Goal: Task Accomplishment & Management: Manage account settings

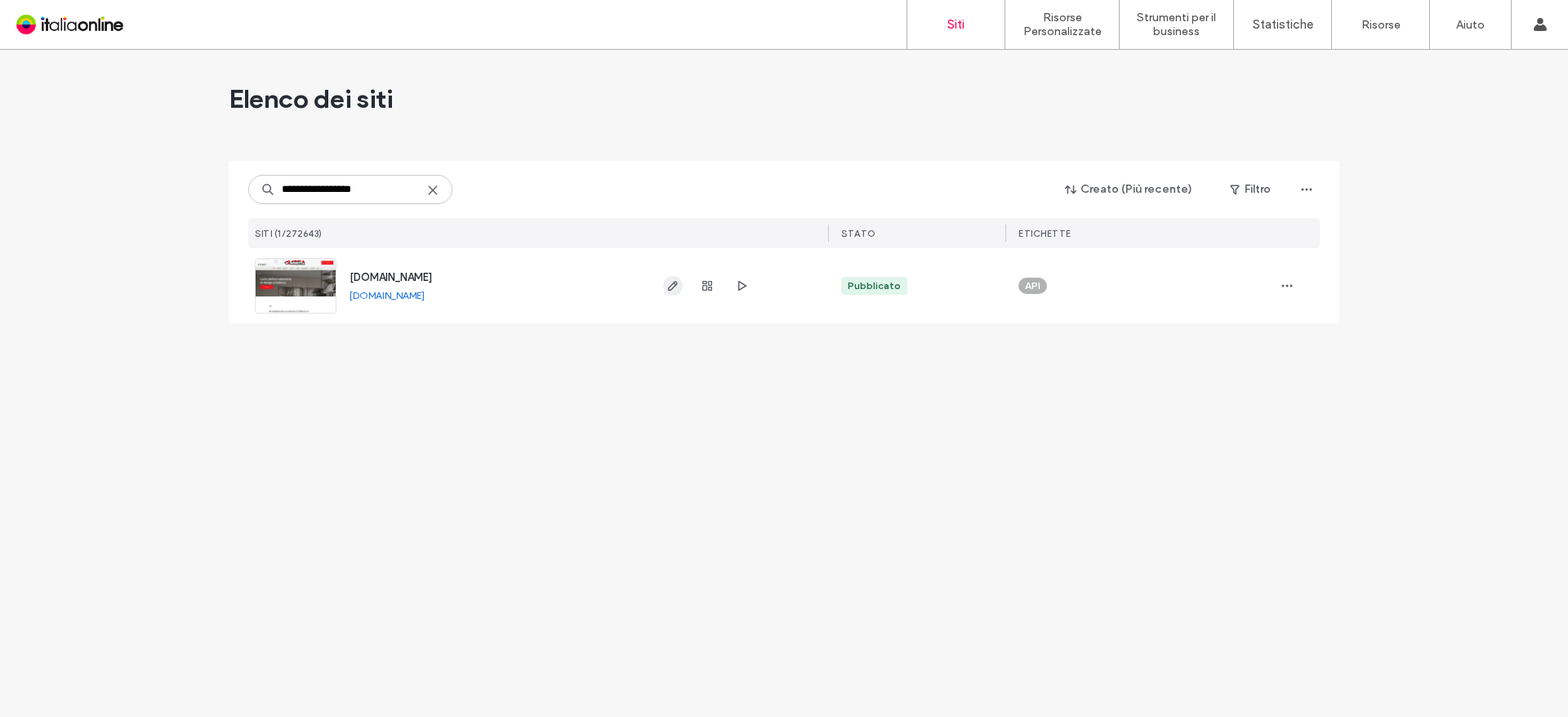
click at [670, 291] on use "button" at bounding box center [673, 285] width 10 height 10
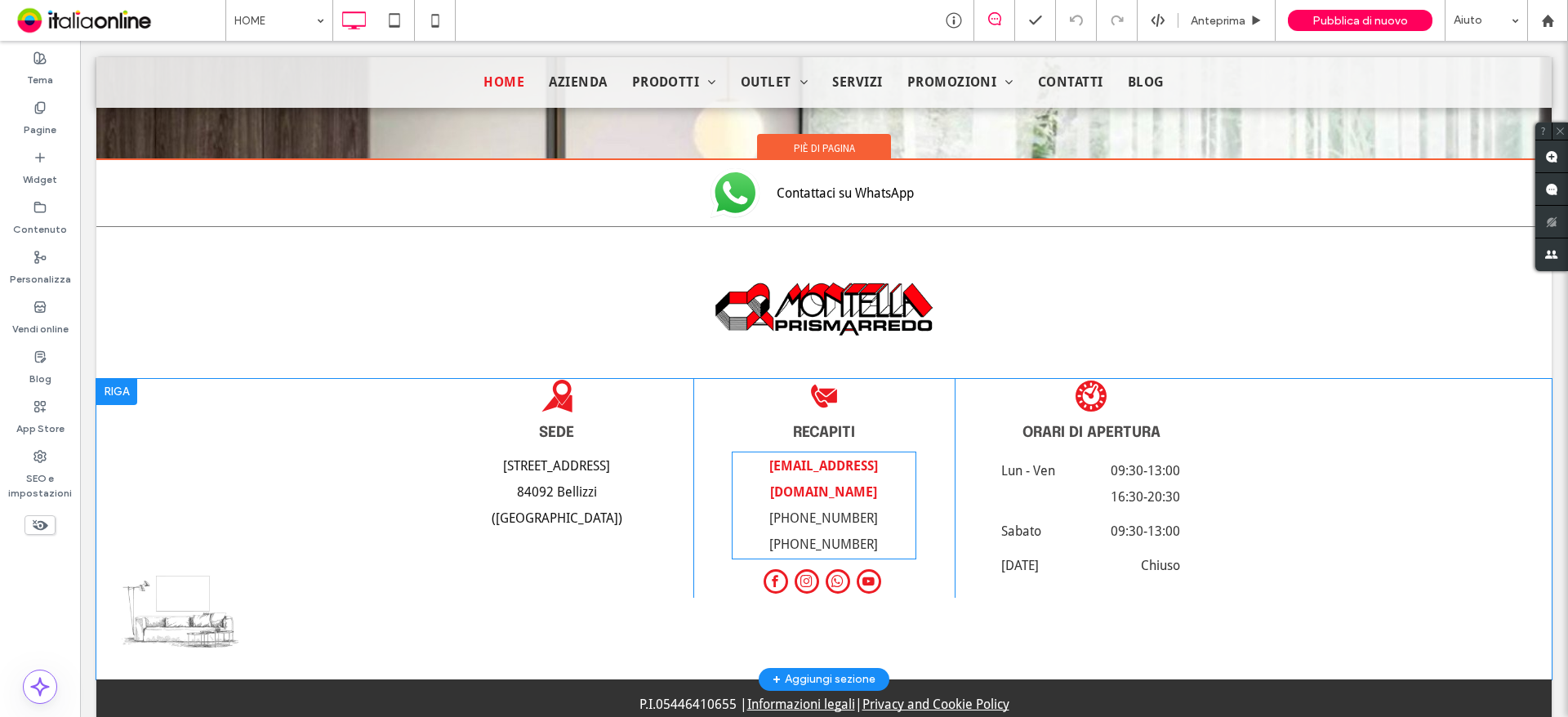
scroll to position [8127, 0]
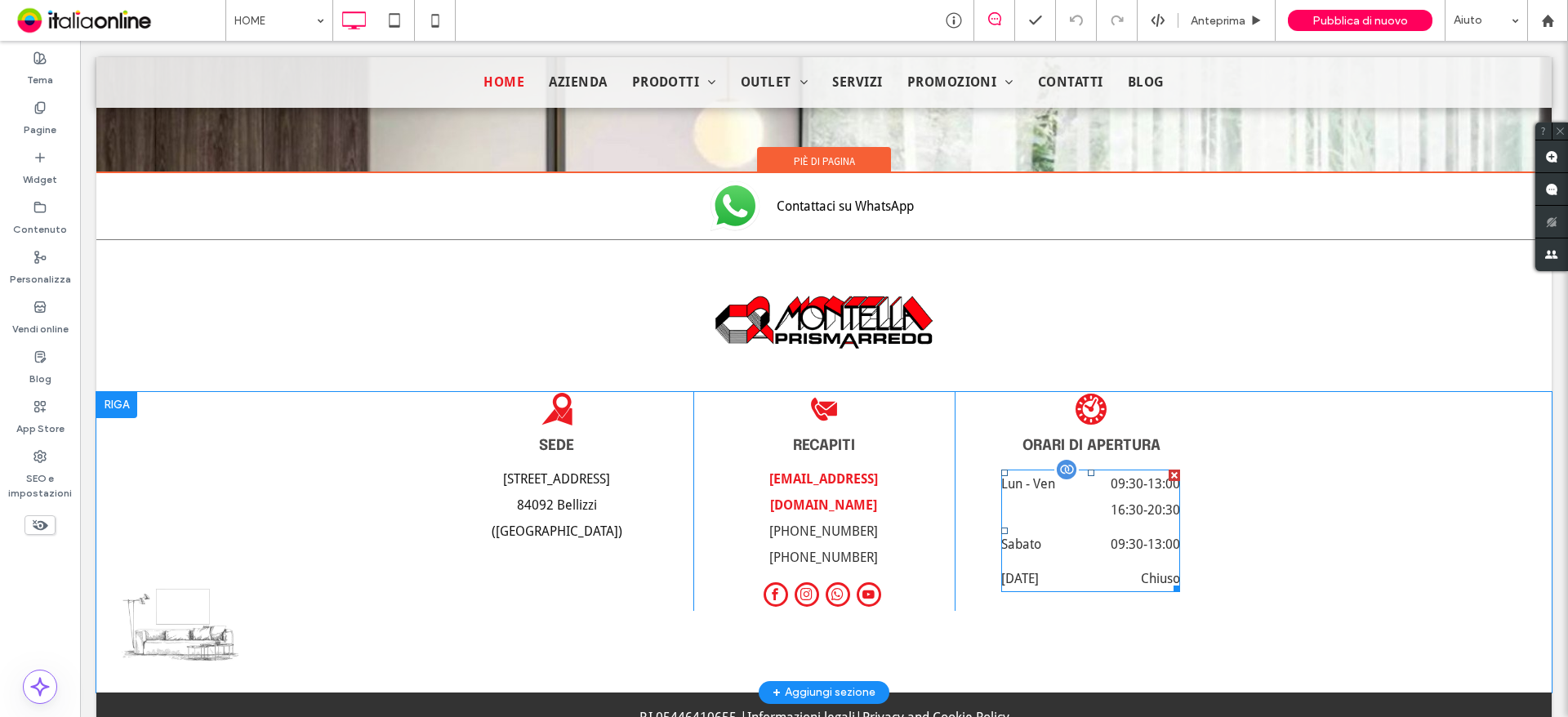
click at [1074, 498] on span "16:30 - 20:30" at bounding box center [1127, 510] width 106 height 26
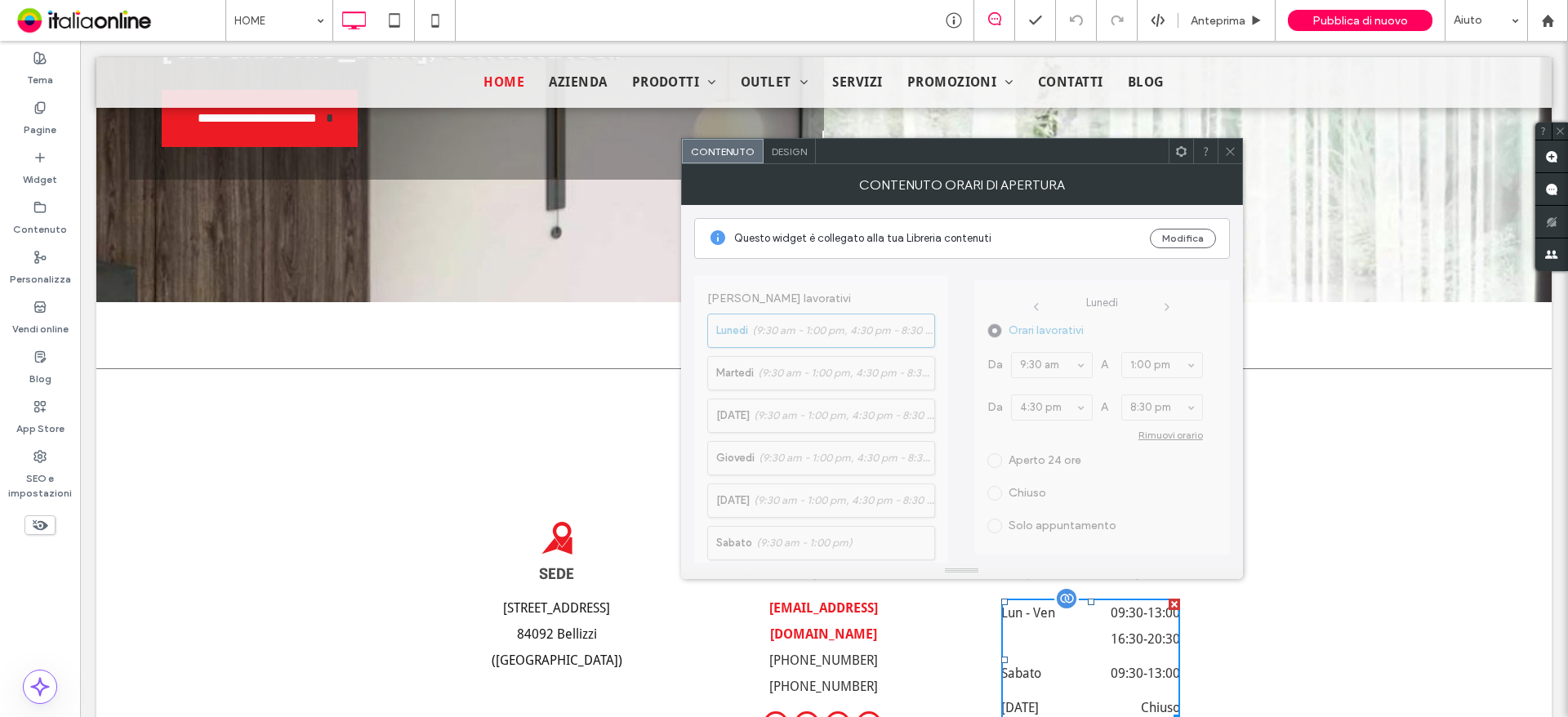
scroll to position [8257, 0]
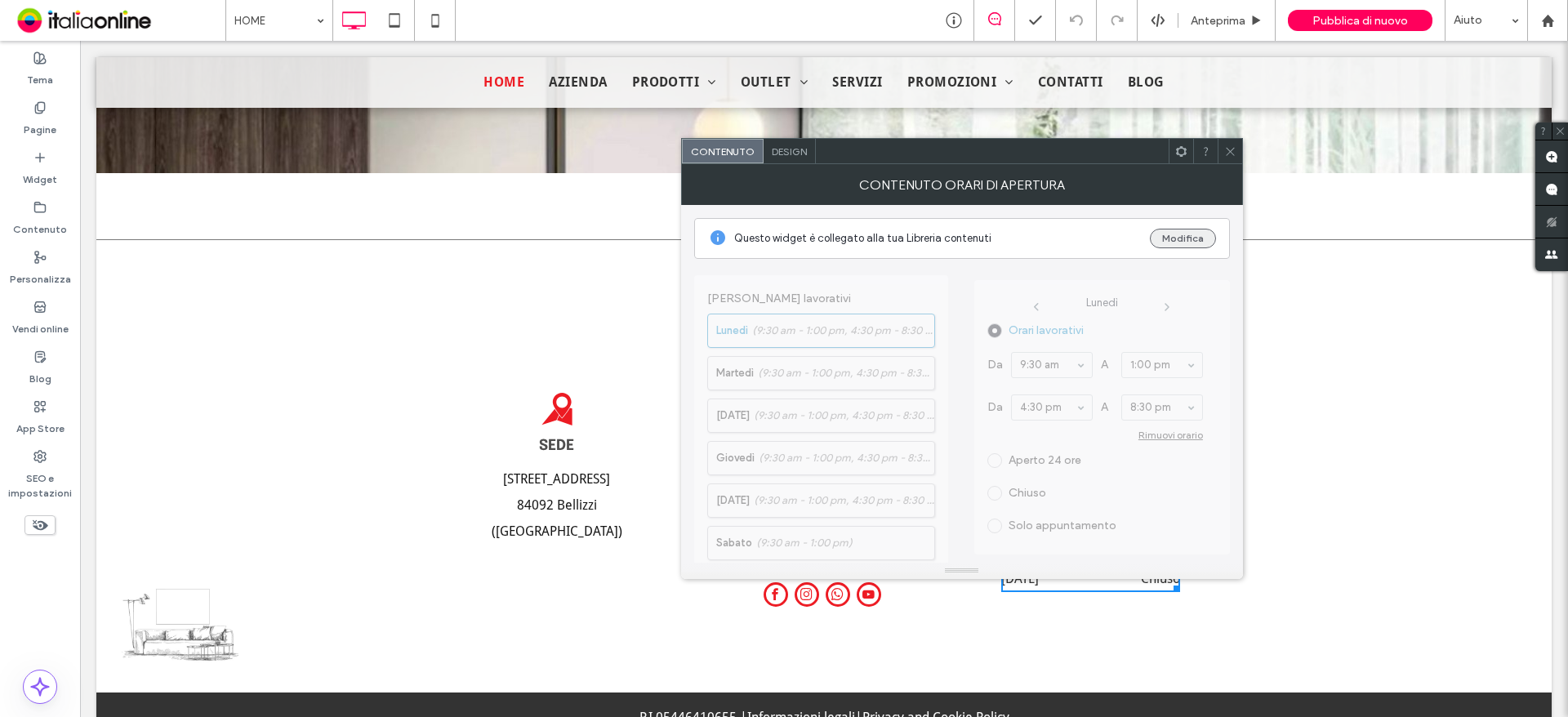
click at [1170, 234] on button "Modifica" at bounding box center [1183, 238] width 66 height 19
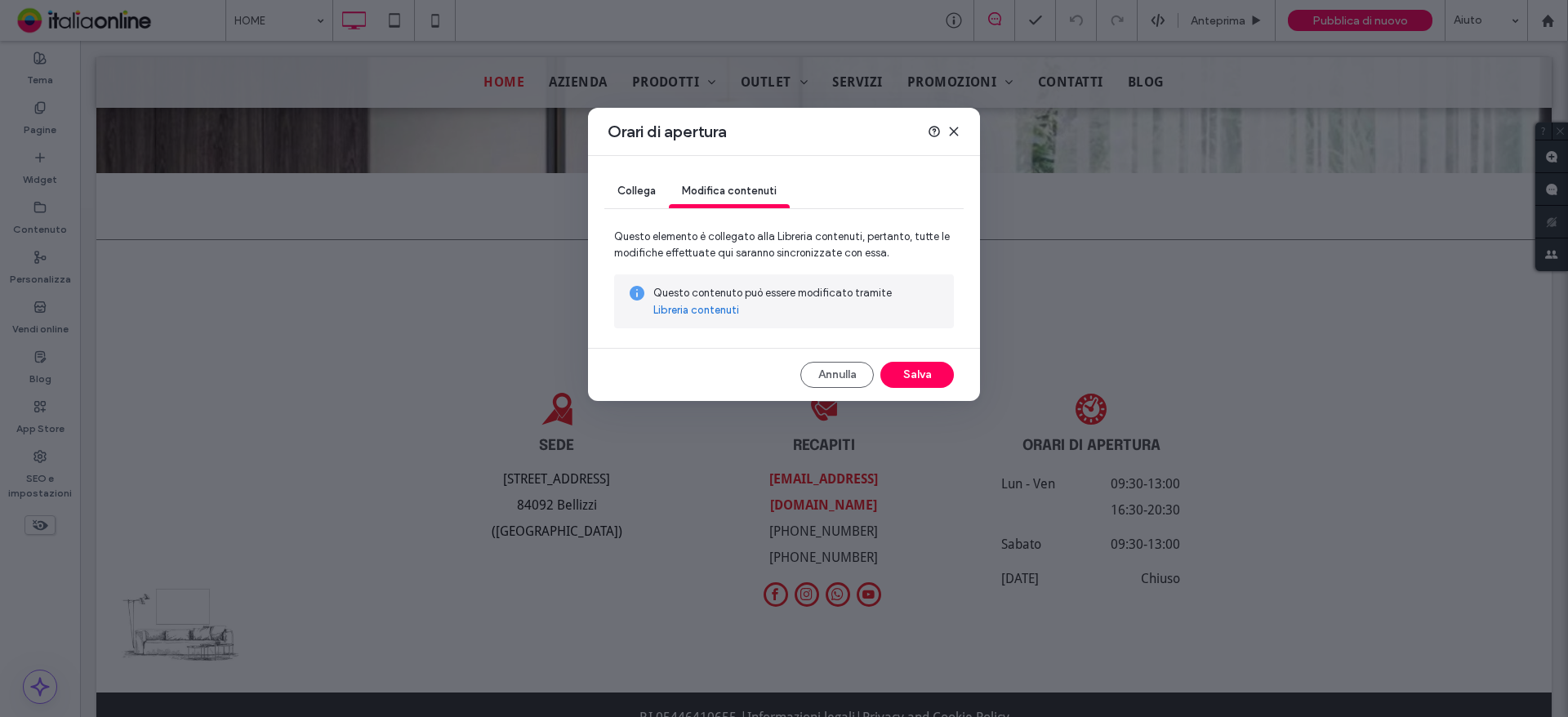
click at [697, 307] on link "Libreria contenuti" at bounding box center [696, 309] width 86 height 16
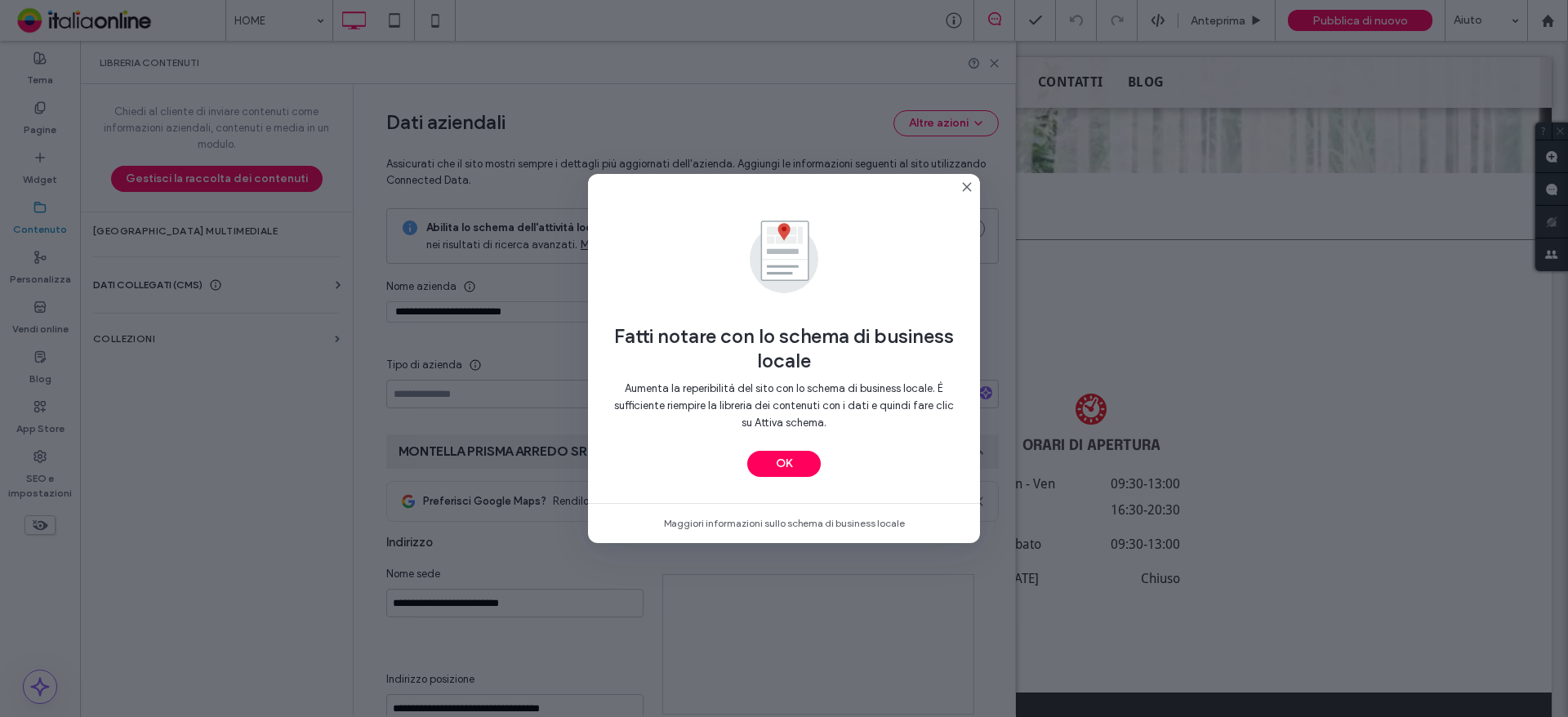
type input "**********"
click at [791, 460] on button "OK" at bounding box center [784, 463] width 73 height 26
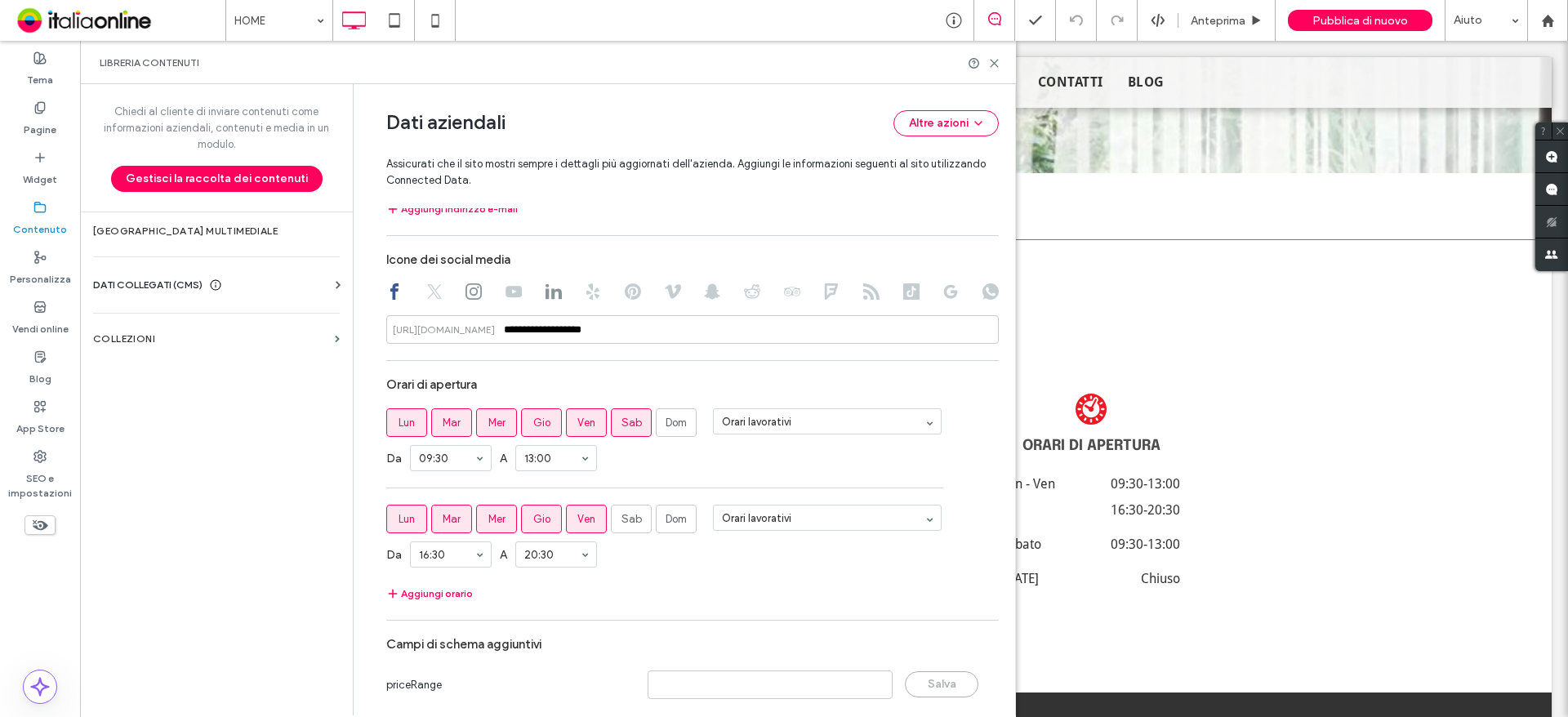
scroll to position [775, 0]
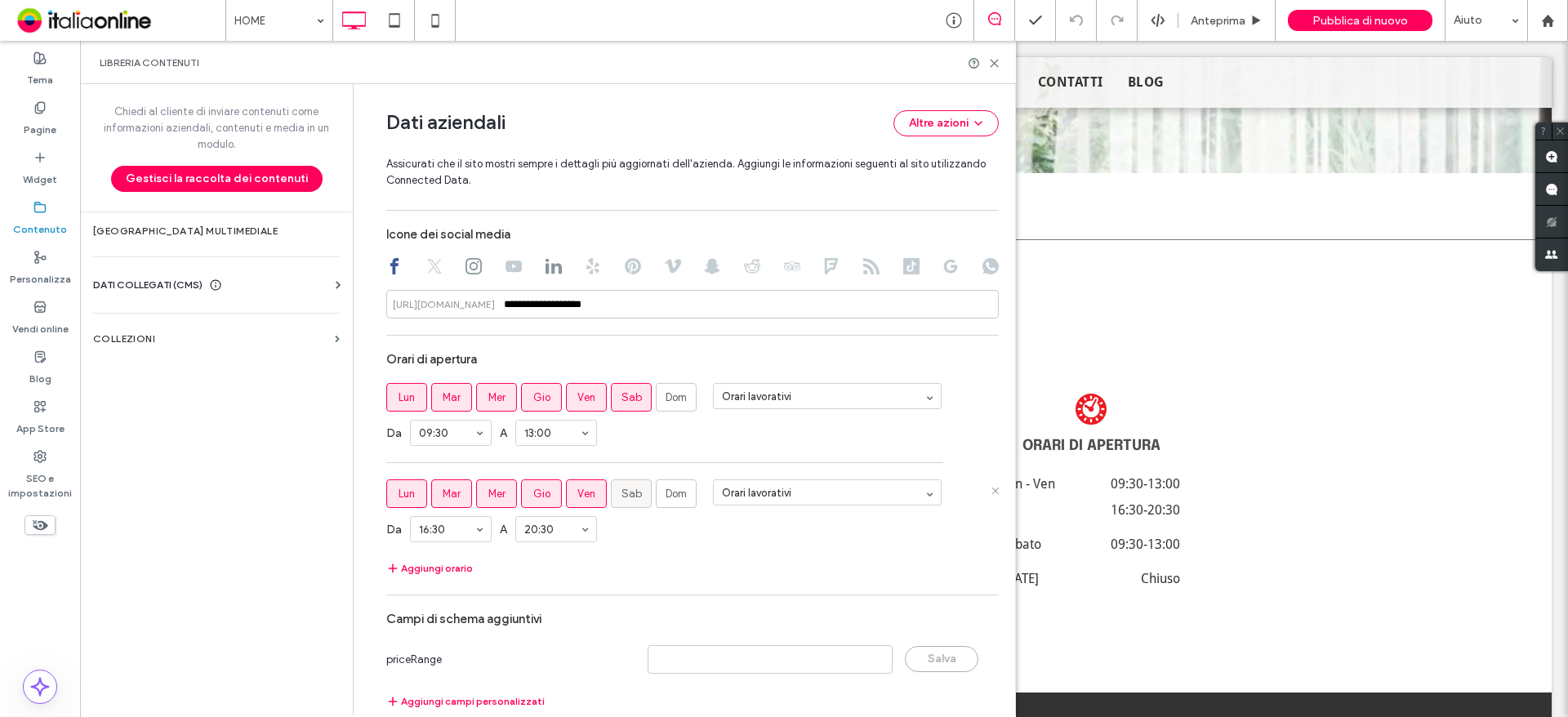
click at [625, 482] on label "Sab" at bounding box center [631, 494] width 40 height 29
click at [992, 60] on icon at bounding box center [993, 62] width 12 height 12
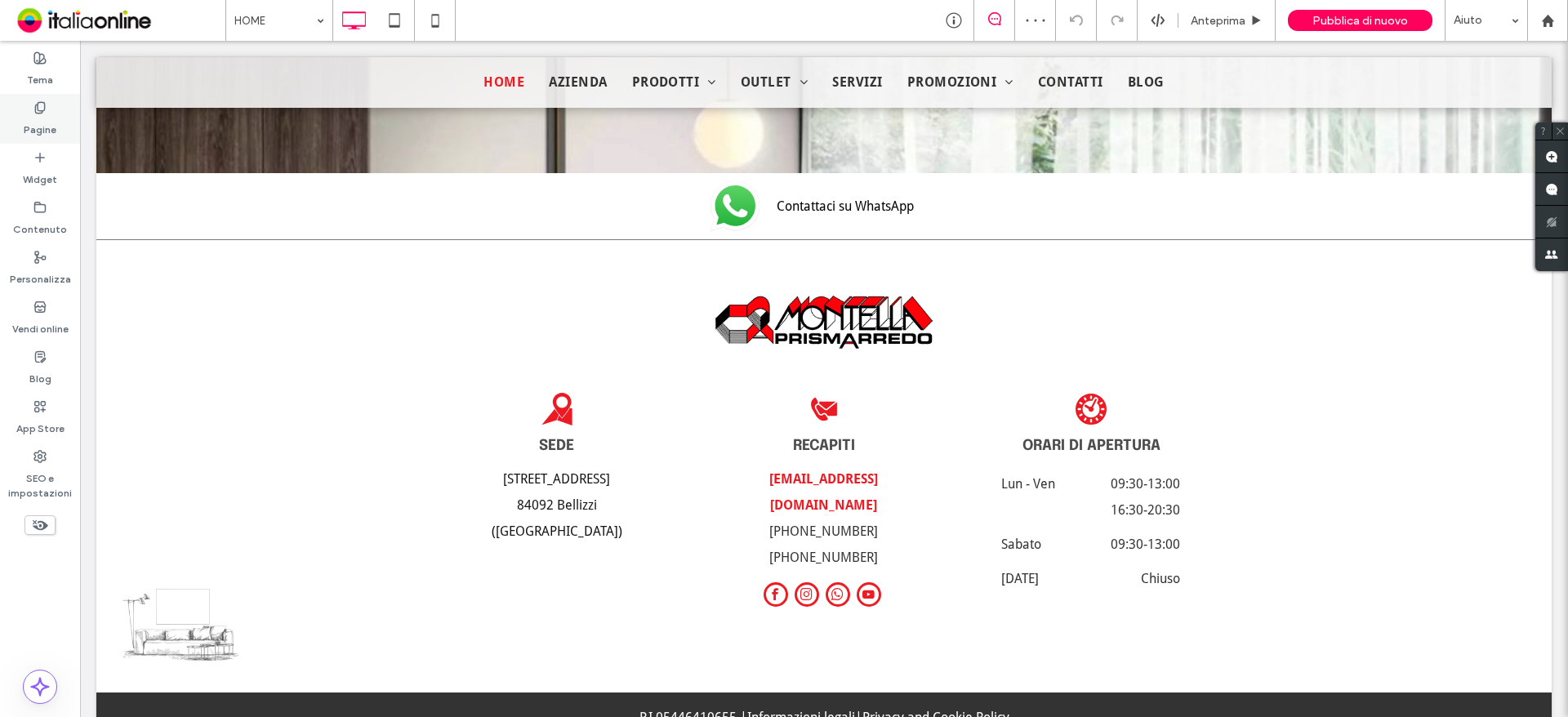
click at [47, 134] on label "Pagine" at bounding box center [40, 126] width 33 height 23
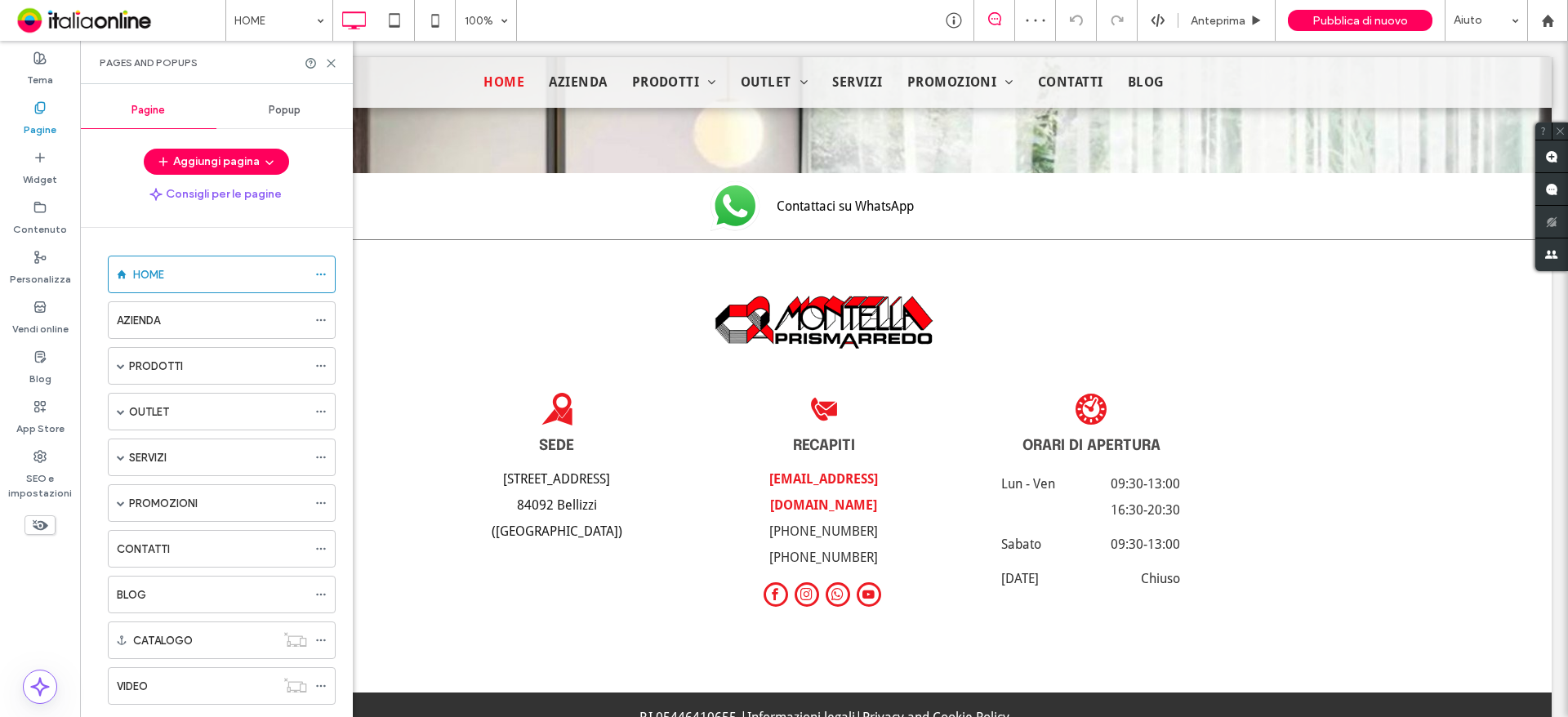
click at [43, 123] on label "Pagine" at bounding box center [40, 126] width 33 height 23
click at [160, 312] on label "AZIENDA" at bounding box center [138, 321] width 43 height 29
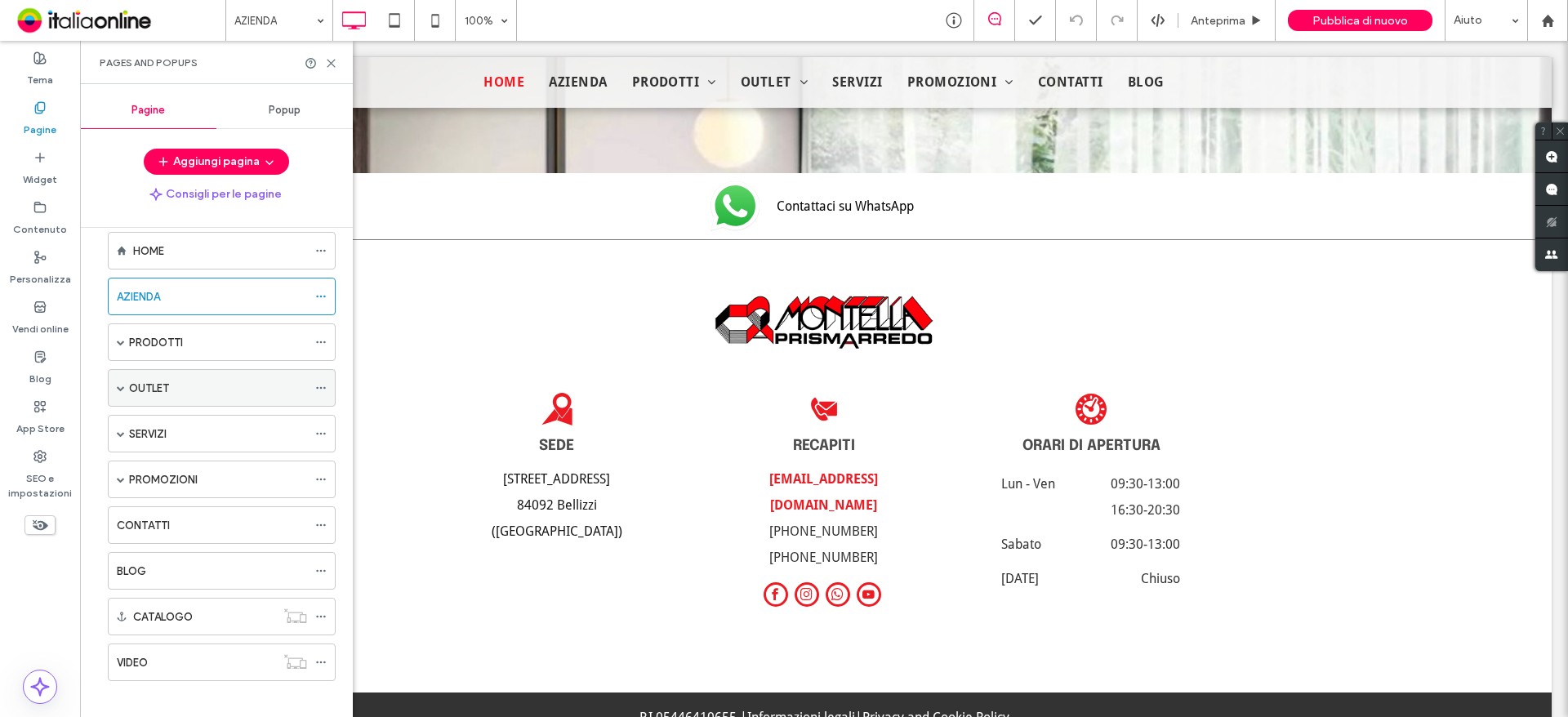
scroll to position [37, 0]
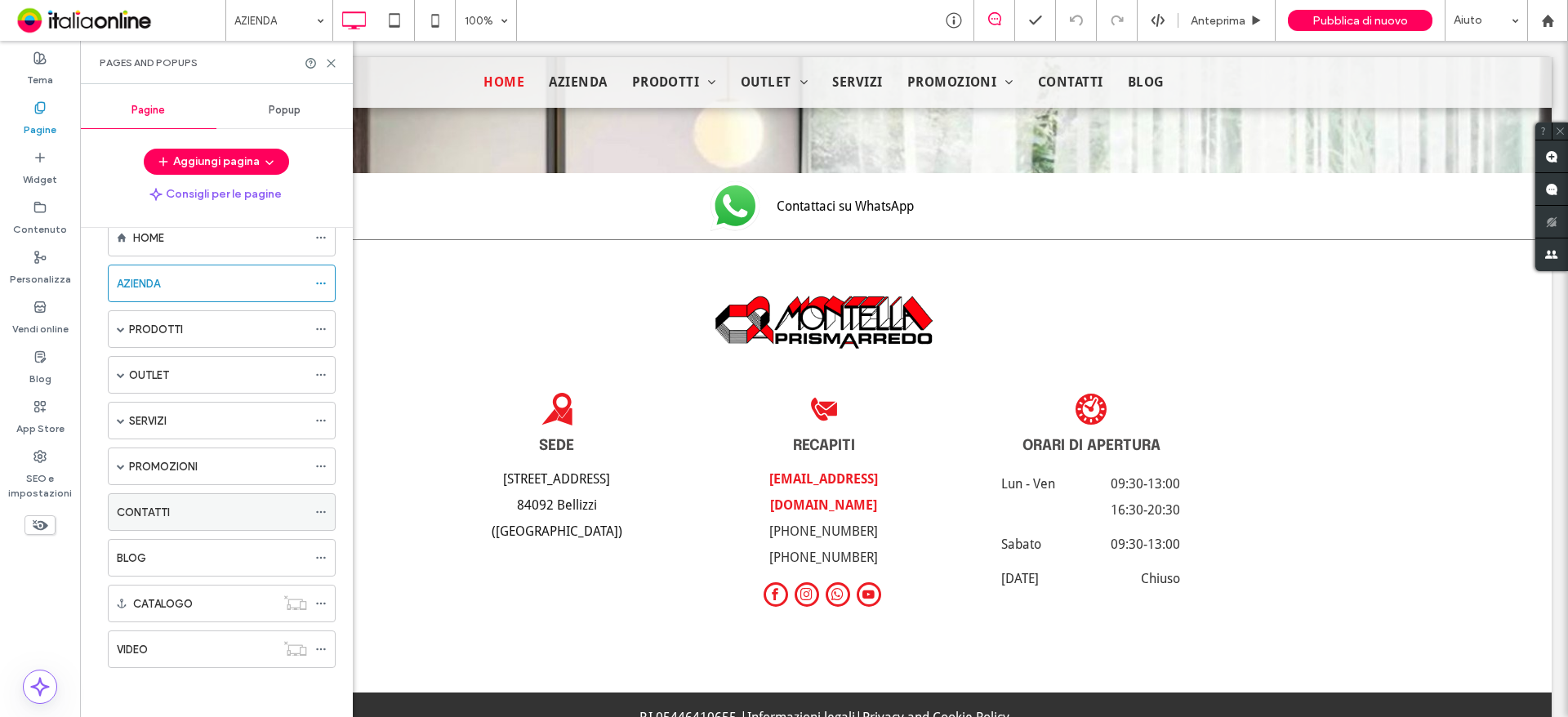
click at [158, 521] on div "CONTATTI" at bounding box center [212, 511] width 190 height 36
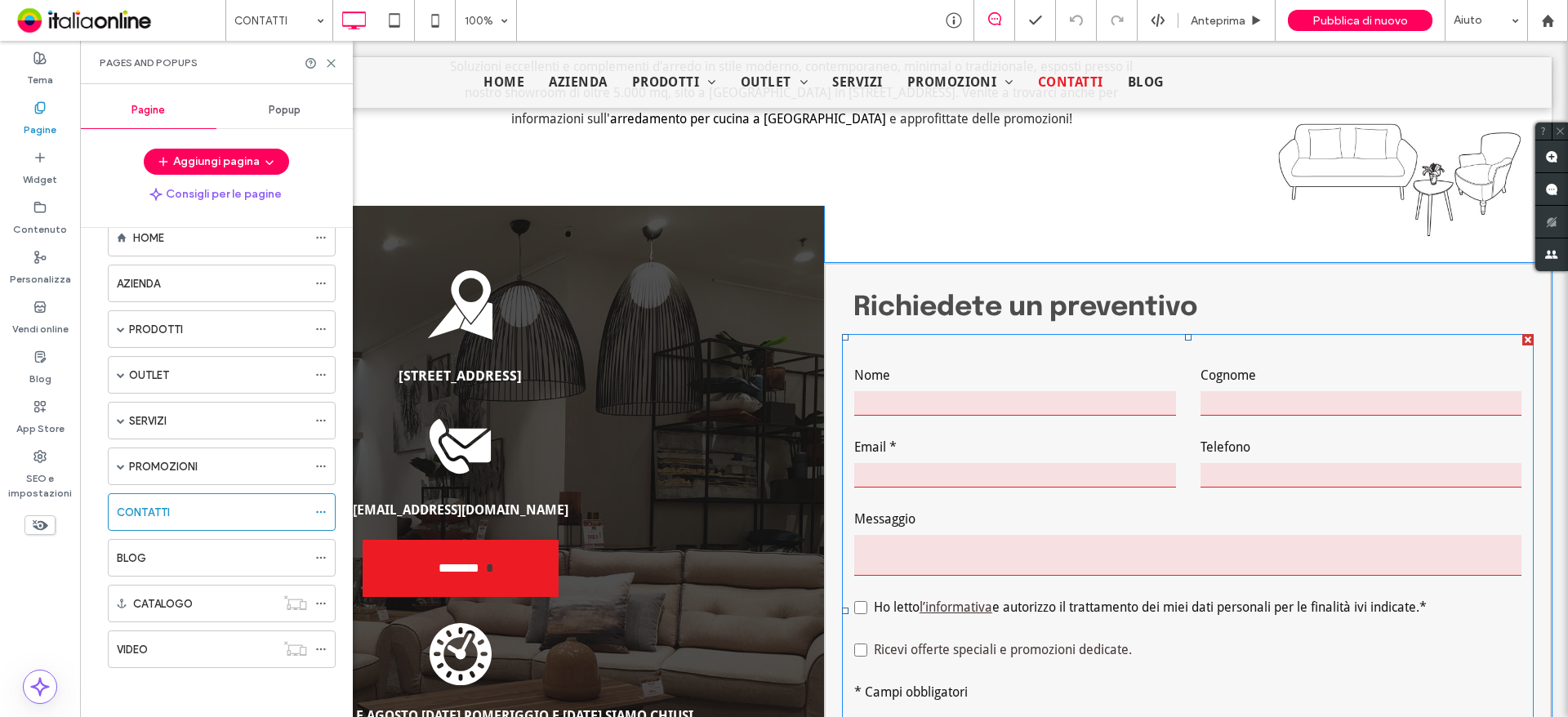
scroll to position [1240, 0]
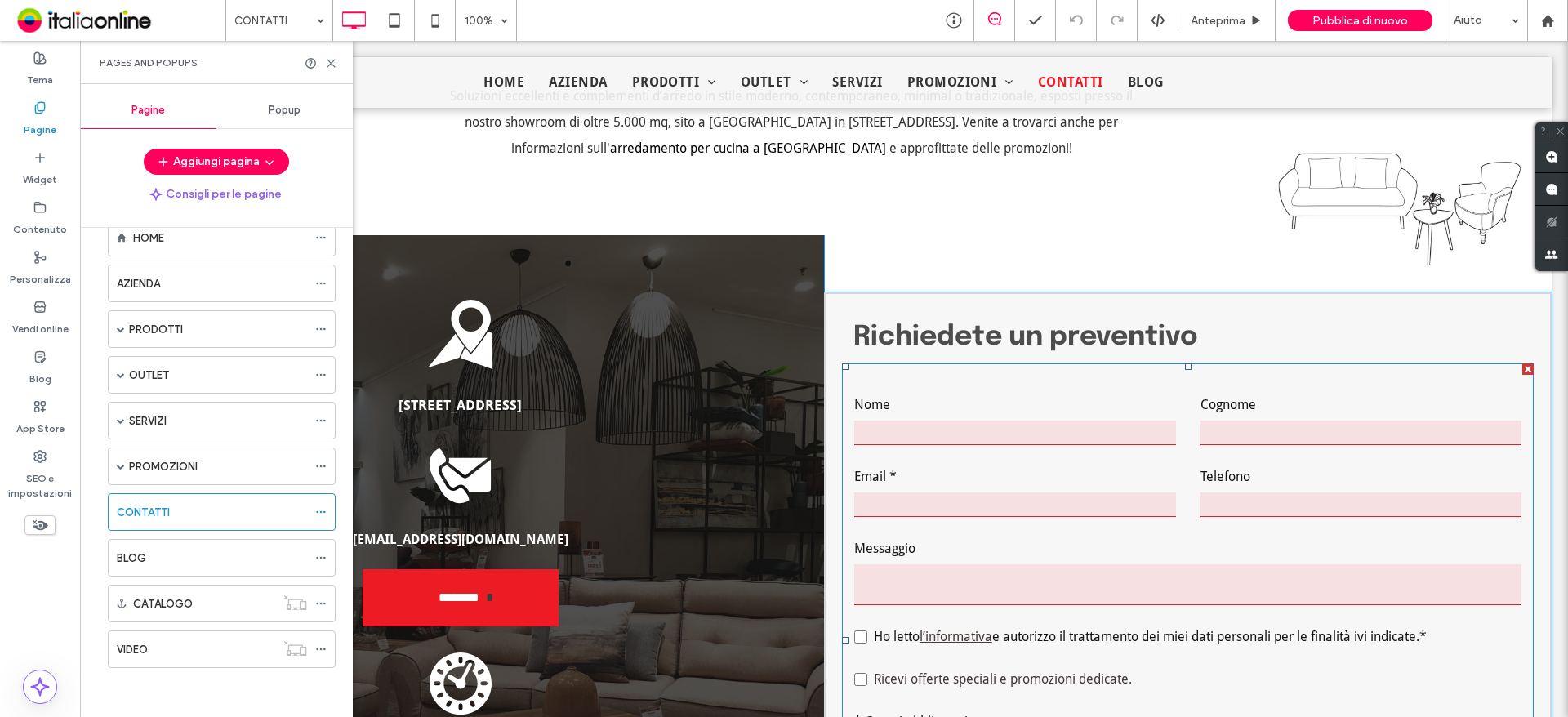
click at [943, 464] on label "Email *" at bounding box center [1015, 477] width 322 height 26
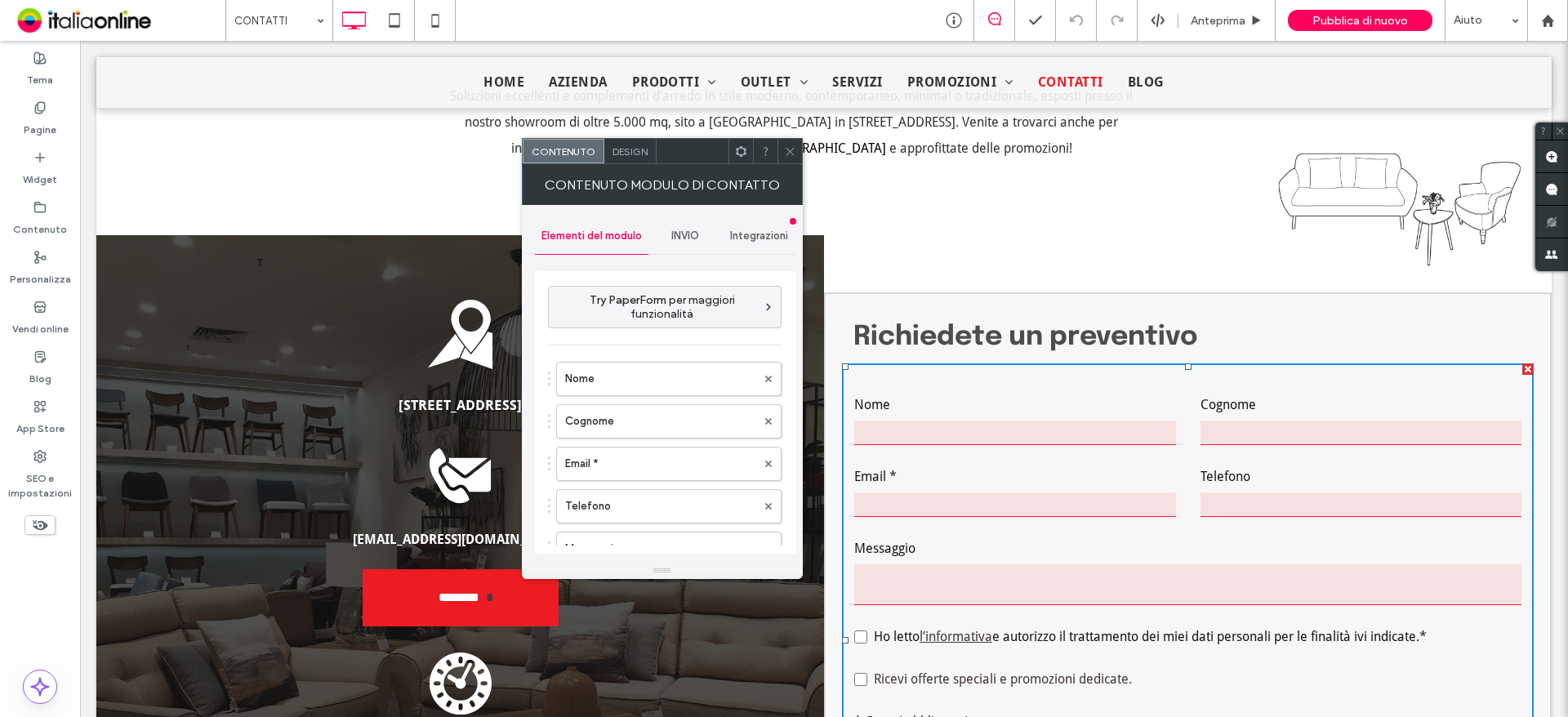
type input "*********"
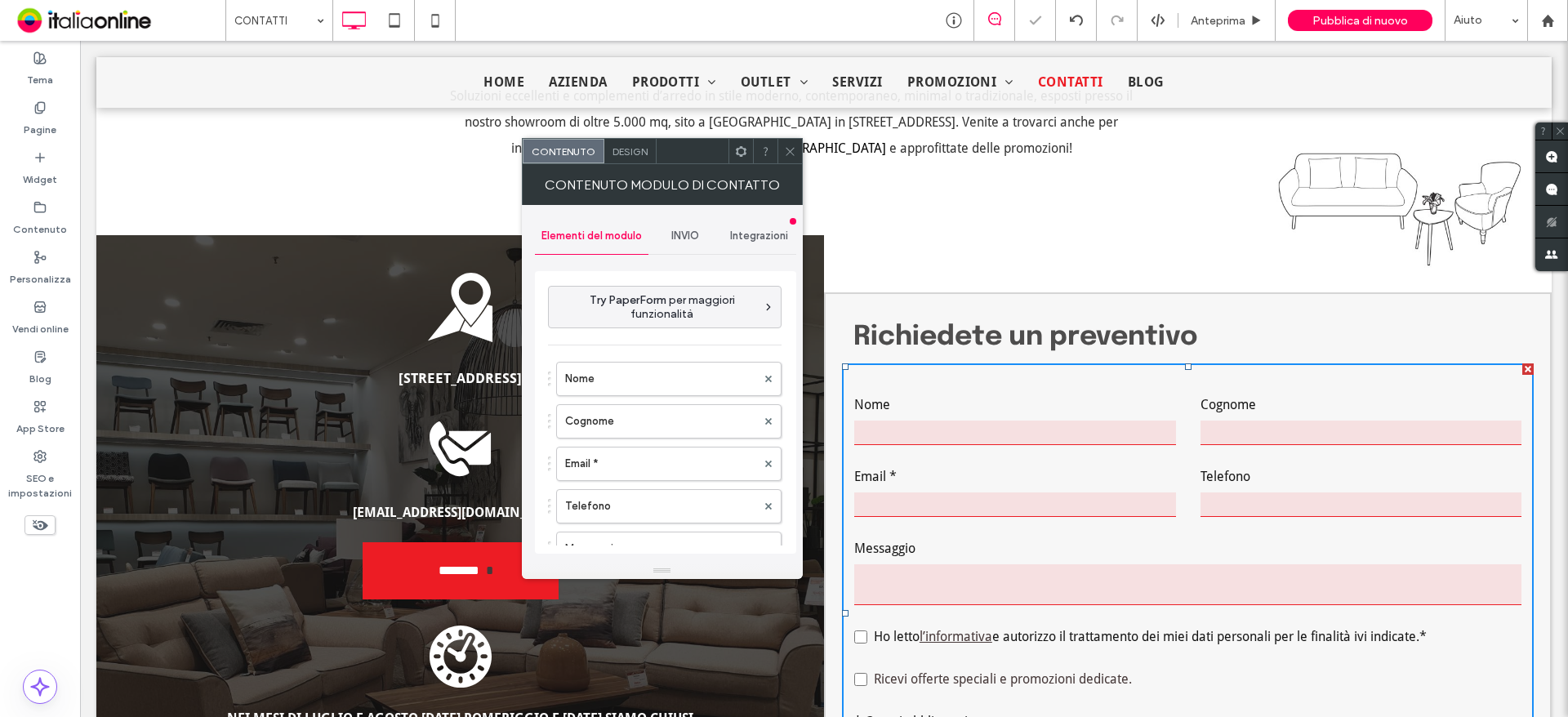
click at [674, 229] on div "INVIO" at bounding box center [685, 235] width 74 height 36
click at [626, 311] on label "Nuova notifica di invio" at bounding box center [666, 313] width 218 height 33
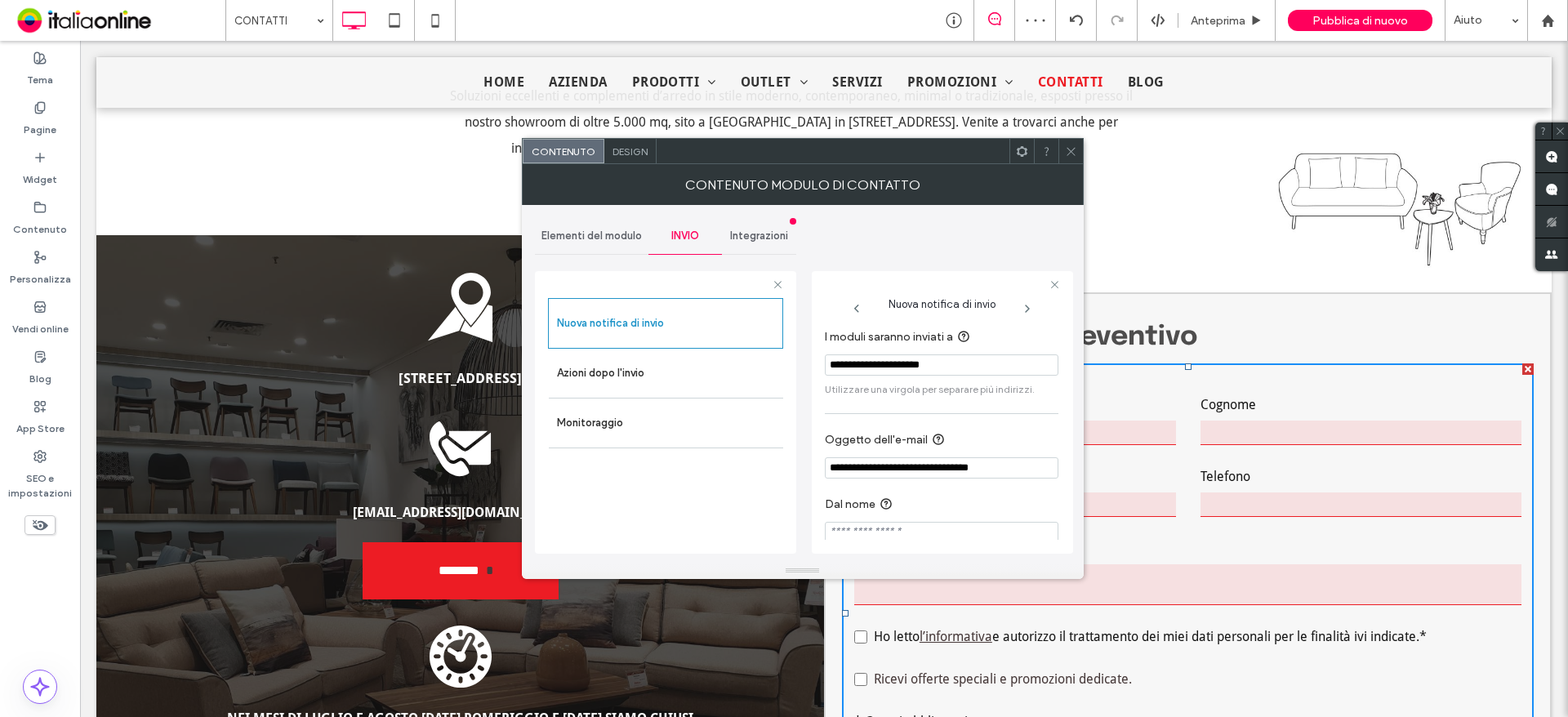
click at [1073, 154] on use at bounding box center [1070, 151] width 8 height 8
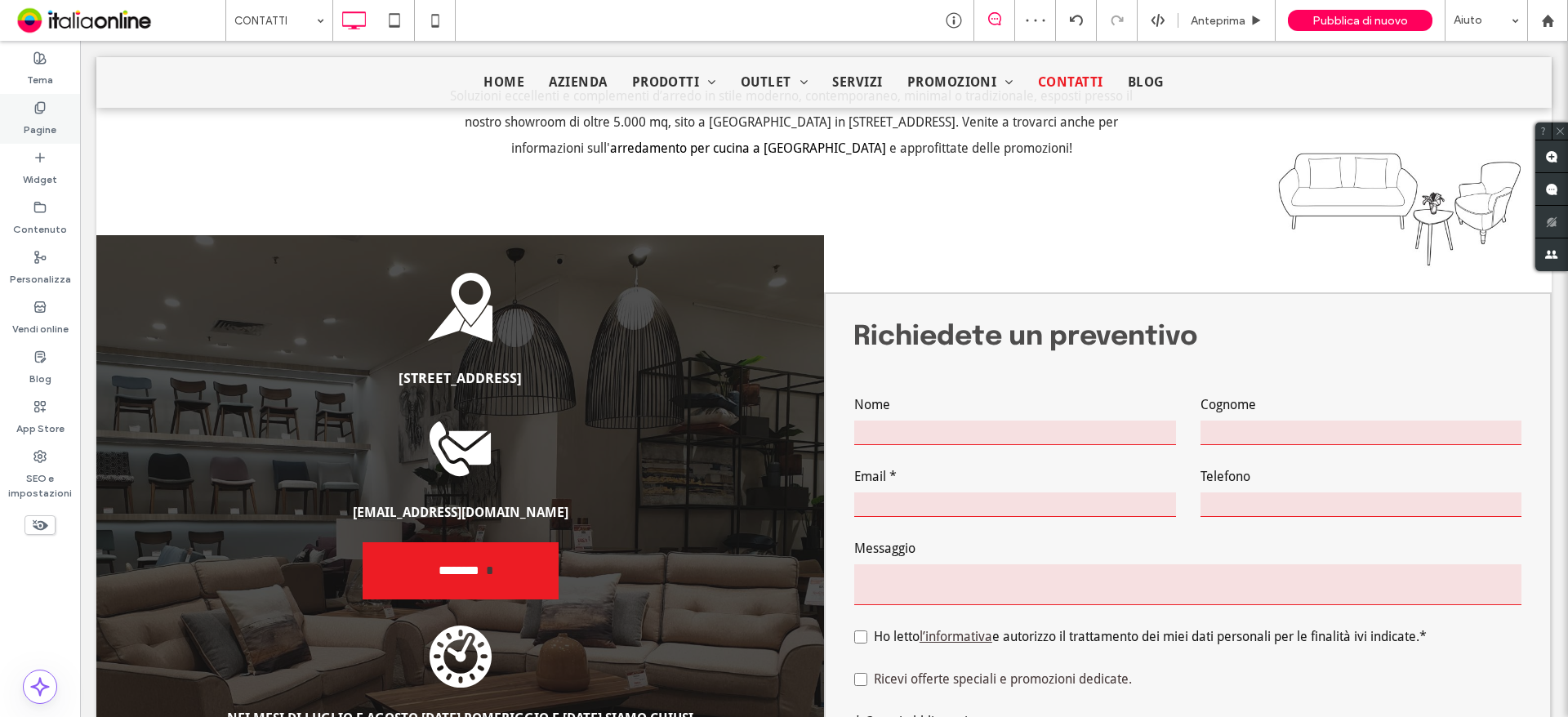
click at [40, 108] on icon at bounding box center [40, 108] width 13 height 13
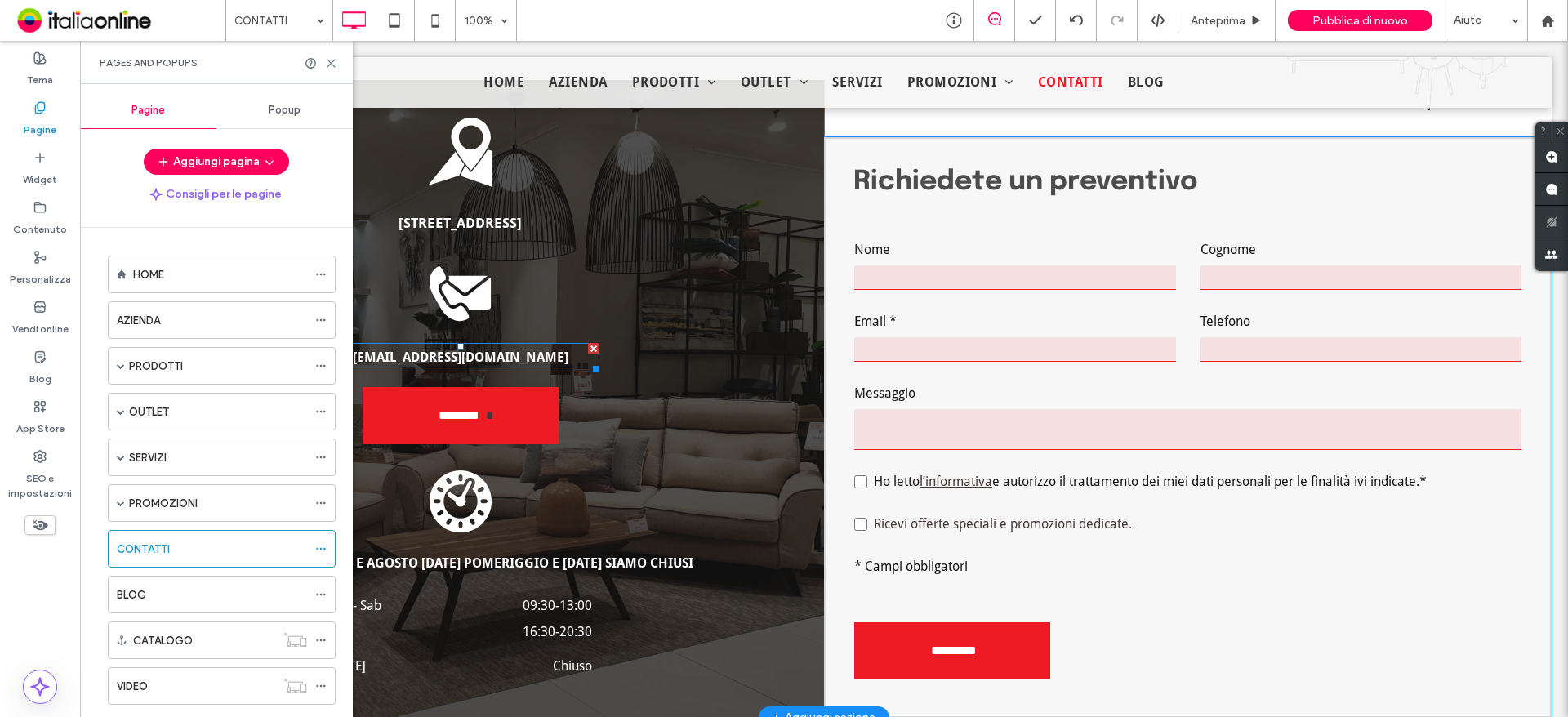
scroll to position [1403, 0]
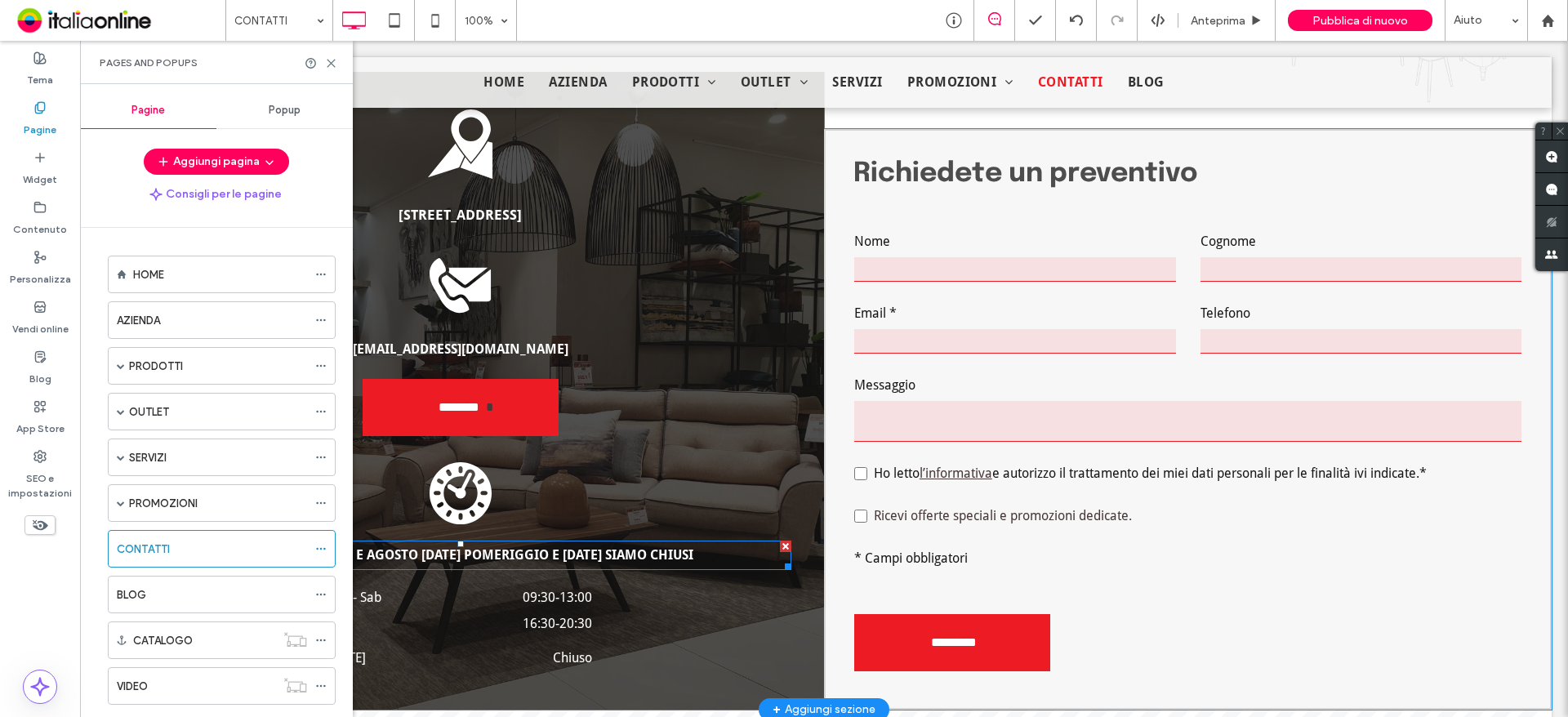
click at [407, 547] on span "NEI MESI DI LUGLIO E AGOSTO SABATO POMERIGGIO E DOMENICA SIAMO CHIUSI" at bounding box center [459, 555] width 466 height 15
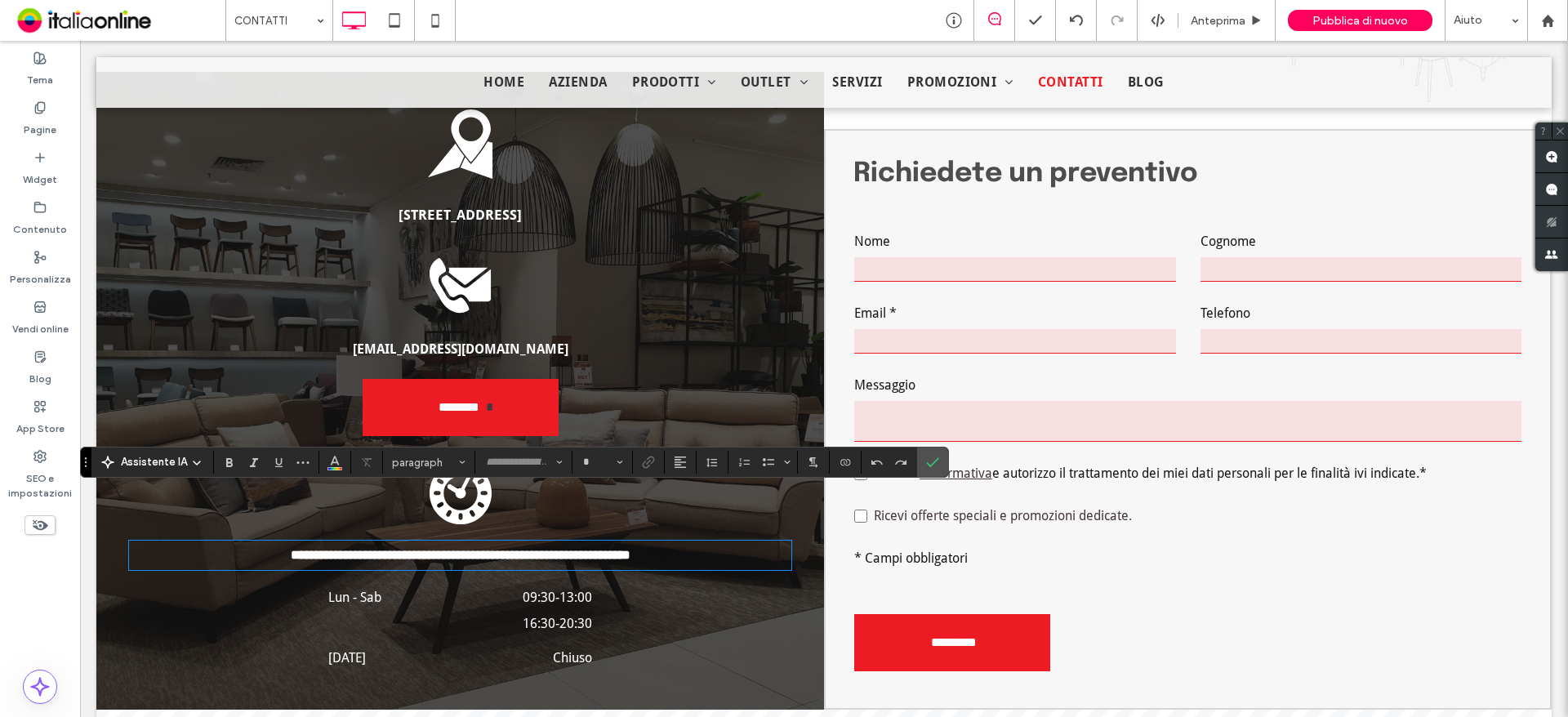
type input "**********"
type input "**"
click at [23, 123] on div "Pagine" at bounding box center [39, 119] width 80 height 50
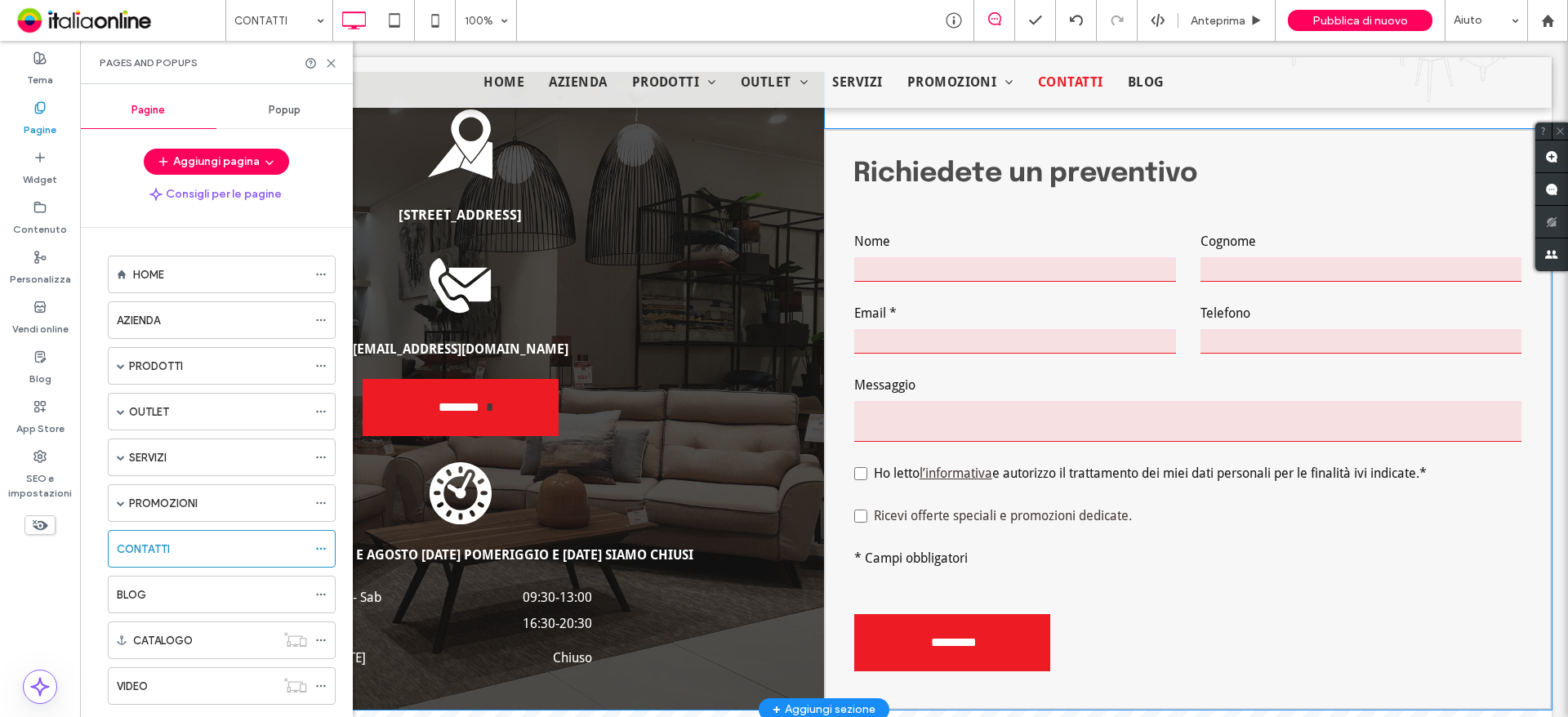
click at [24, 123] on label "Pagine" at bounding box center [40, 126] width 33 height 23
click at [177, 506] on label "PROMOZIONI" at bounding box center [162, 504] width 68 height 29
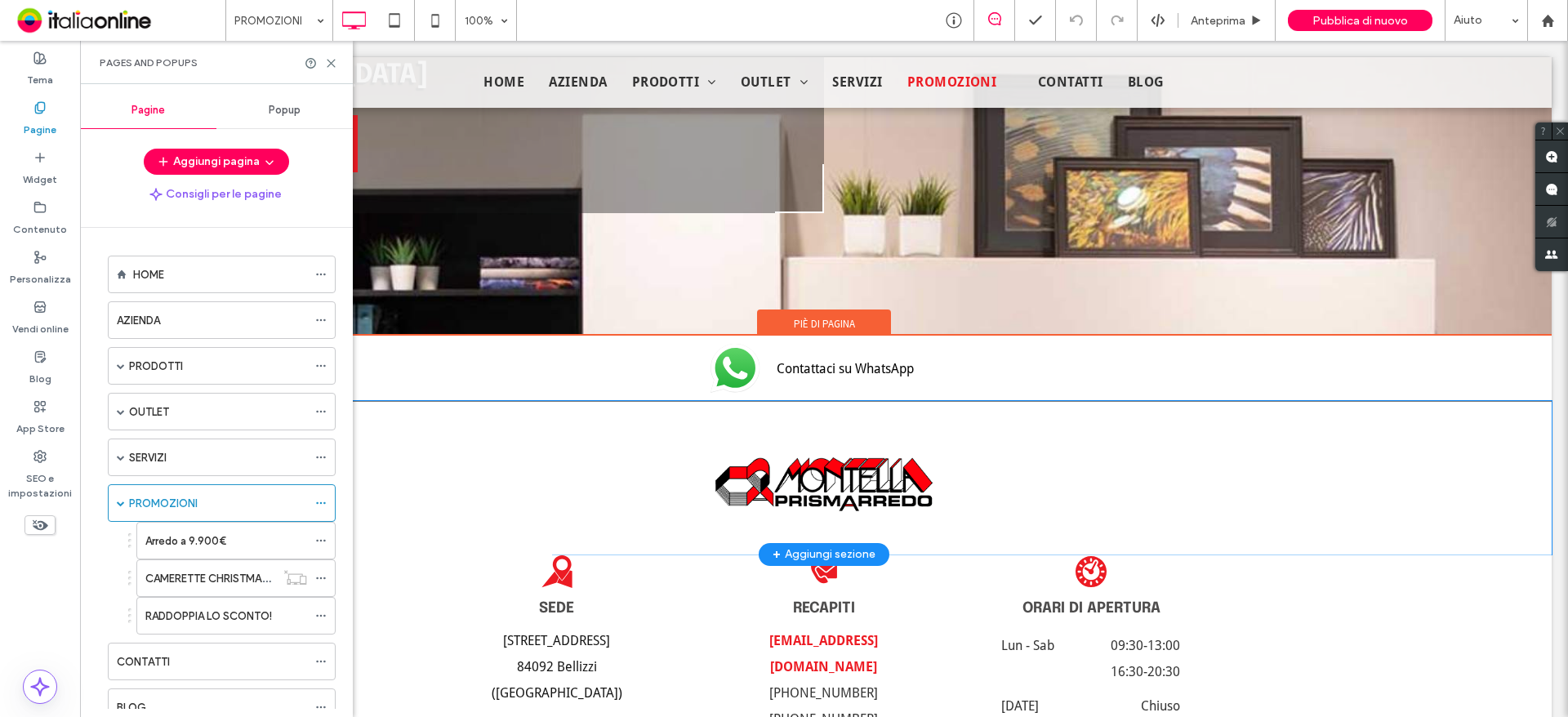
scroll to position [3294, 0]
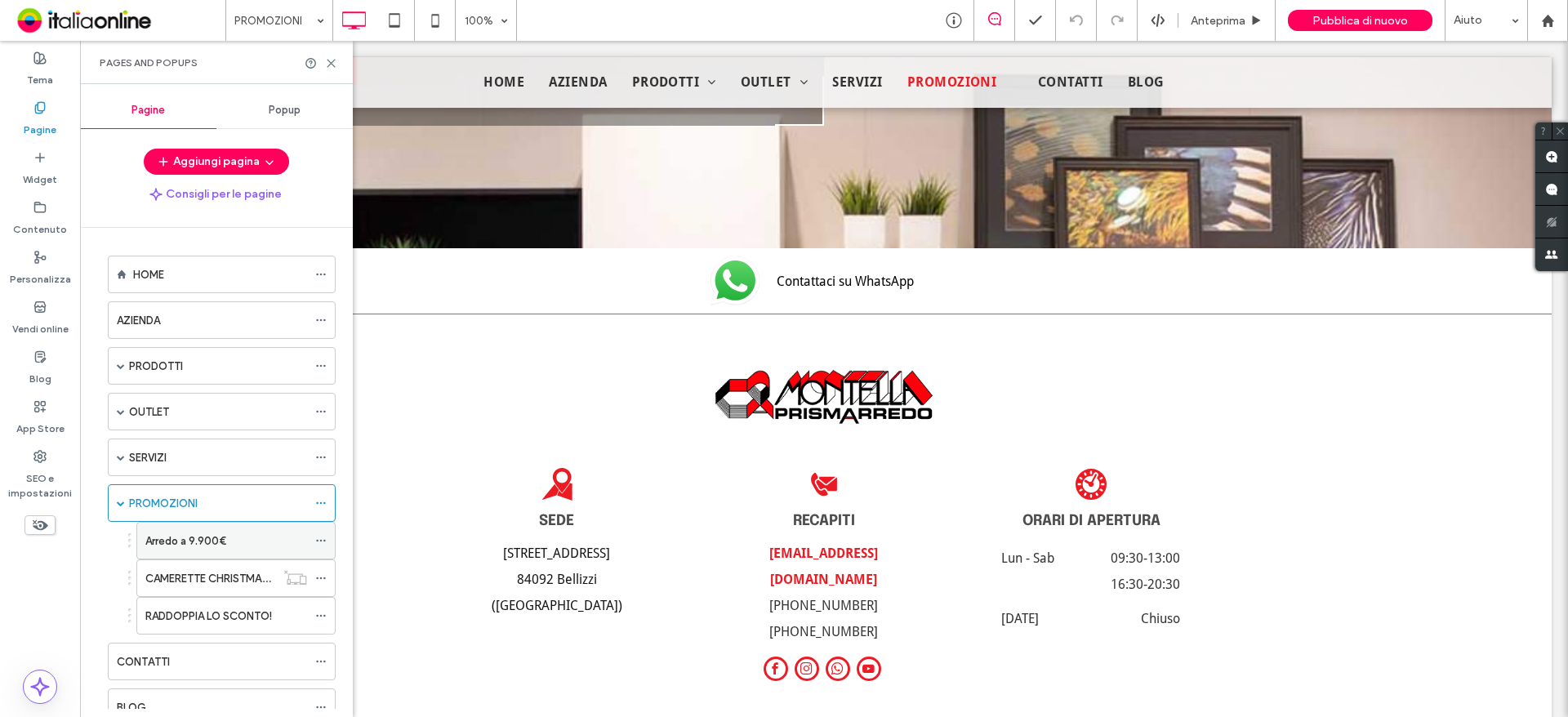
click at [199, 549] on label "Arredo a 9.900€" at bounding box center [185, 541] width 81 height 29
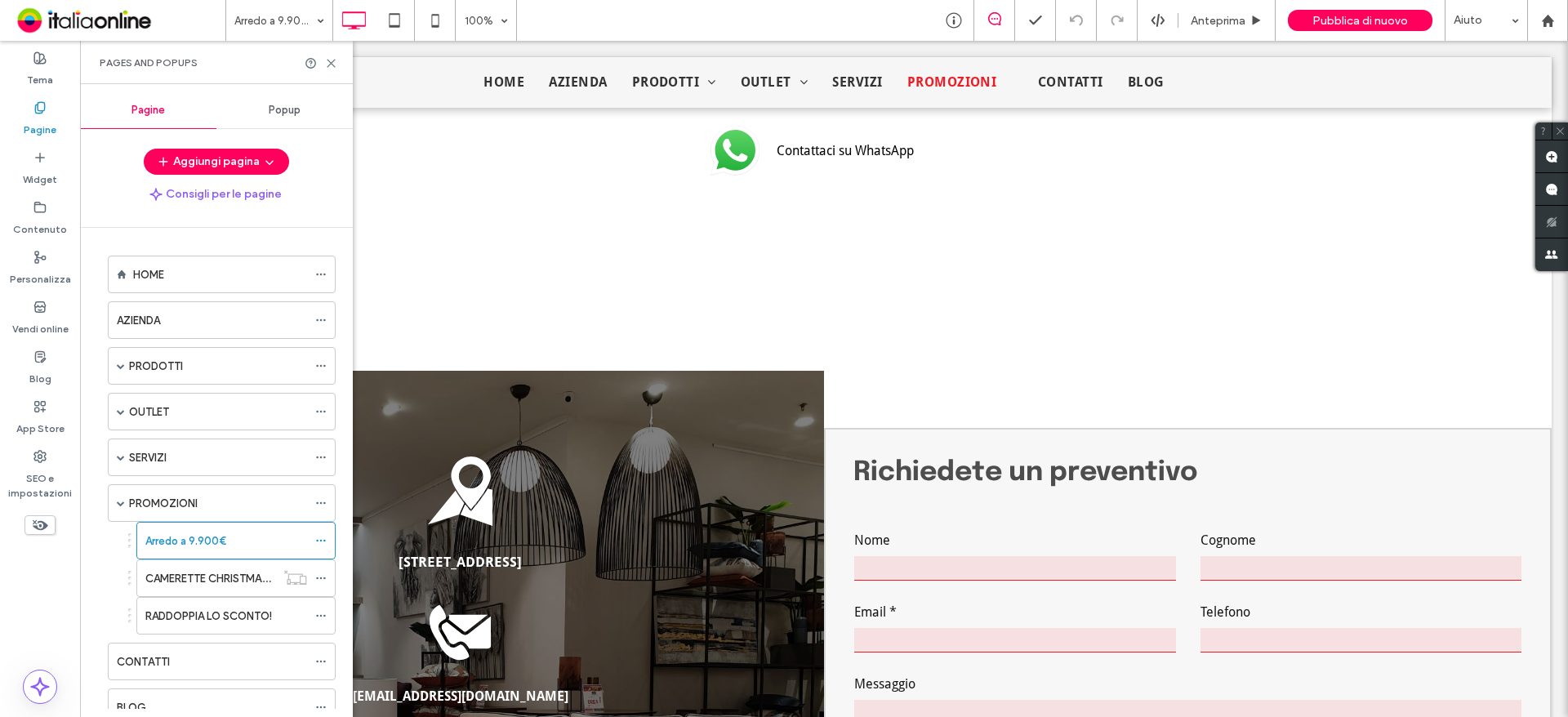
scroll to position [4074, 0]
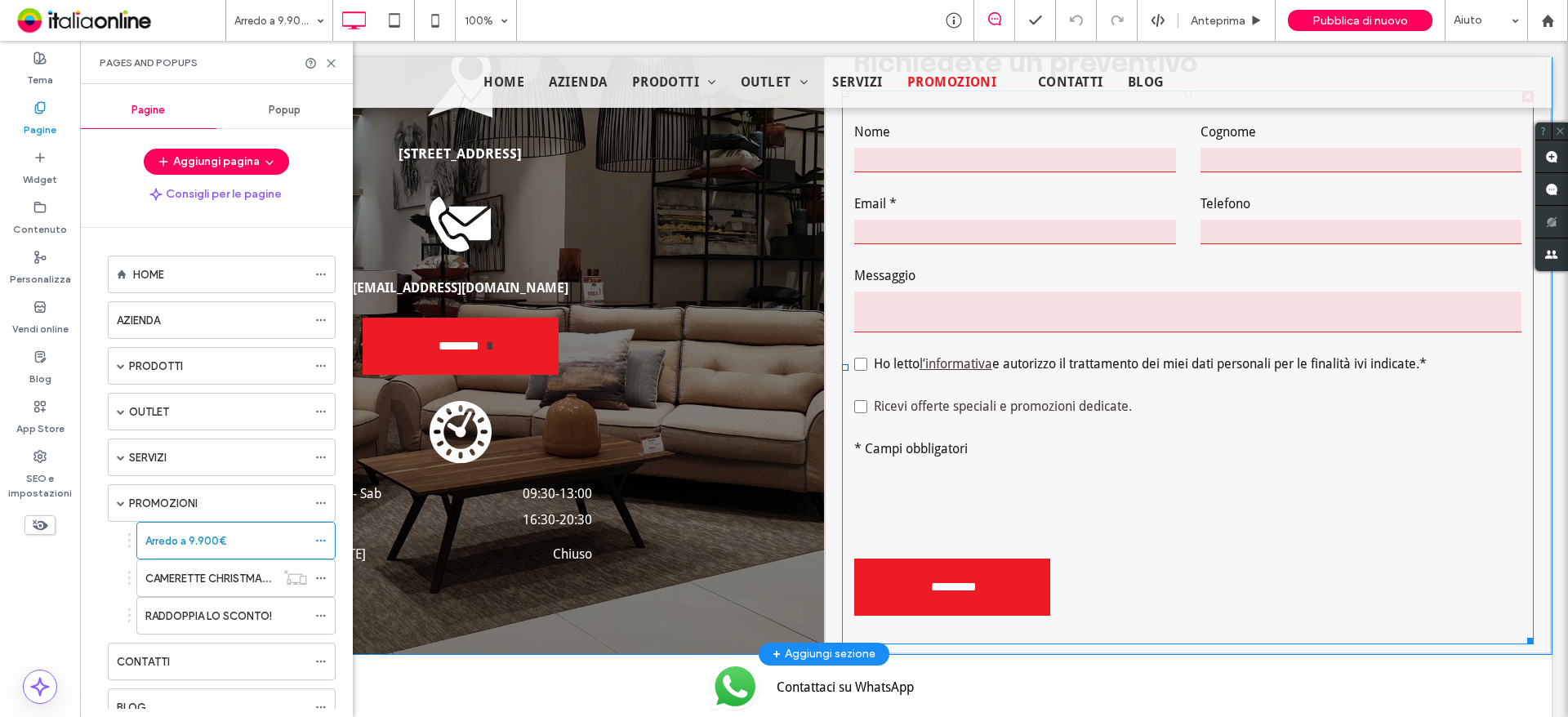
click at [955, 304] on textarea at bounding box center [1188, 311] width 667 height 40
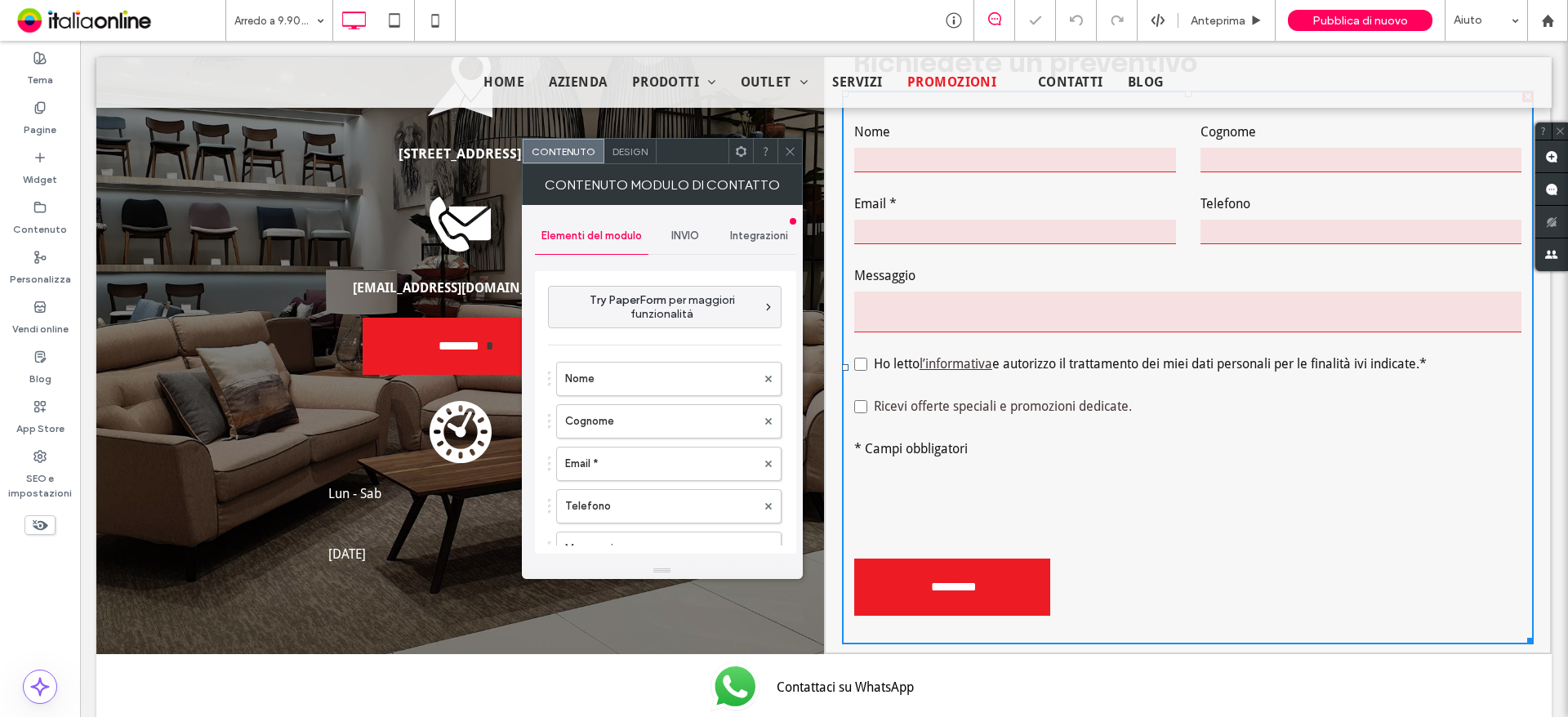
click at [672, 224] on div "INVIO" at bounding box center [685, 235] width 74 height 36
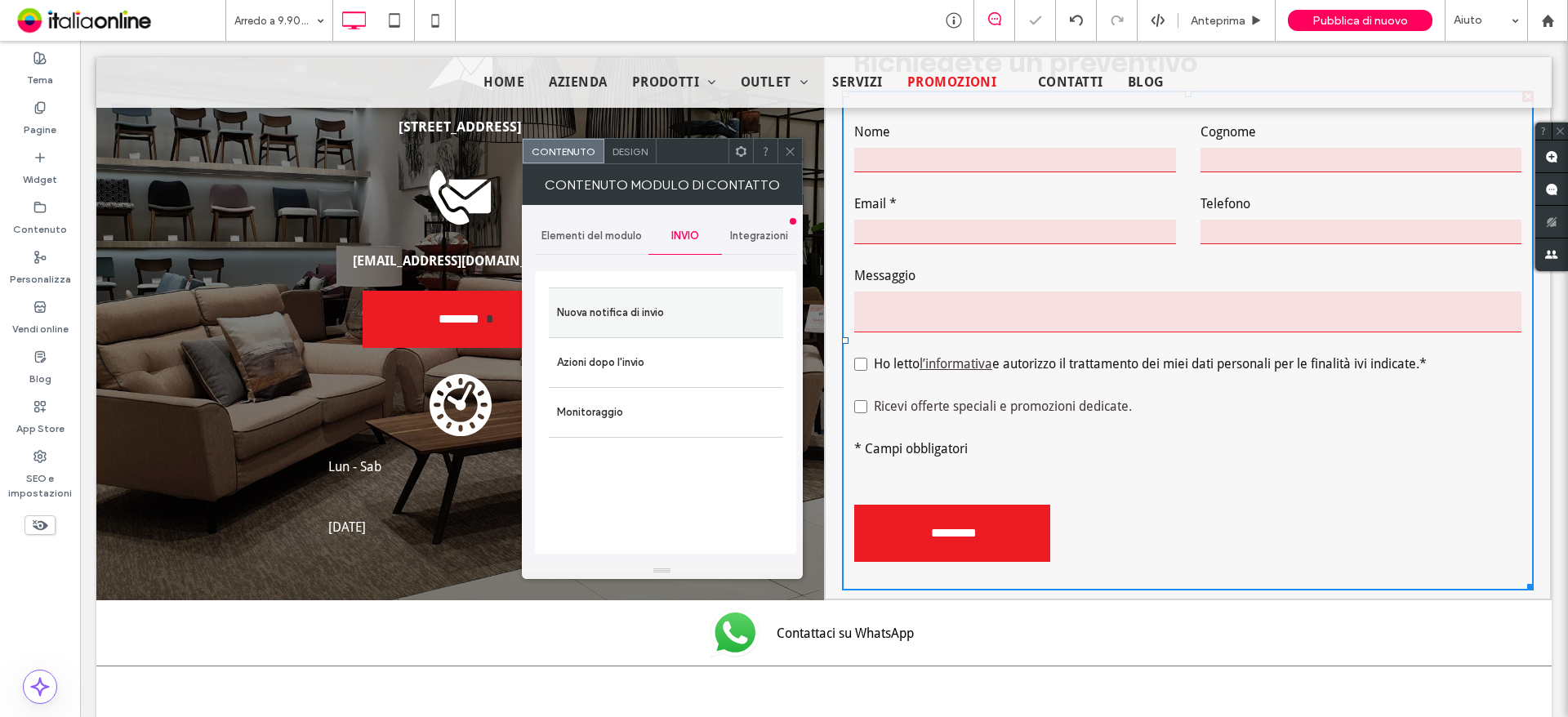
click at [623, 314] on label "Nuova notifica di invio" at bounding box center [666, 313] width 218 height 33
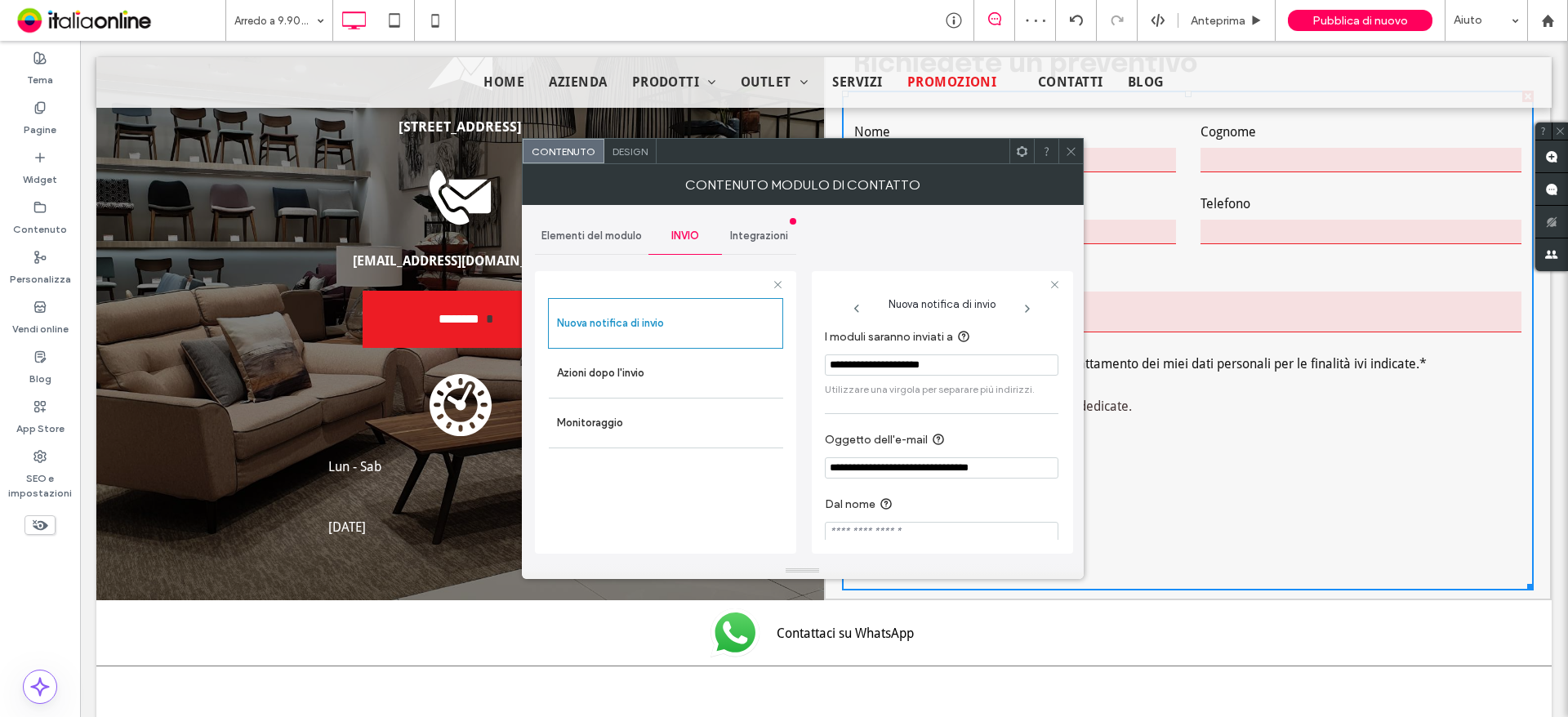
click at [1069, 145] on icon at bounding box center [1070, 151] width 12 height 12
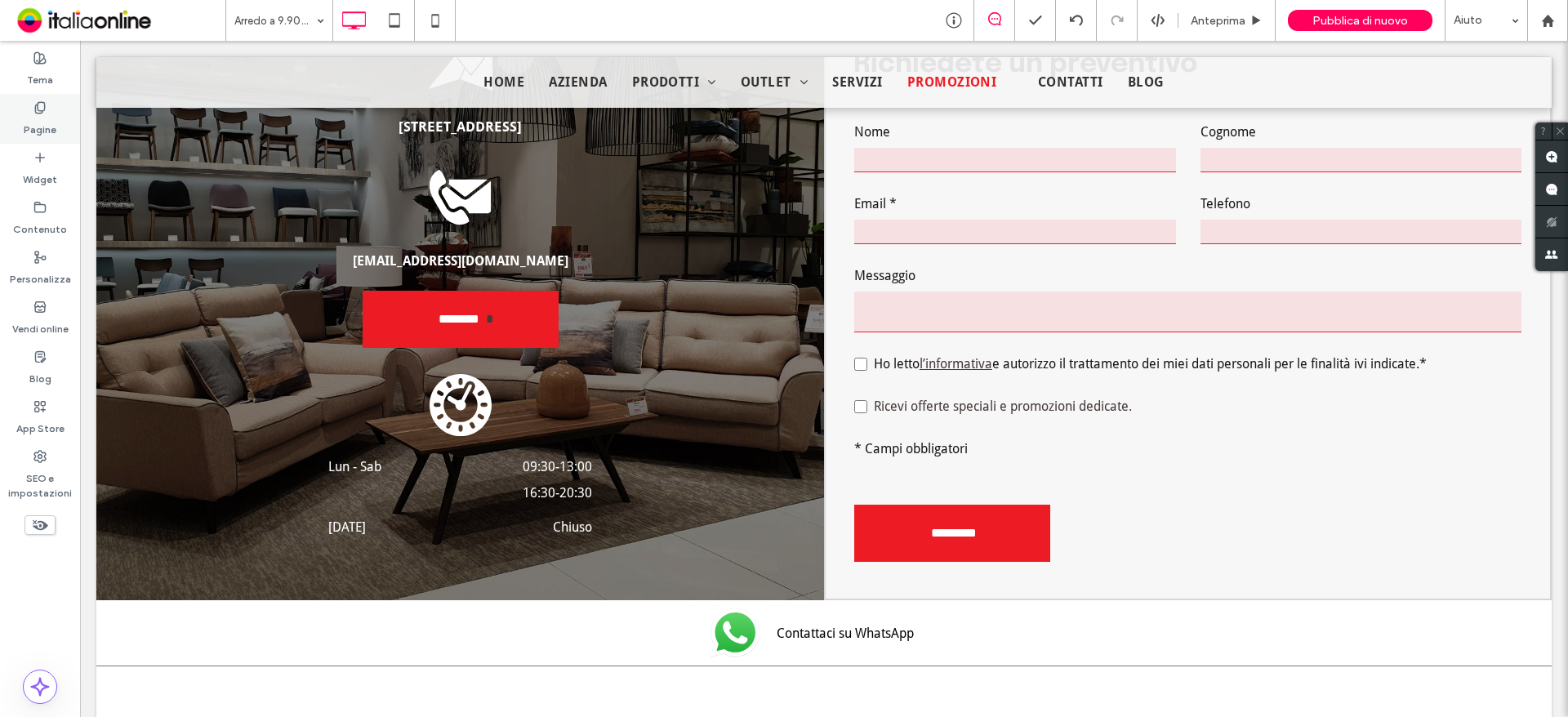
click at [56, 136] on label "Pagine" at bounding box center [40, 126] width 33 height 23
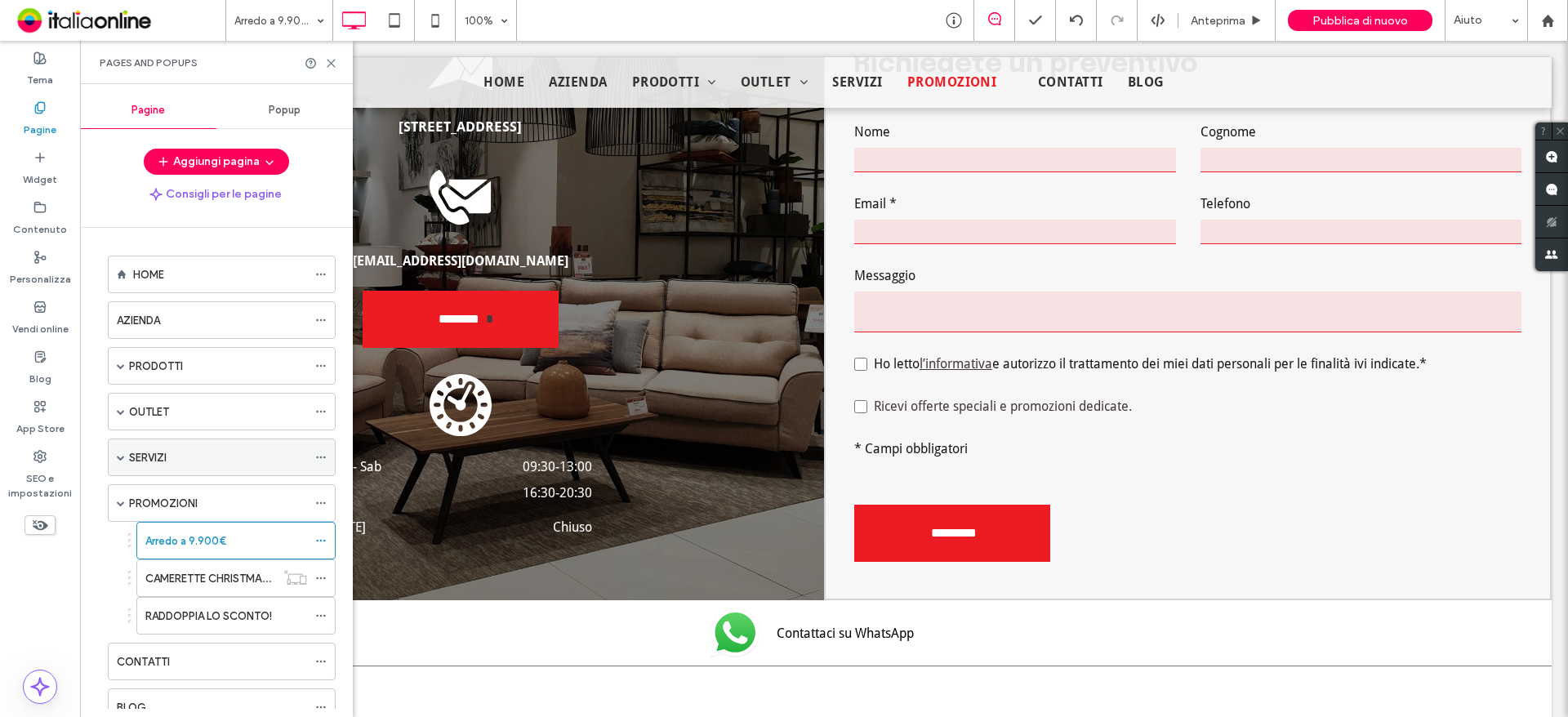
click at [154, 458] on label "SERVIZI" at bounding box center [147, 457] width 37 height 29
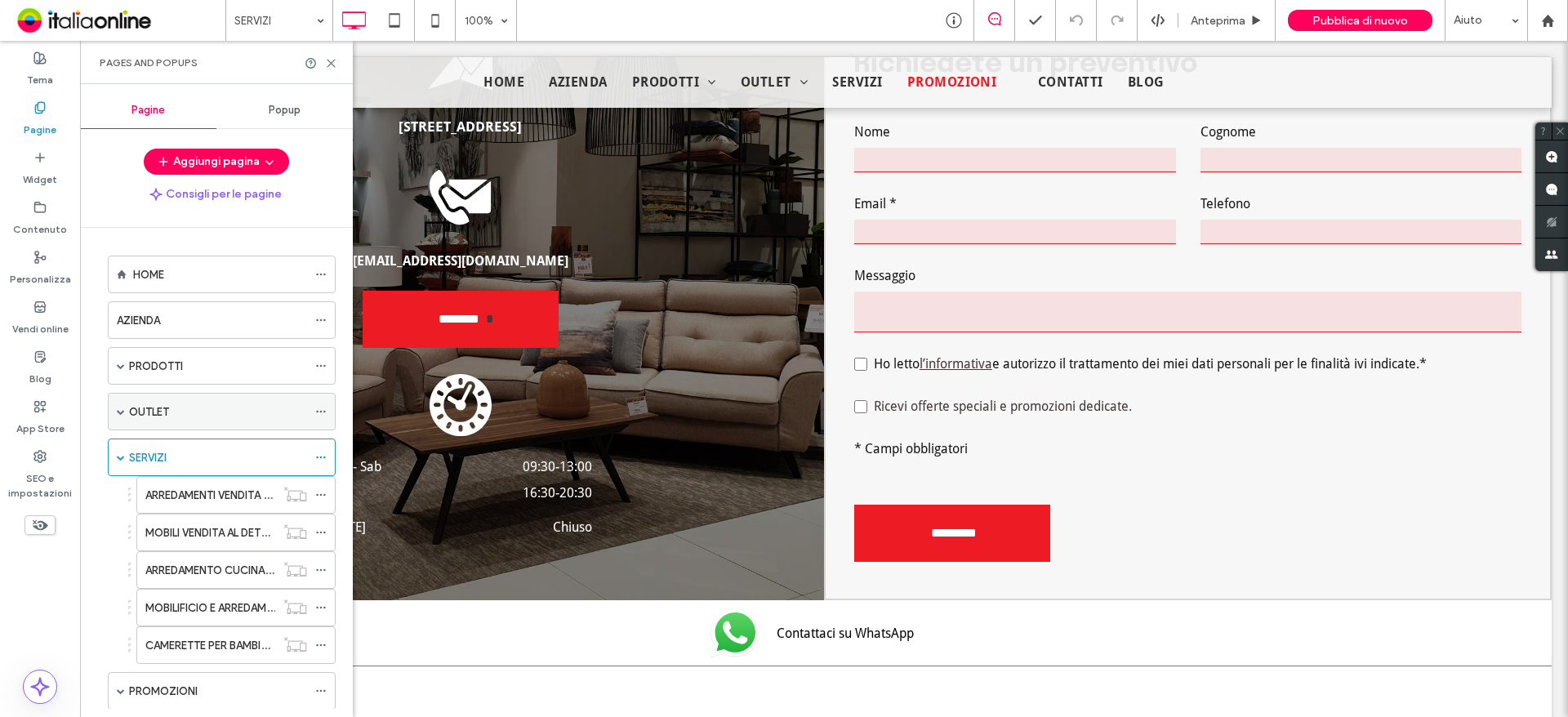
click at [159, 411] on label "OUTLET" at bounding box center [149, 412] width 40 height 29
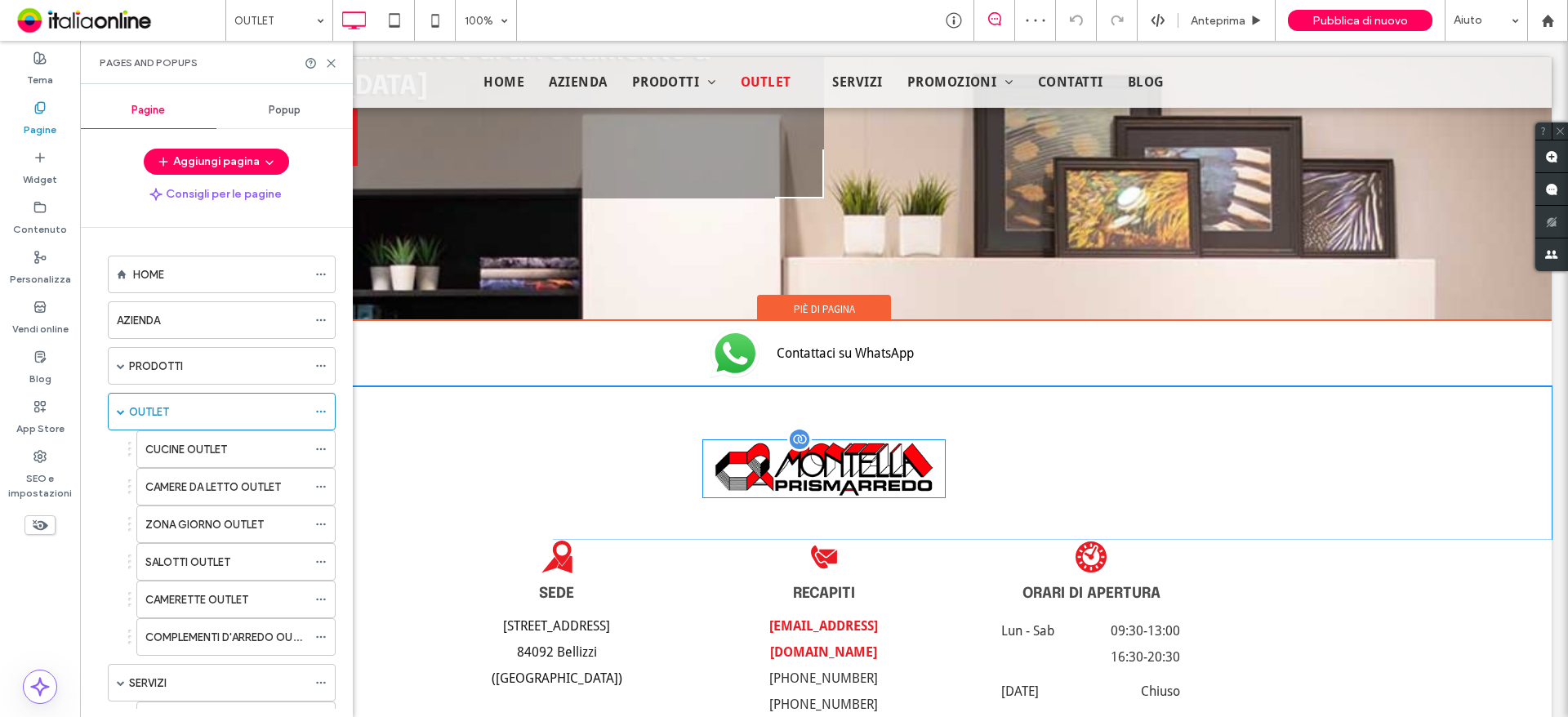
scroll to position [2192, 0]
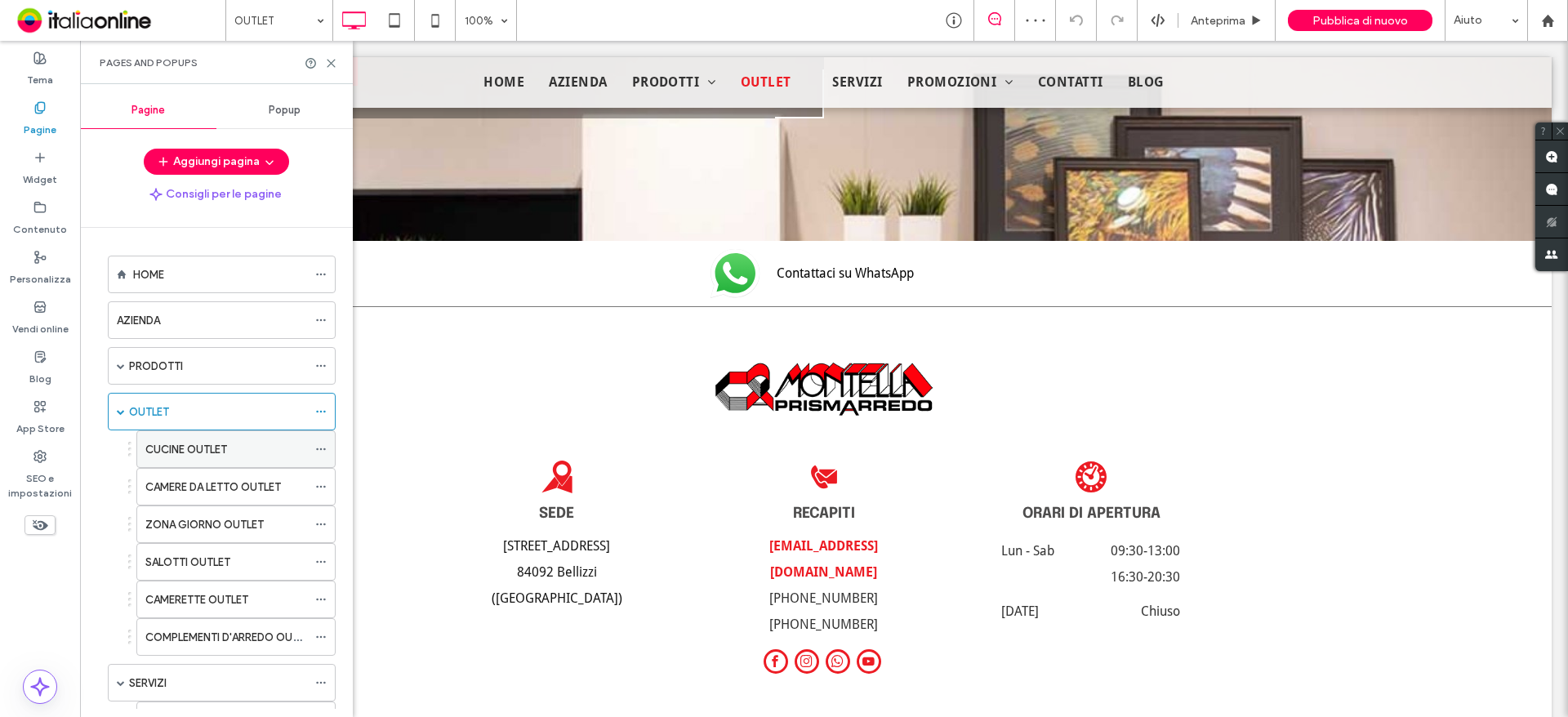
click at [182, 457] on label "CUCINE OUTLET" at bounding box center [185, 450] width 82 height 29
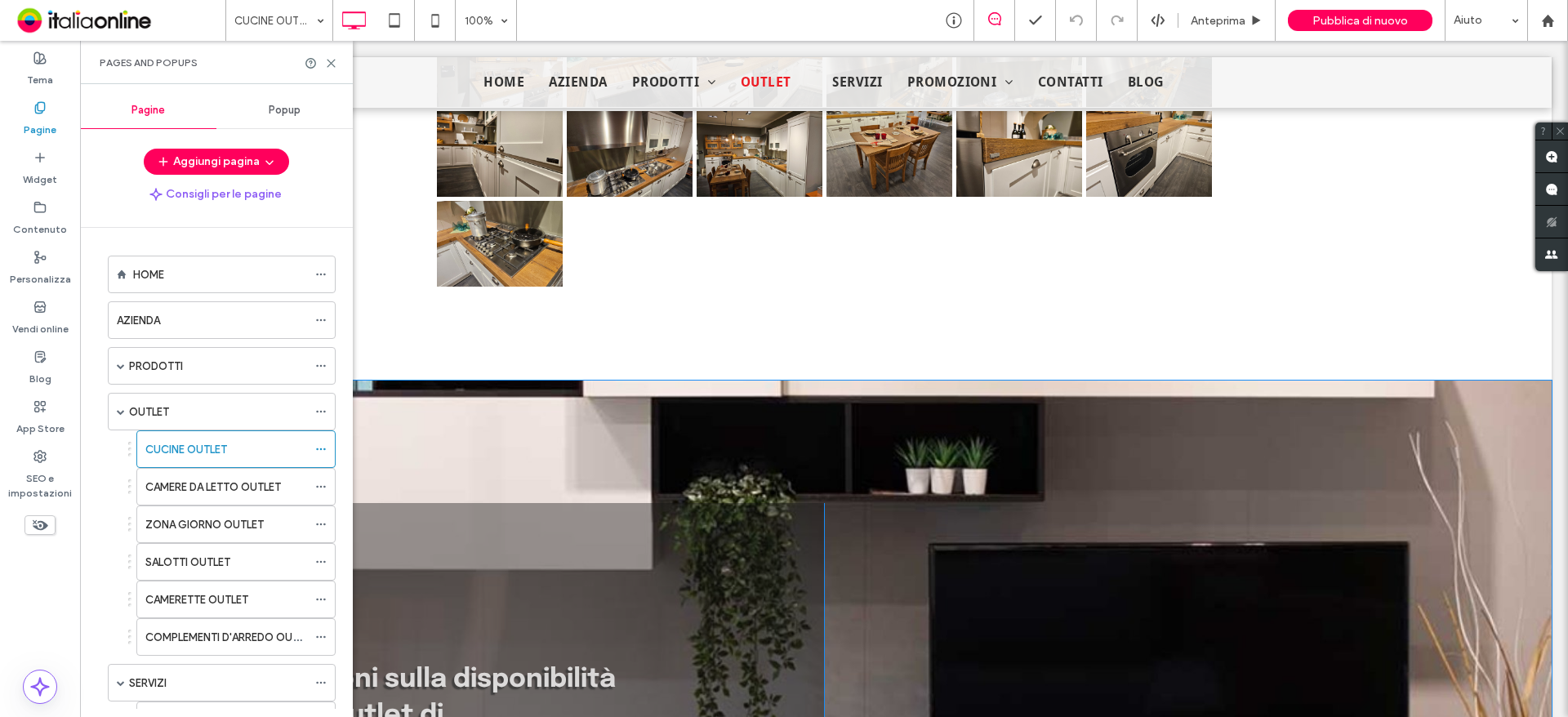
scroll to position [5064, 0]
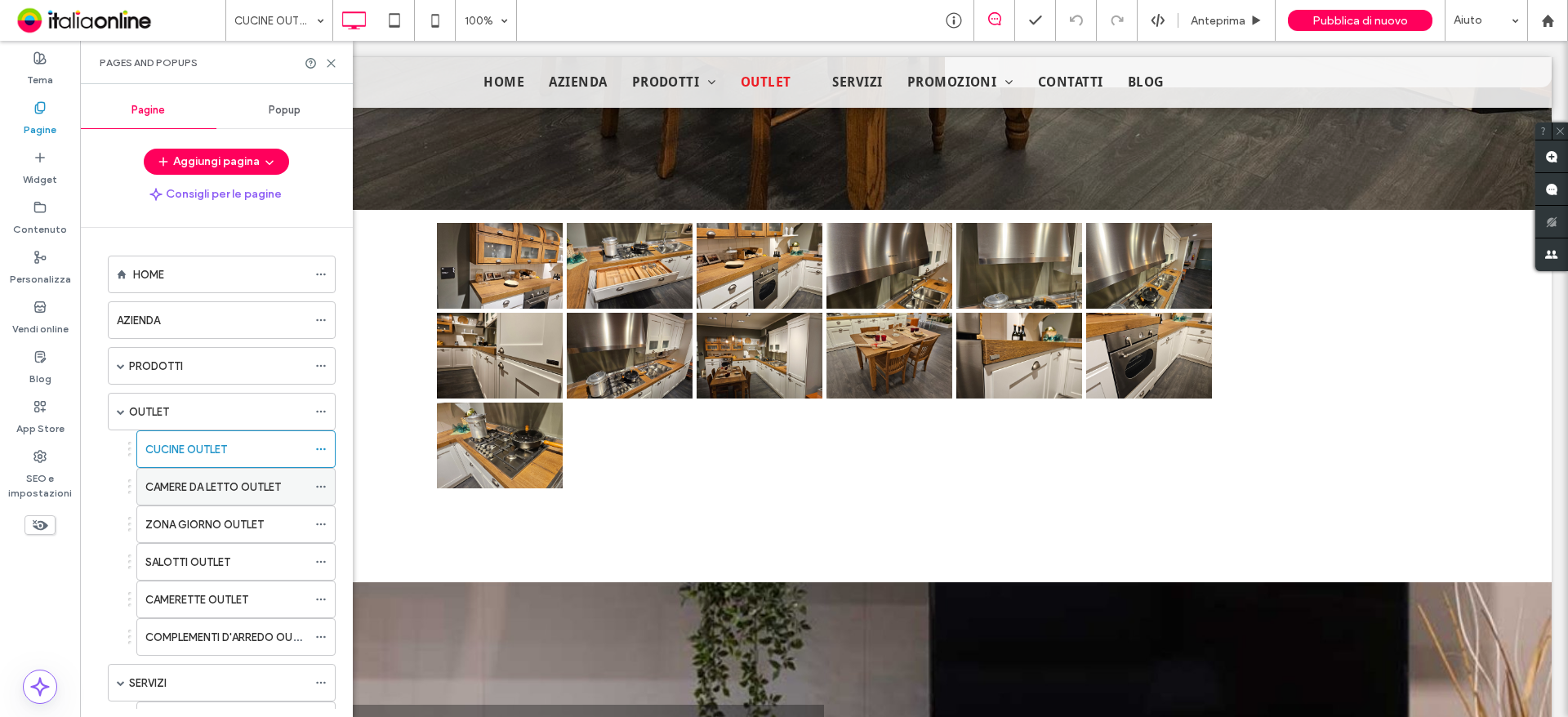
click at [184, 492] on label "CAMERE DA LETTO OUTLET" at bounding box center [212, 487] width 135 height 29
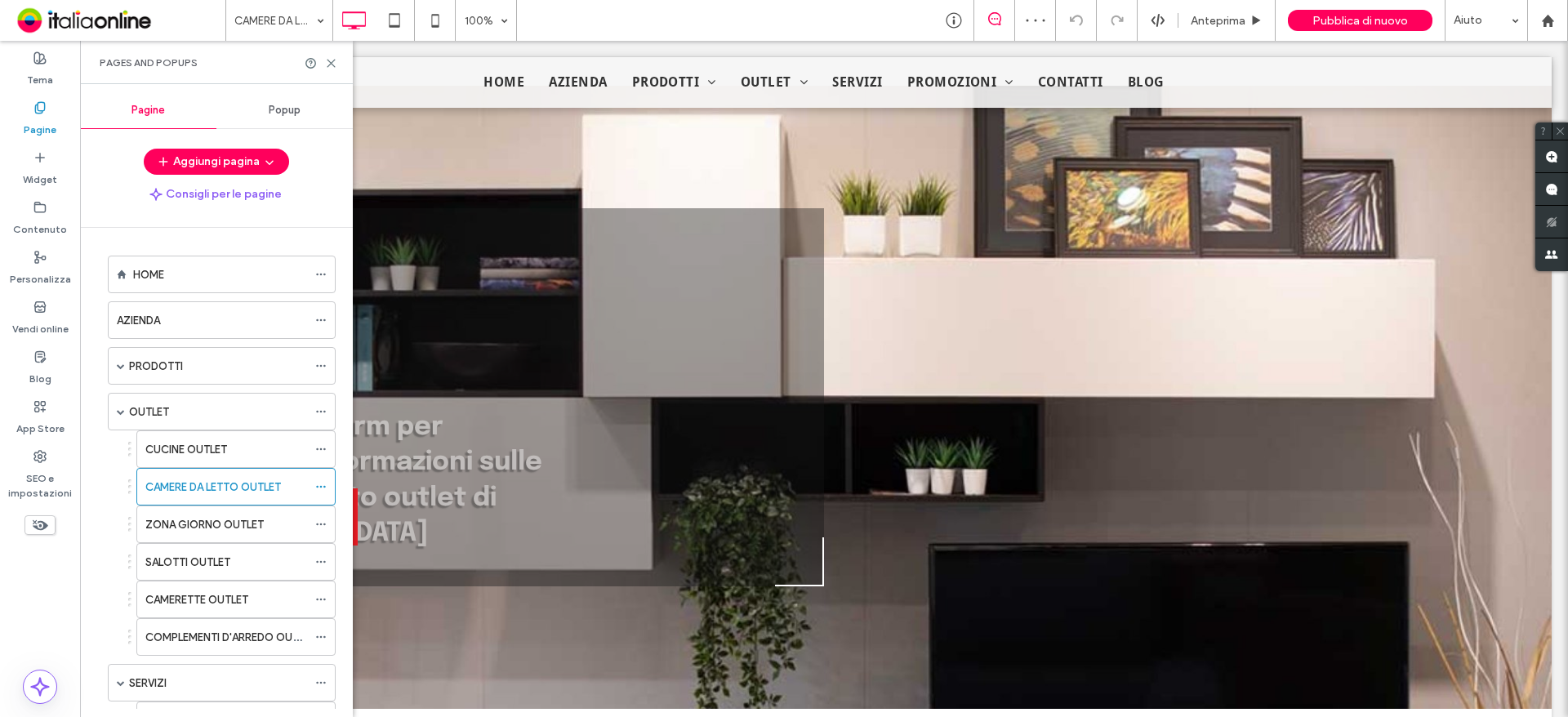
scroll to position [7309, 0]
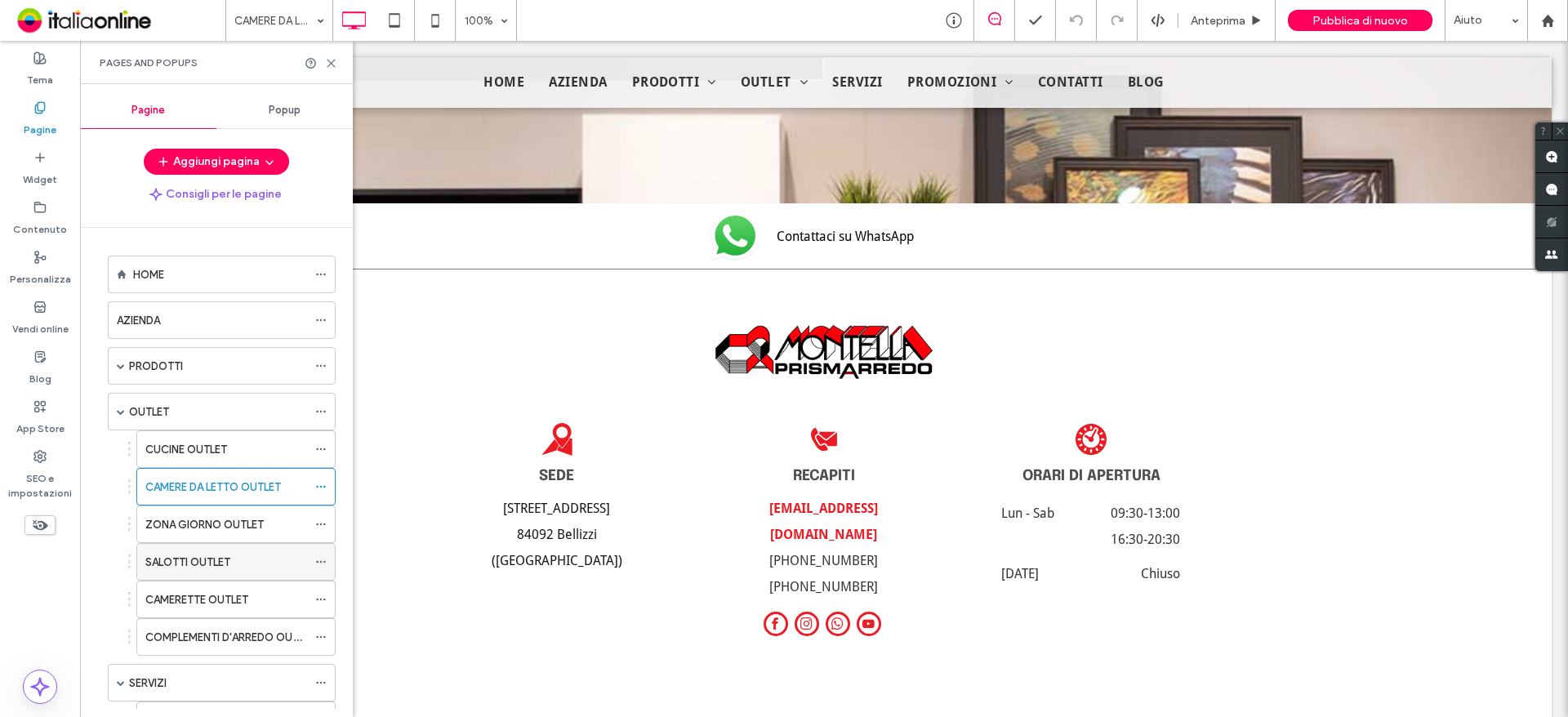
click at [192, 568] on label "SALOTTI OUTLET" at bounding box center [187, 562] width 85 height 29
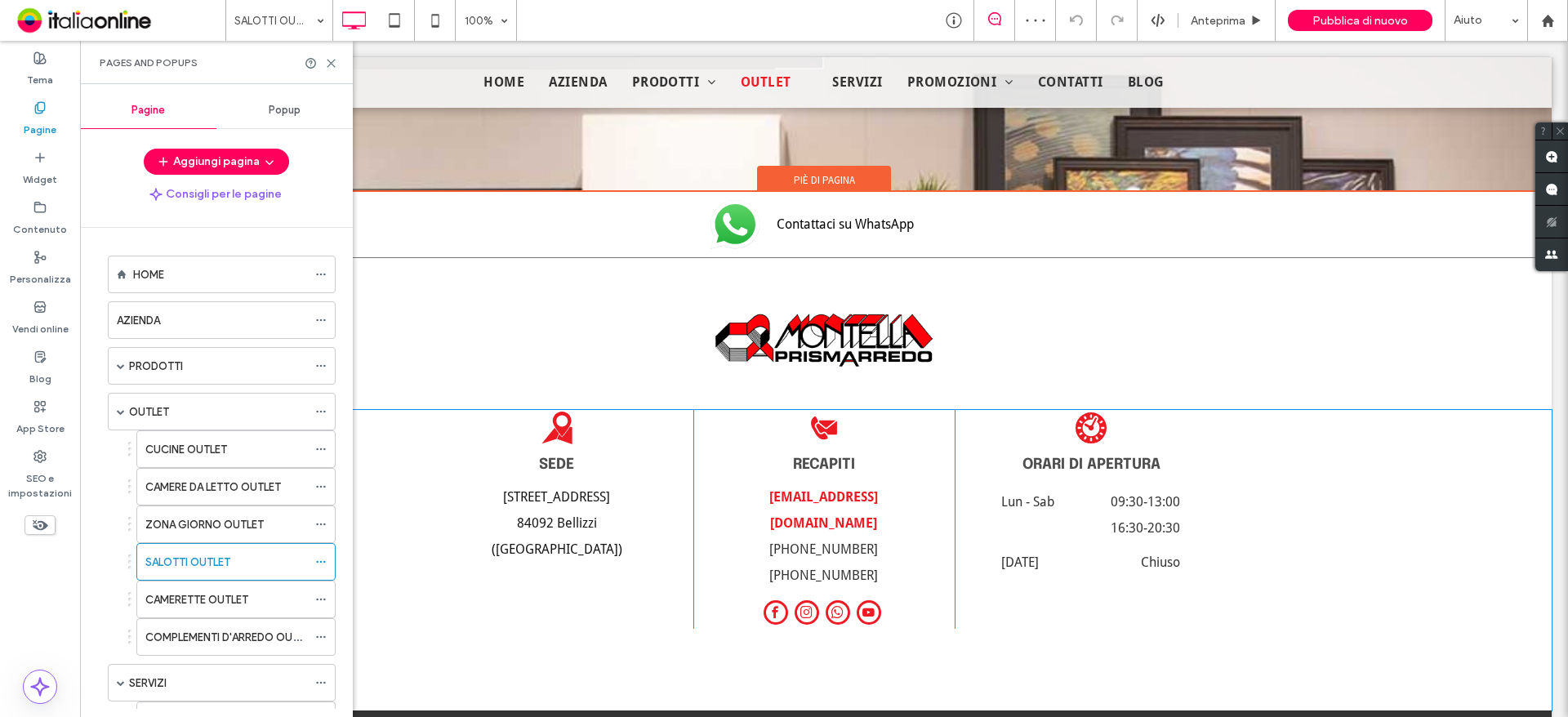
scroll to position [9807, 0]
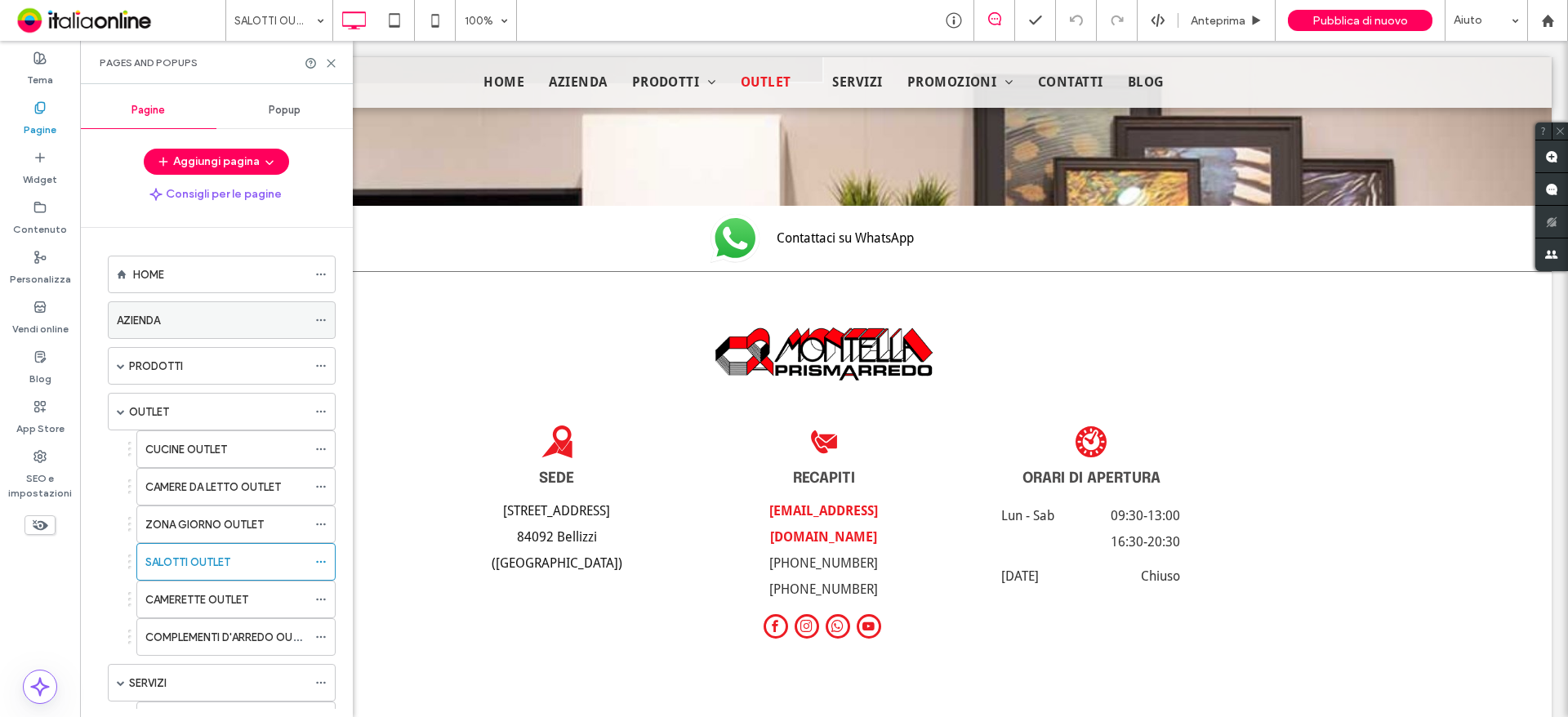
click at [151, 314] on label "AZIENDA" at bounding box center [138, 321] width 43 height 29
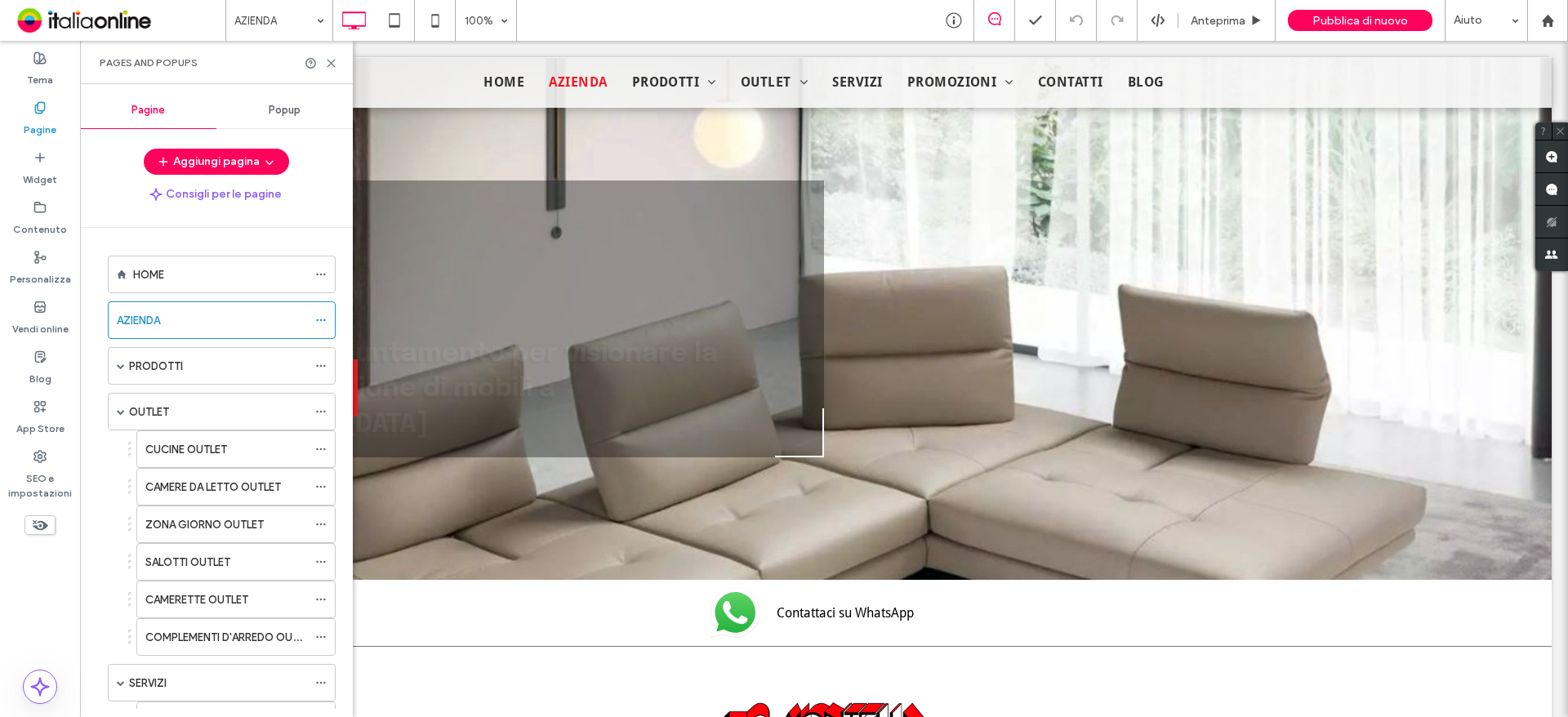
scroll to position [6921, 0]
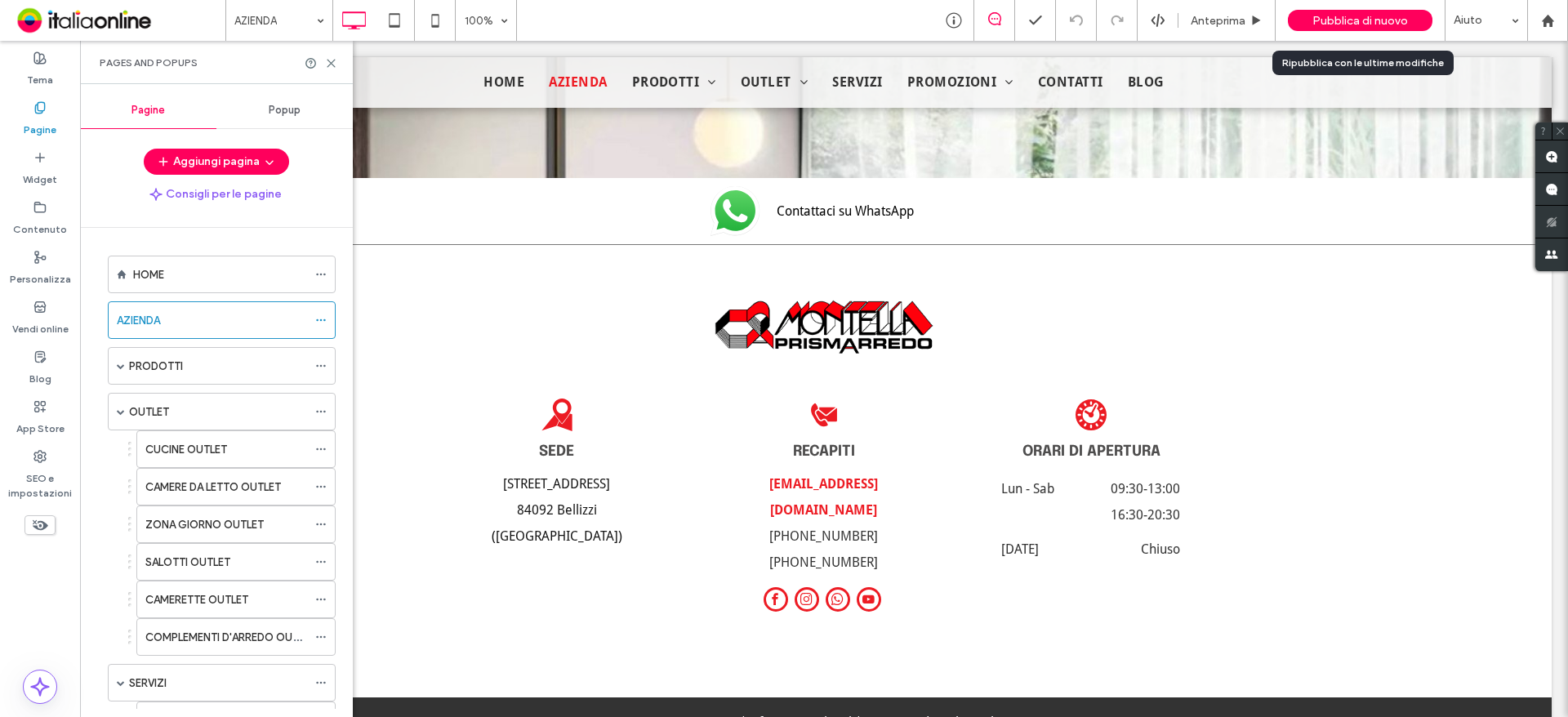
click at [1362, 17] on span "Pubblica di nuovo" at bounding box center [1360, 20] width 95 height 13
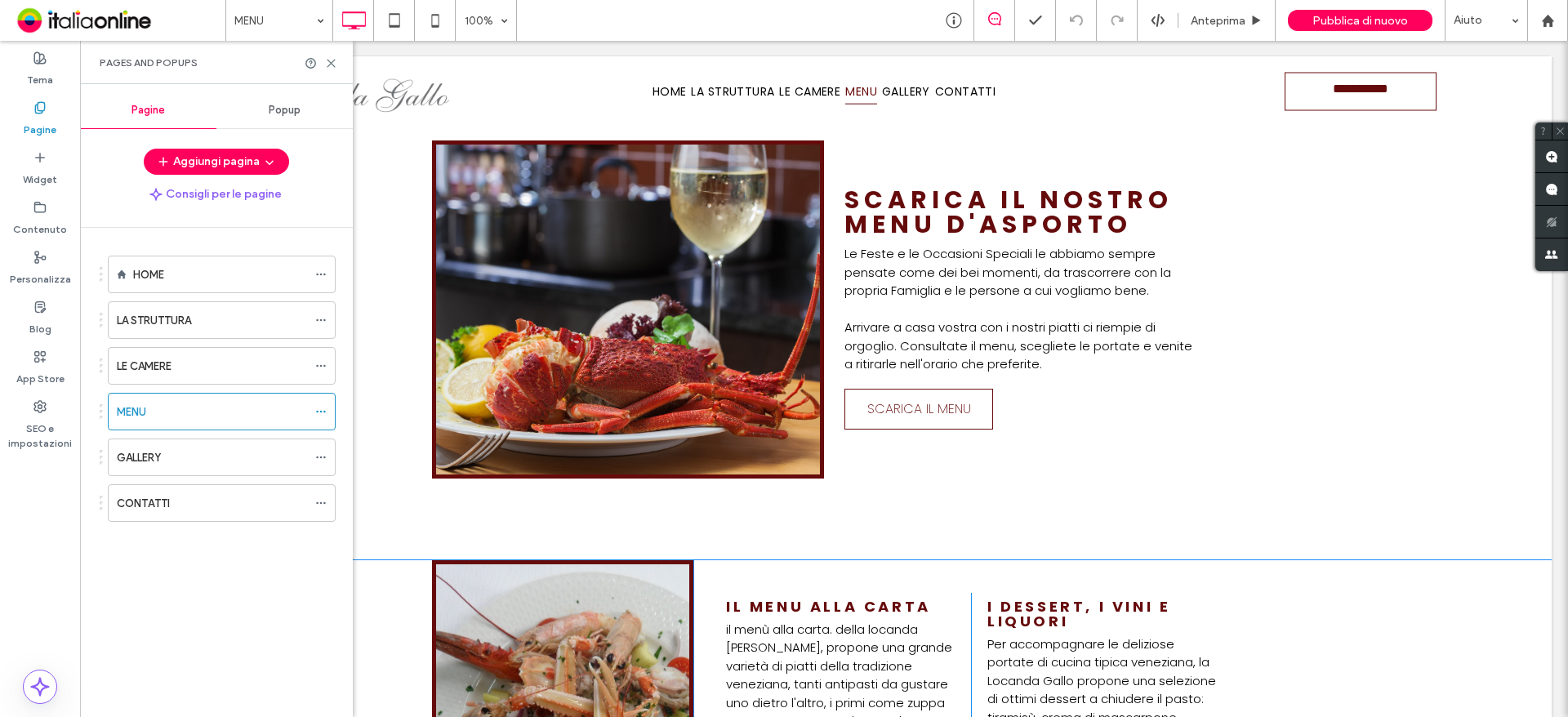
scroll to position [1187, 0]
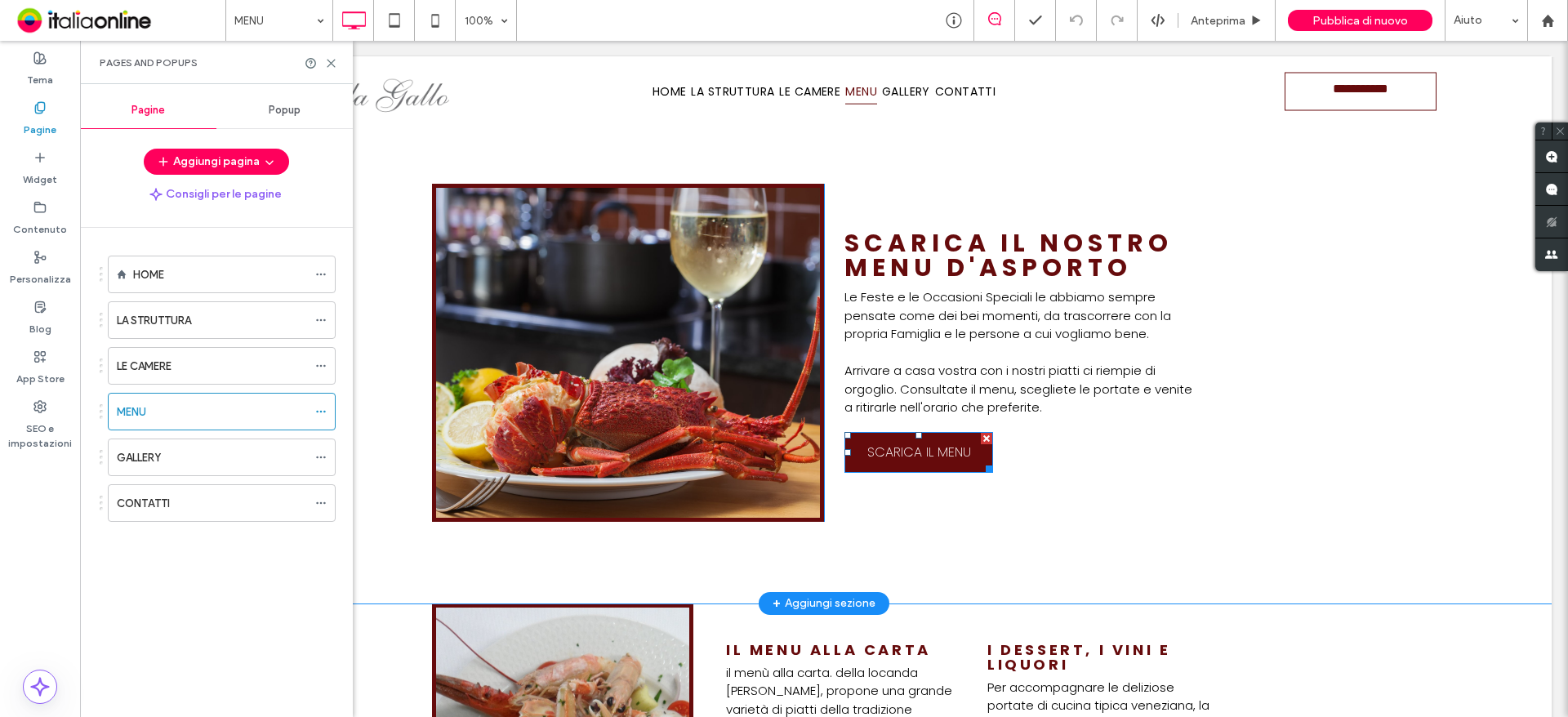
click at [926, 446] on span "SCARICA IL MENU" at bounding box center [919, 452] width 104 height 20
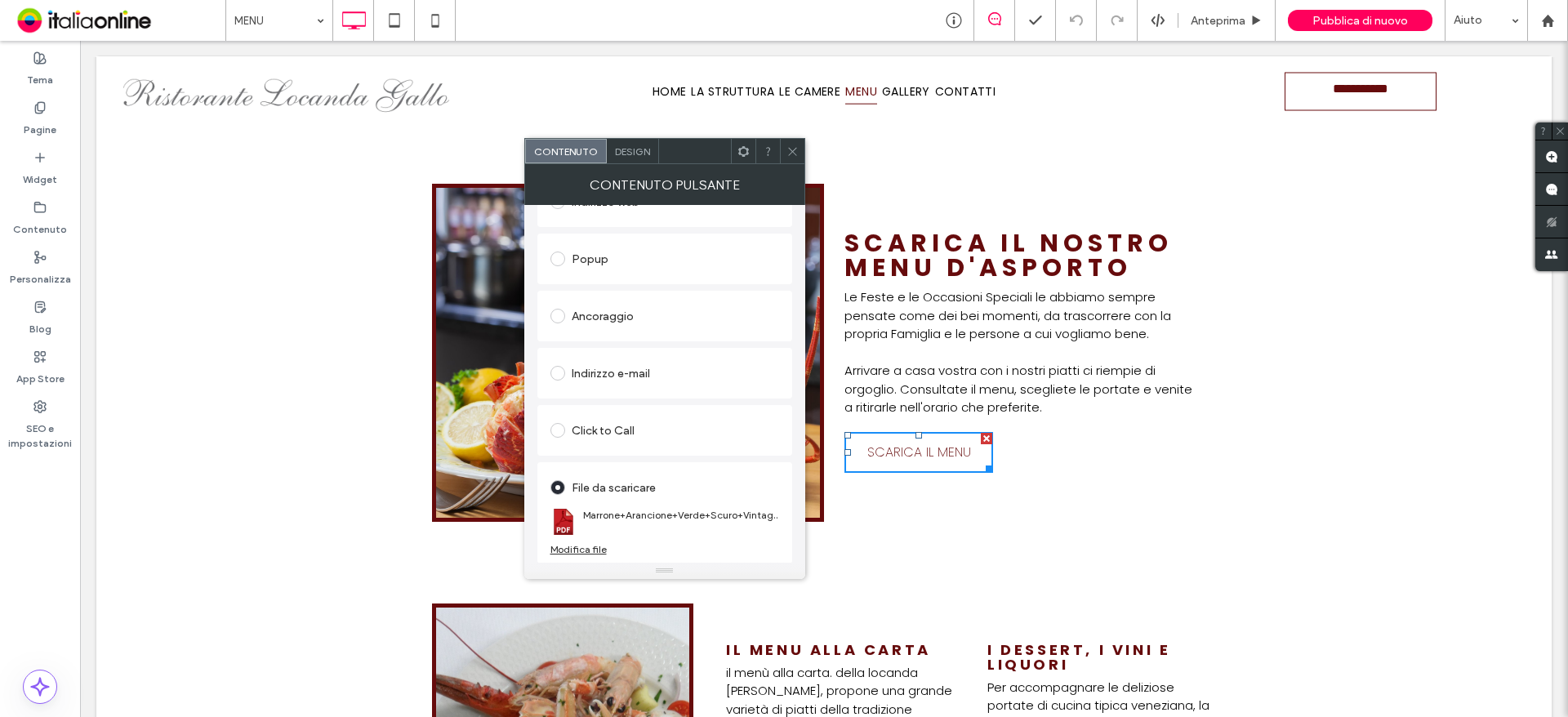
scroll to position [273, 0]
click at [688, 514] on link "Marrone+Arancione+Verde+Scuro+Vintage+Retrò+Festival+Autunno+Volantino+(1).pdf" at bounding box center [681, 514] width 196 height 12
click at [582, 545] on div "Modifica file" at bounding box center [578, 548] width 57 height 12
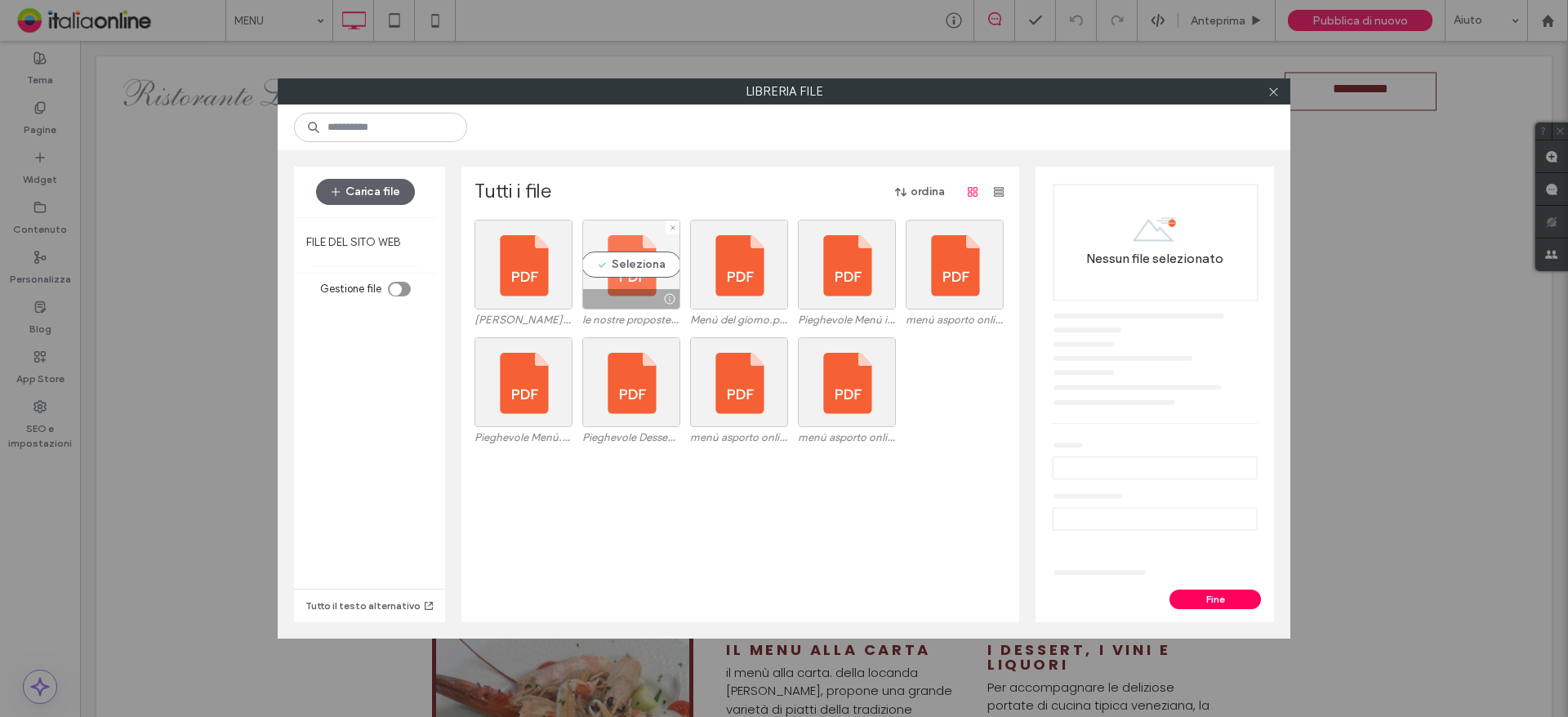
click at [600, 295] on div at bounding box center [631, 299] width 96 height 19
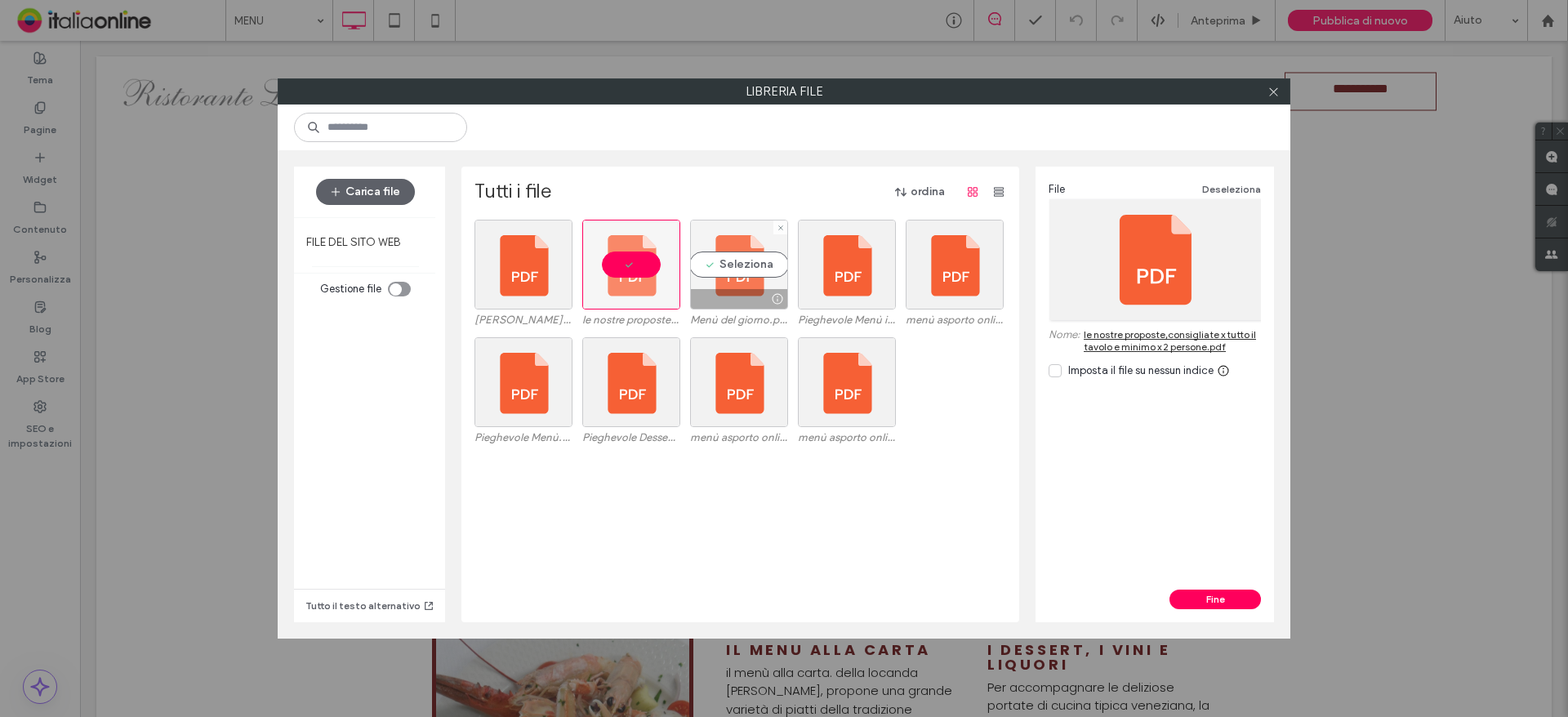
click at [699, 301] on div at bounding box center [739, 299] width 96 height 19
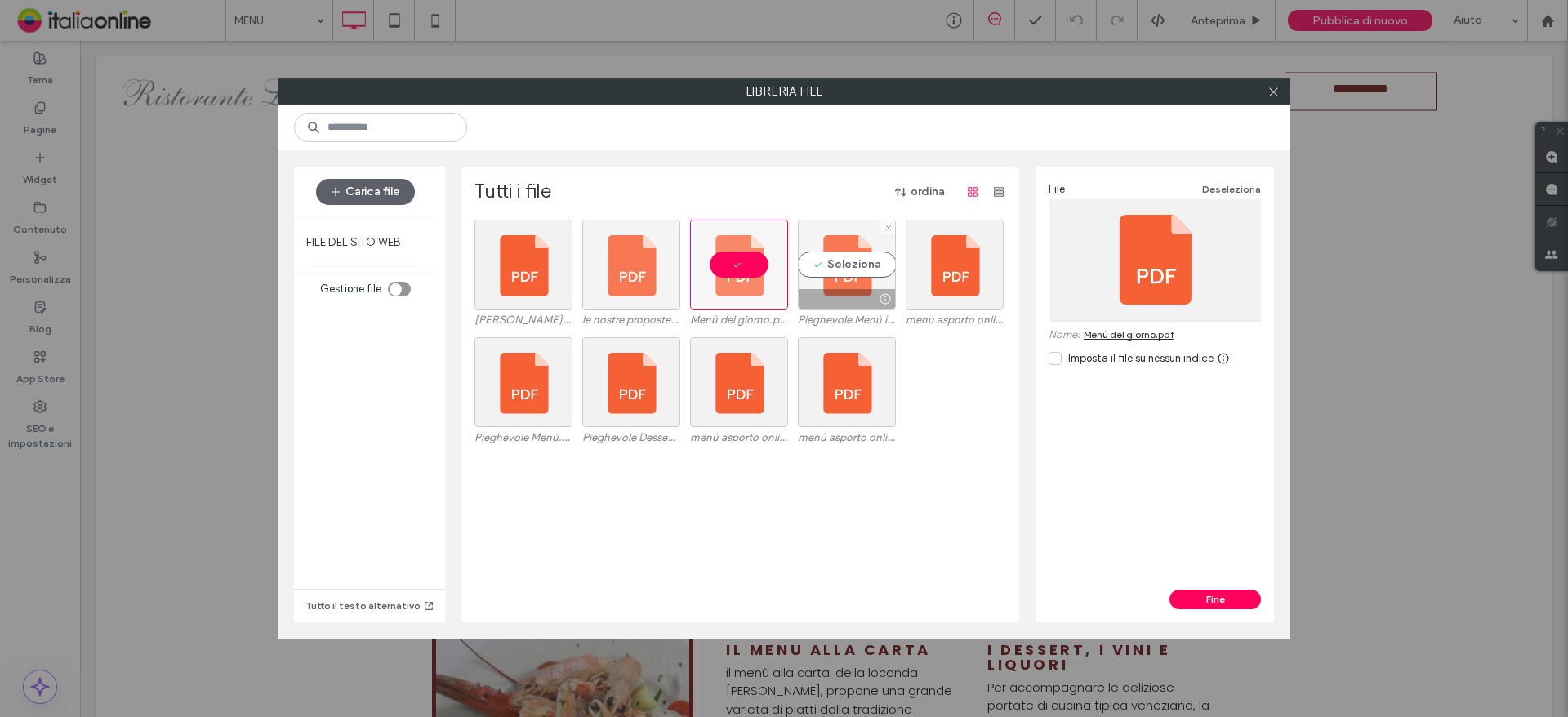
click at [819, 289] on div at bounding box center [846, 299] width 96 height 19
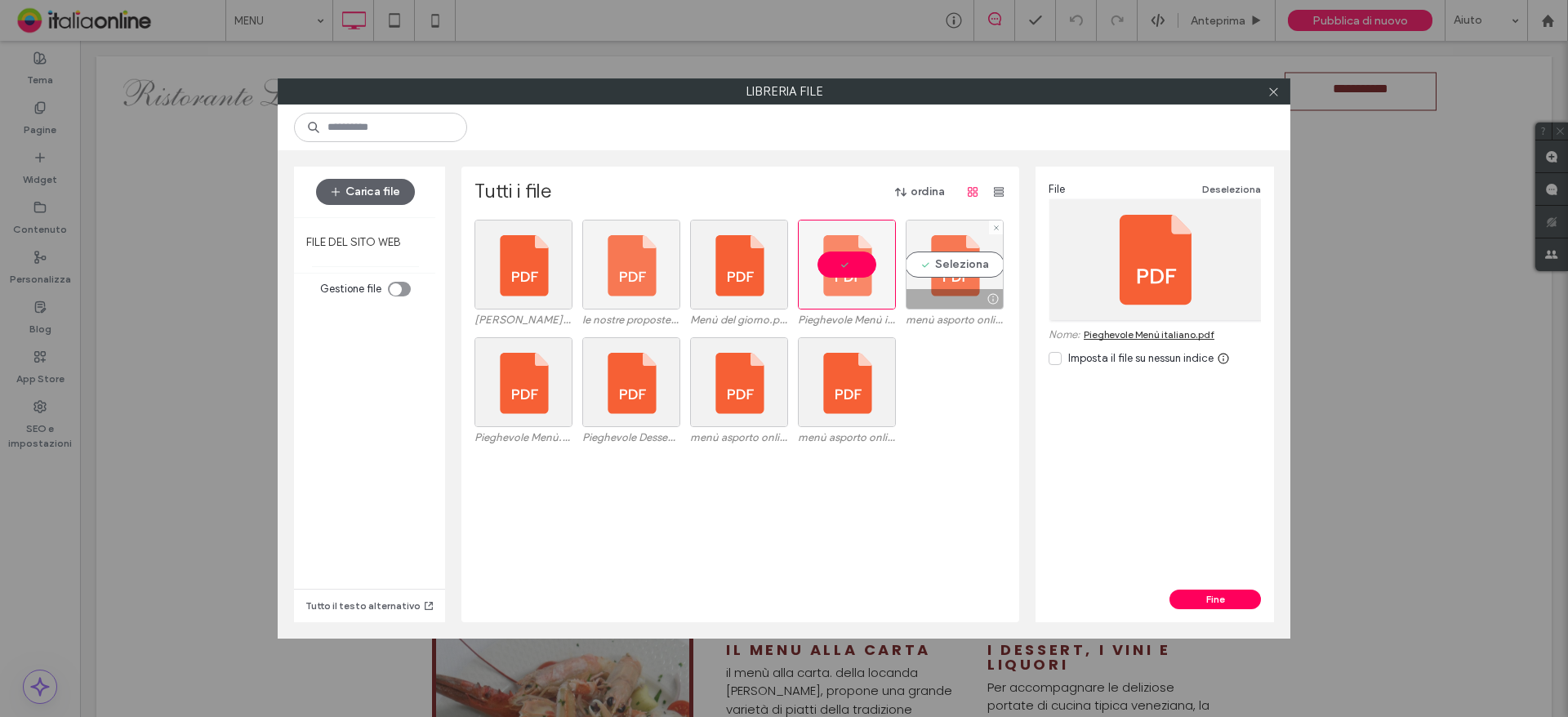
click at [944, 291] on div at bounding box center [954, 299] width 96 height 19
click at [1159, 331] on link "menù asporto online3.pdf" at bounding box center [1141, 334] width 116 height 12
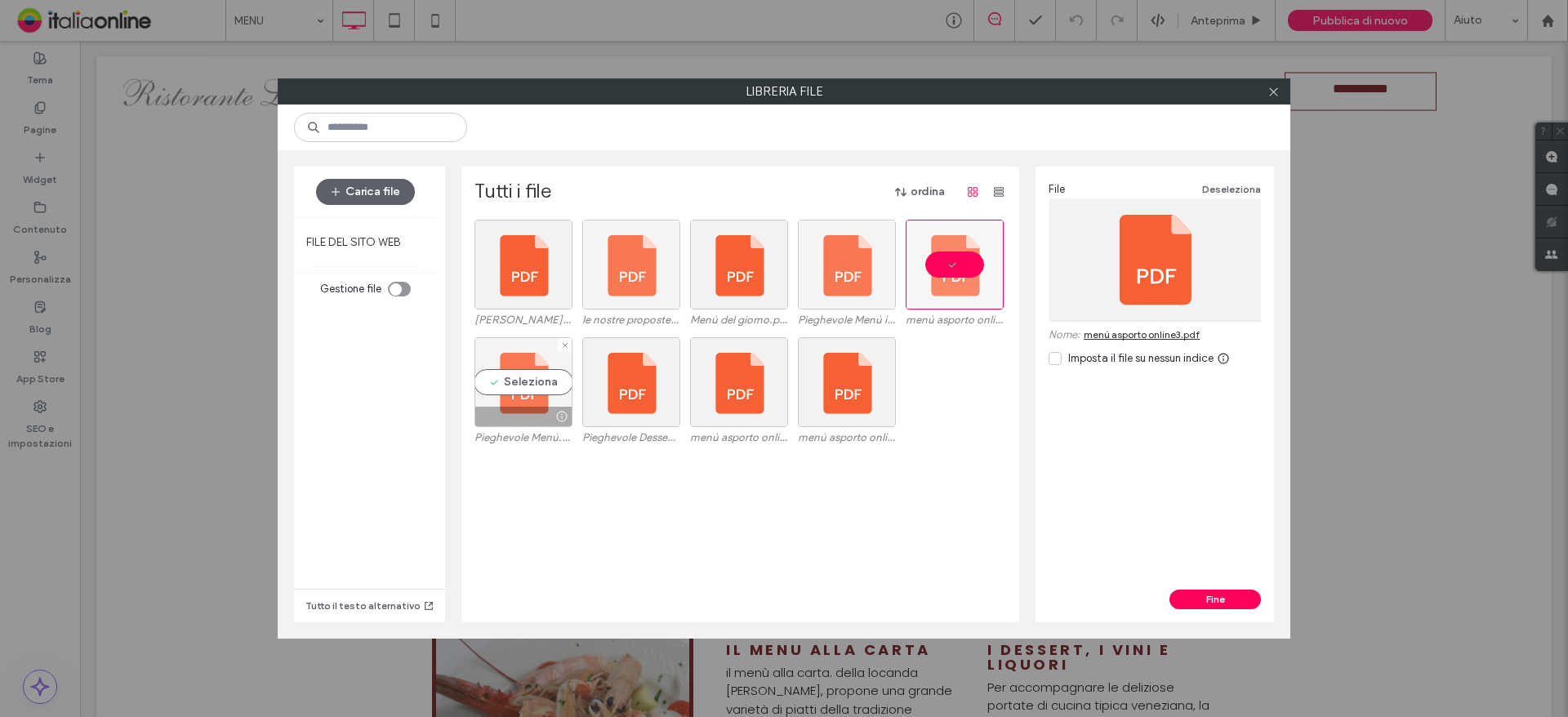
click at [516, 416] on div at bounding box center [524, 416] width 96 height 19
click at [1094, 334] on link "Pieghevole Menù.pdf" at bounding box center [1131, 334] width 95 height 12
click at [1272, 89] on icon at bounding box center [1273, 91] width 12 height 12
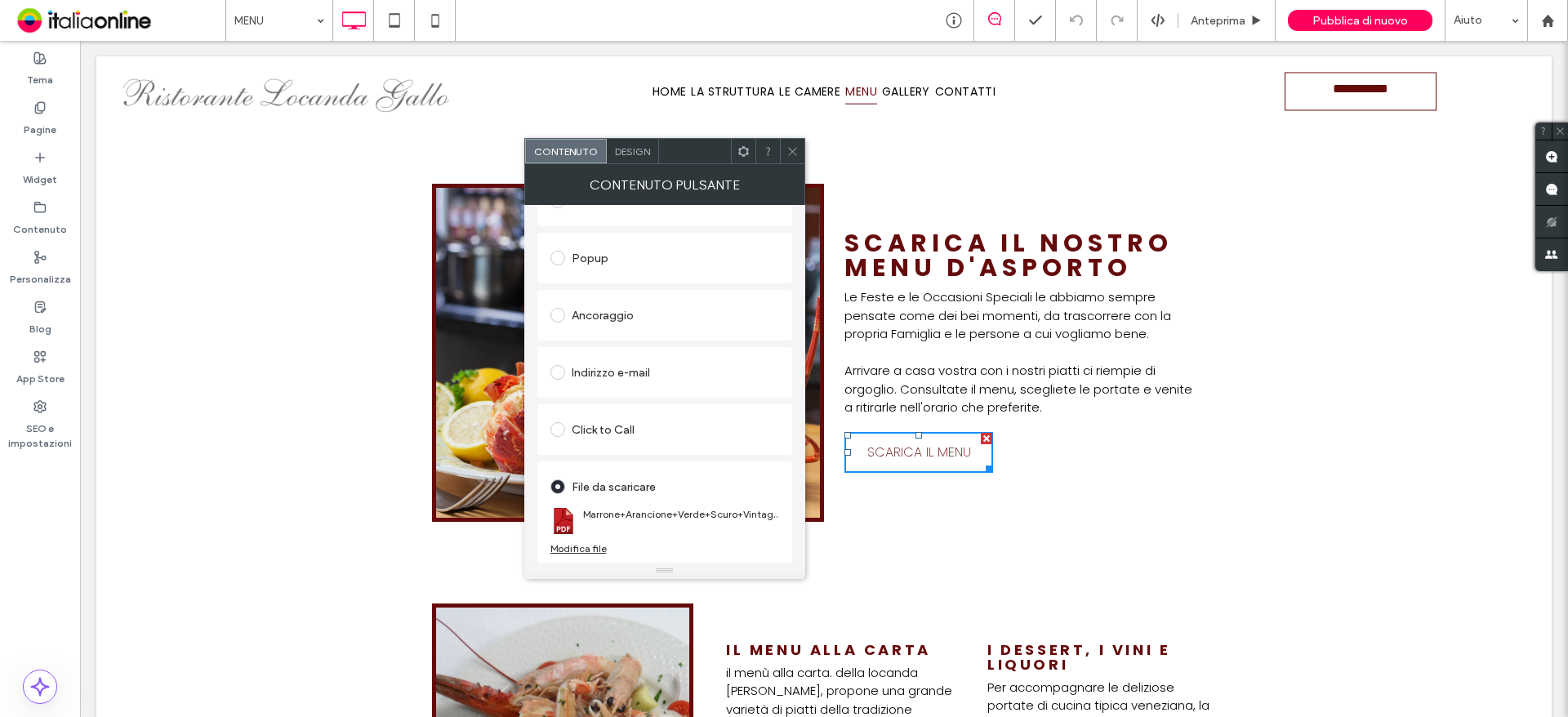
click at [794, 154] on icon at bounding box center [792, 151] width 12 height 12
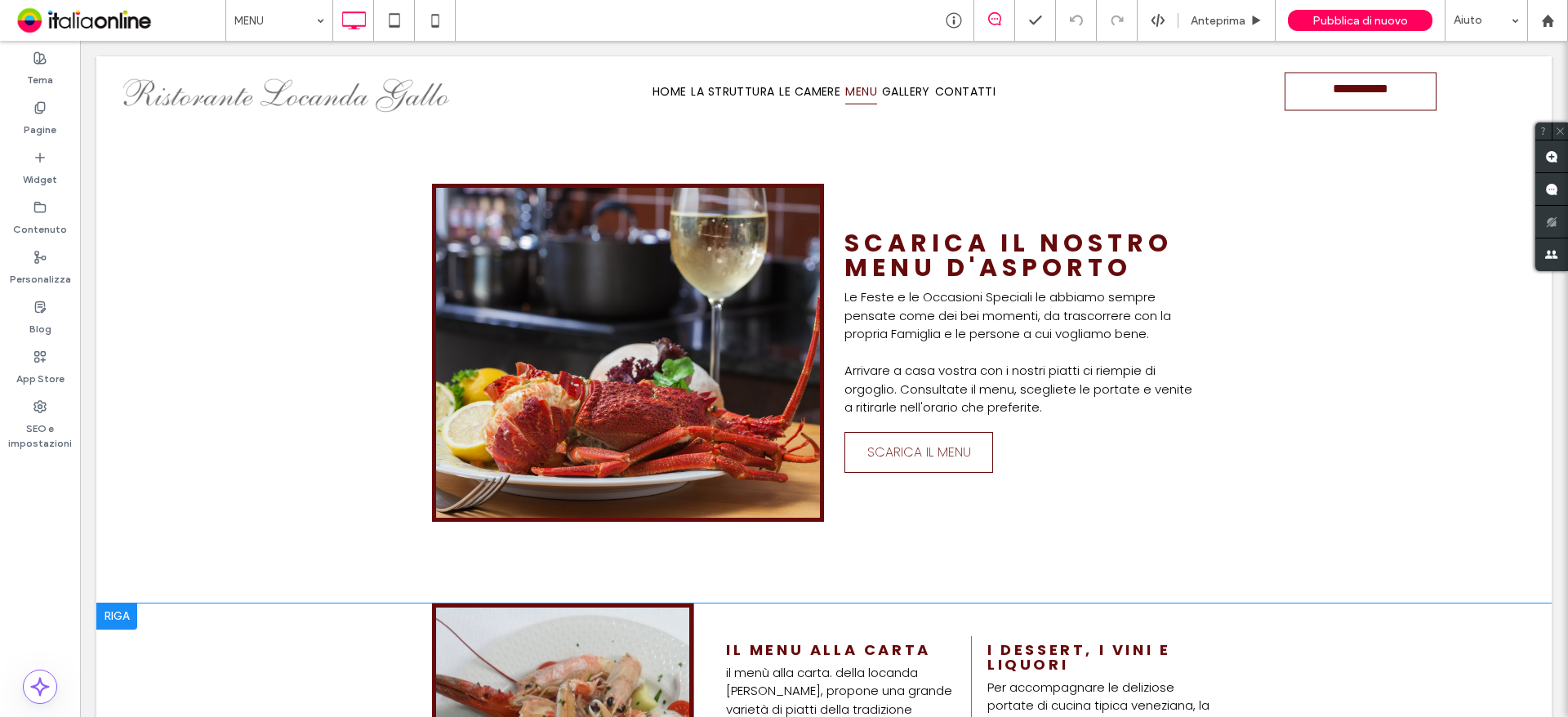
scroll to position [1432, 0]
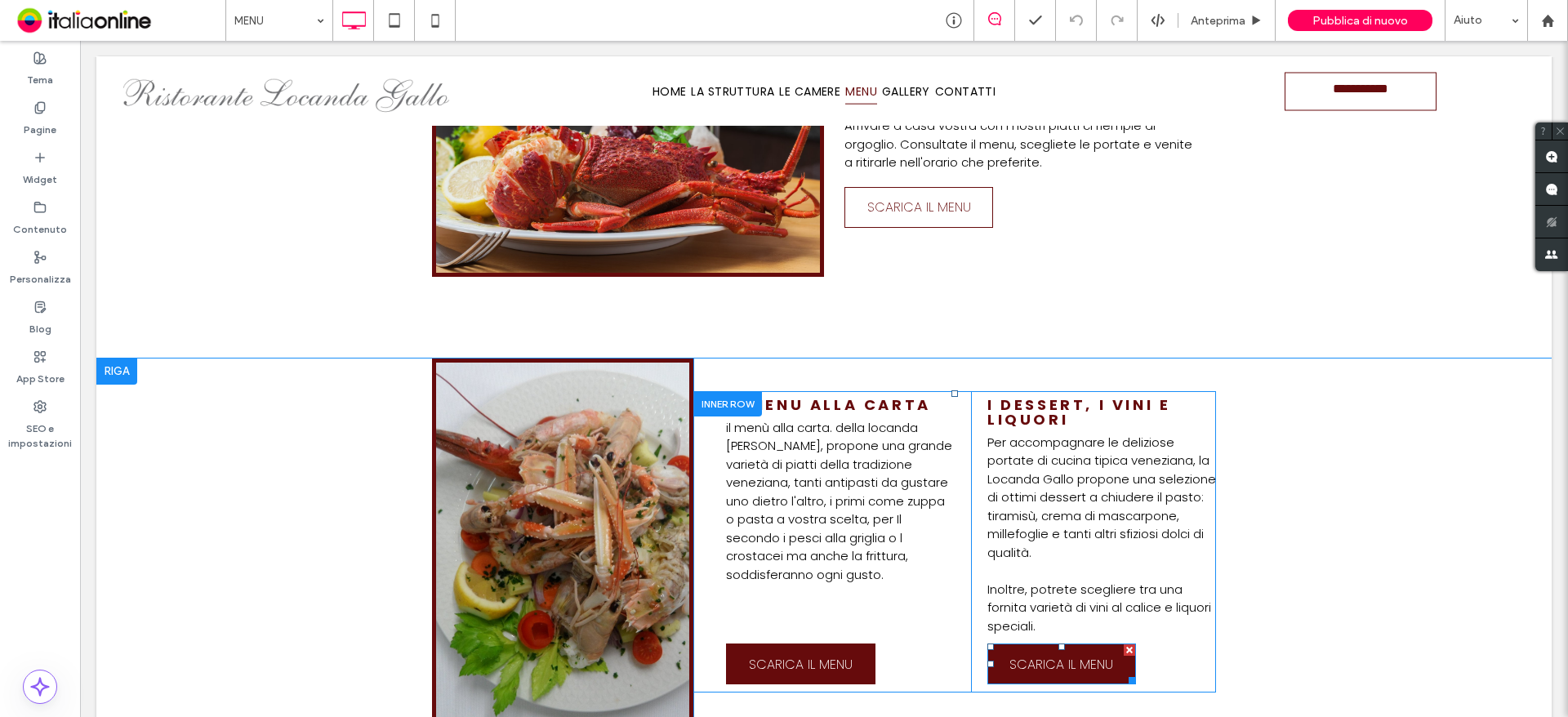
click at [1009, 667] on span "SCARICA IL MENU" at bounding box center [1061, 664] width 104 height 20
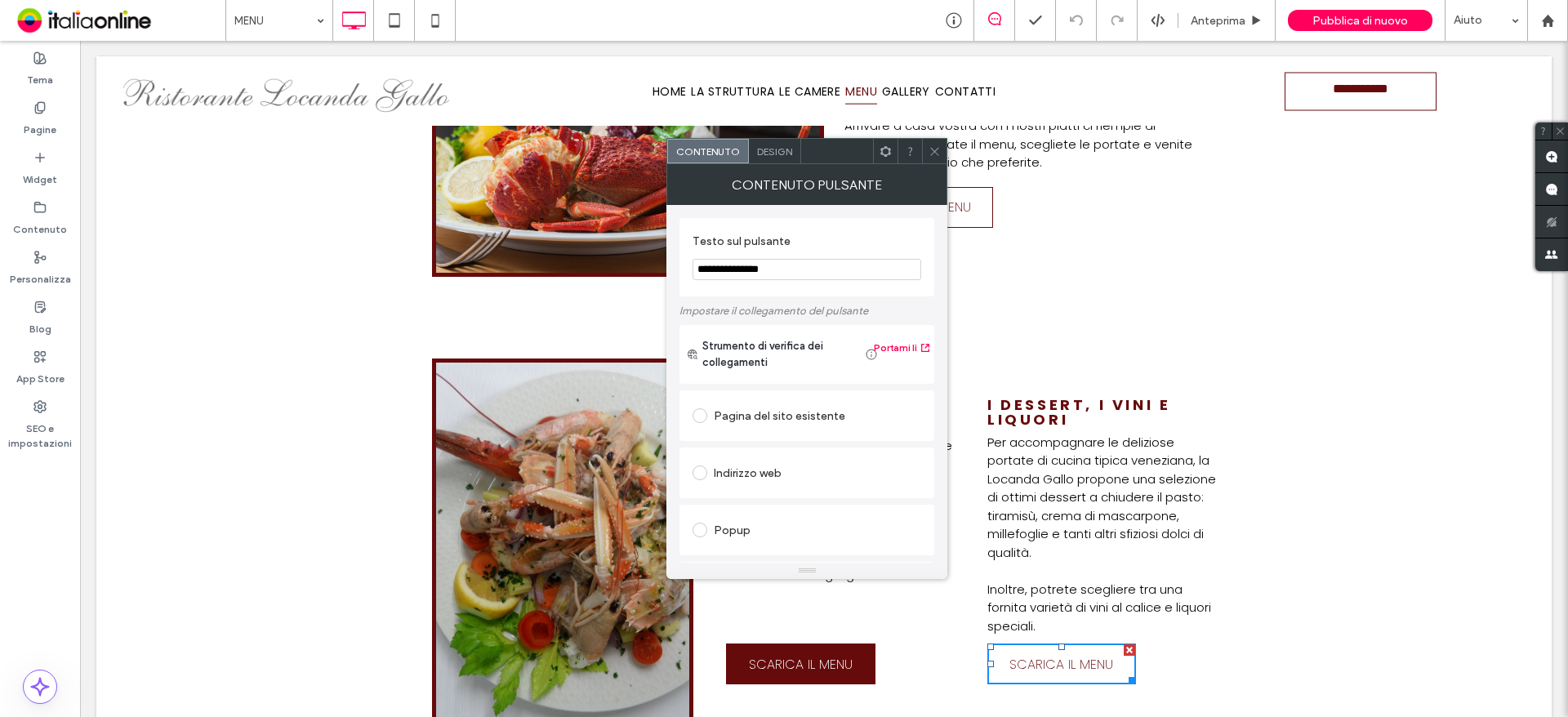
click at [933, 145] on icon at bounding box center [934, 151] width 12 height 12
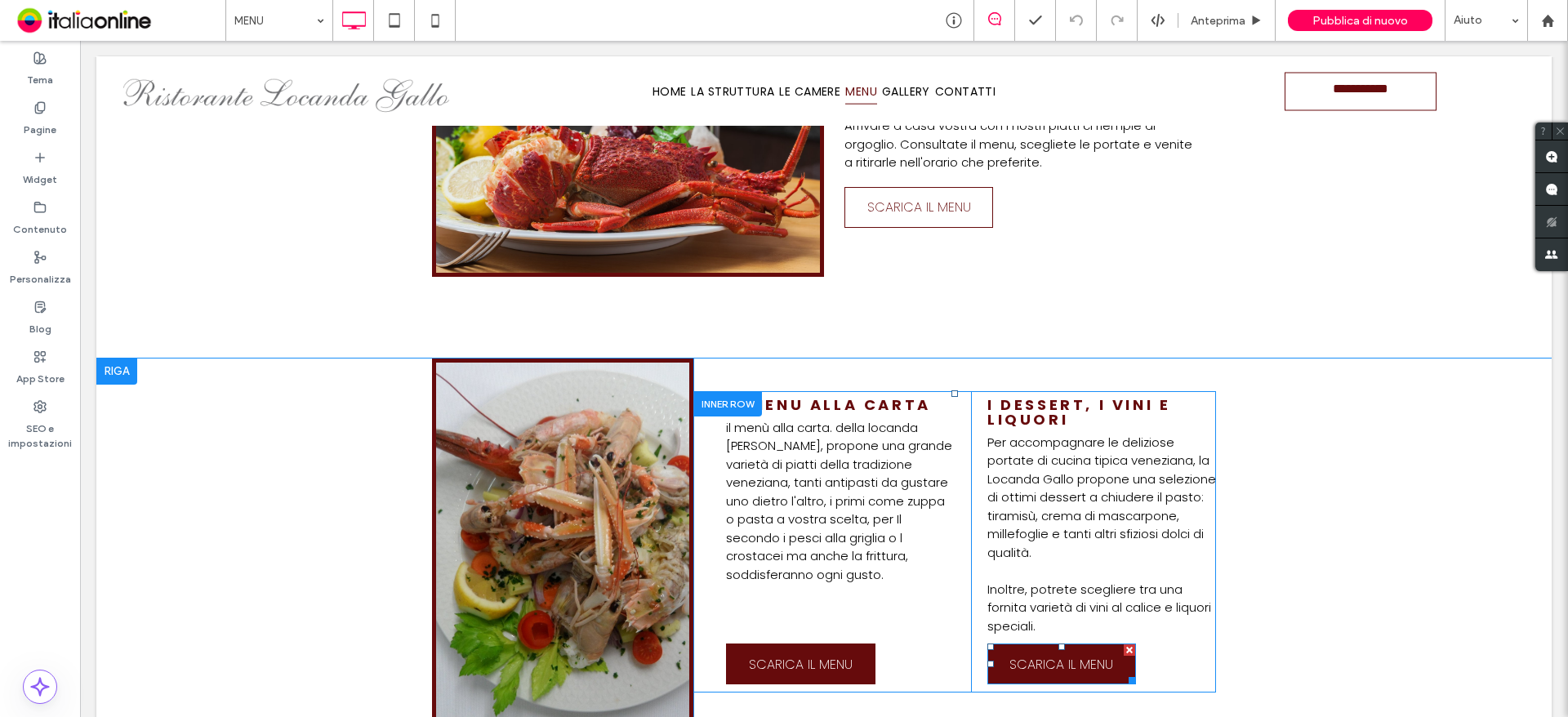
drag, startPoint x: 1118, startPoint y: 651, endPoint x: 1191, endPoint y: 679, distance: 78.2
click at [1123, 651] on div at bounding box center [1129, 651] width 12 height 12
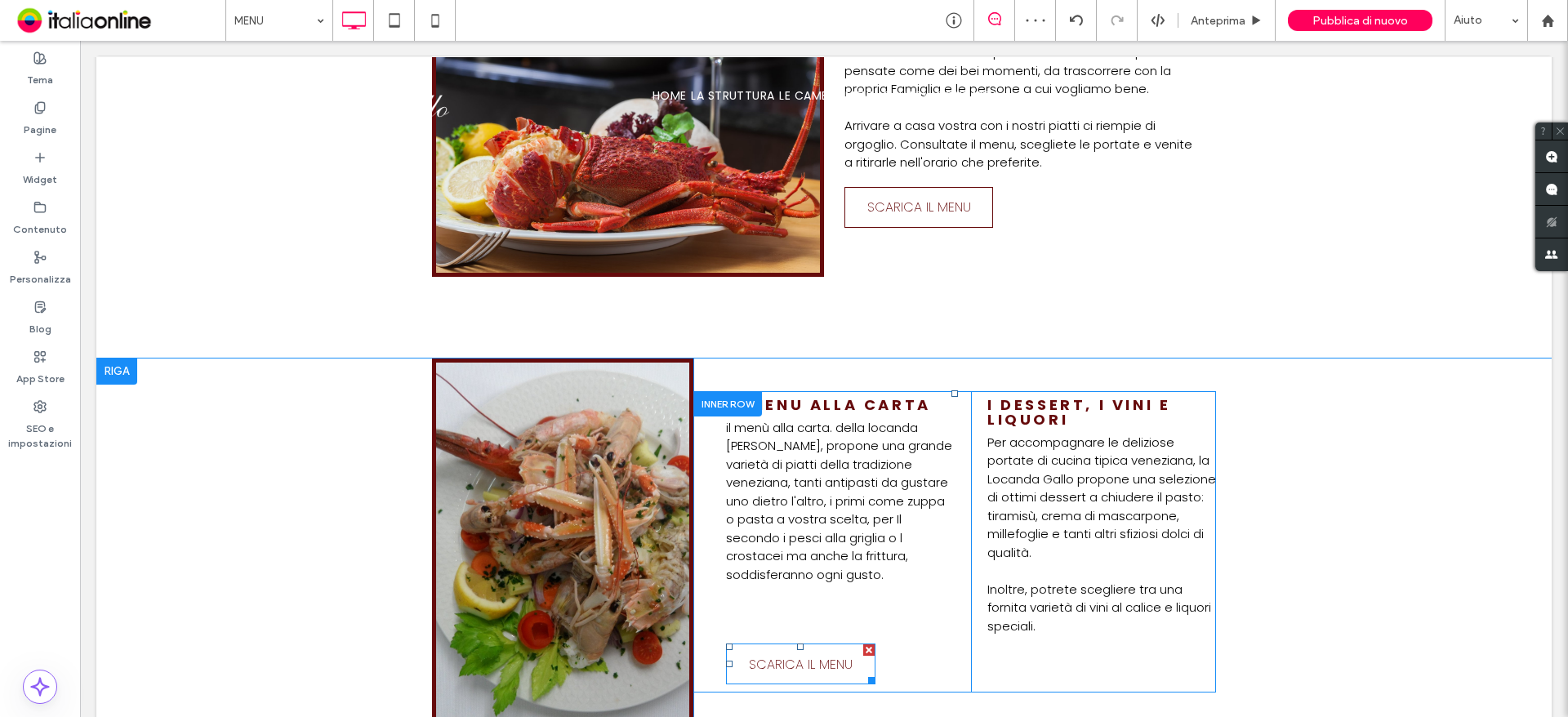
click at [805, 661] on span "SCARICA IL MENU" at bounding box center [800, 664] width 104 height 20
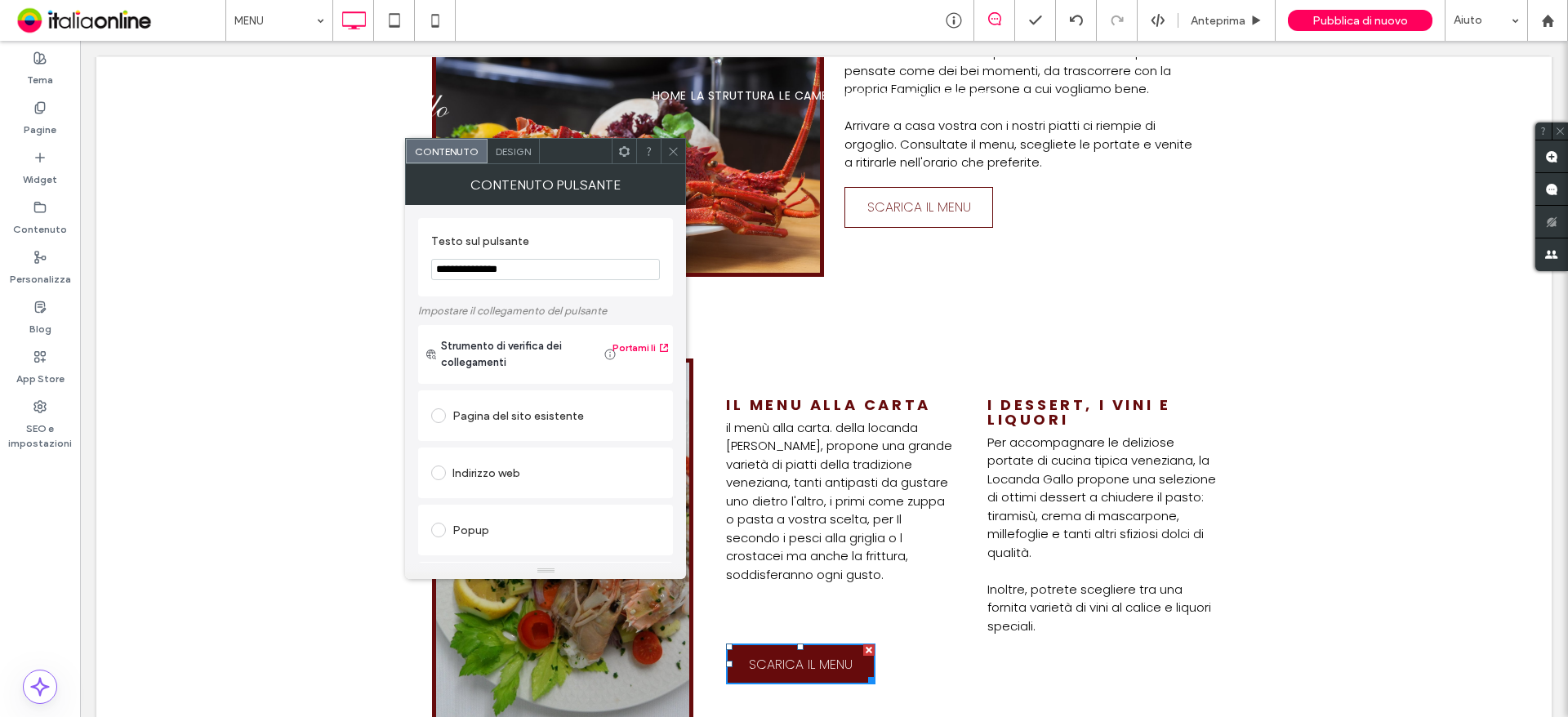
scroll to position [273, 0]
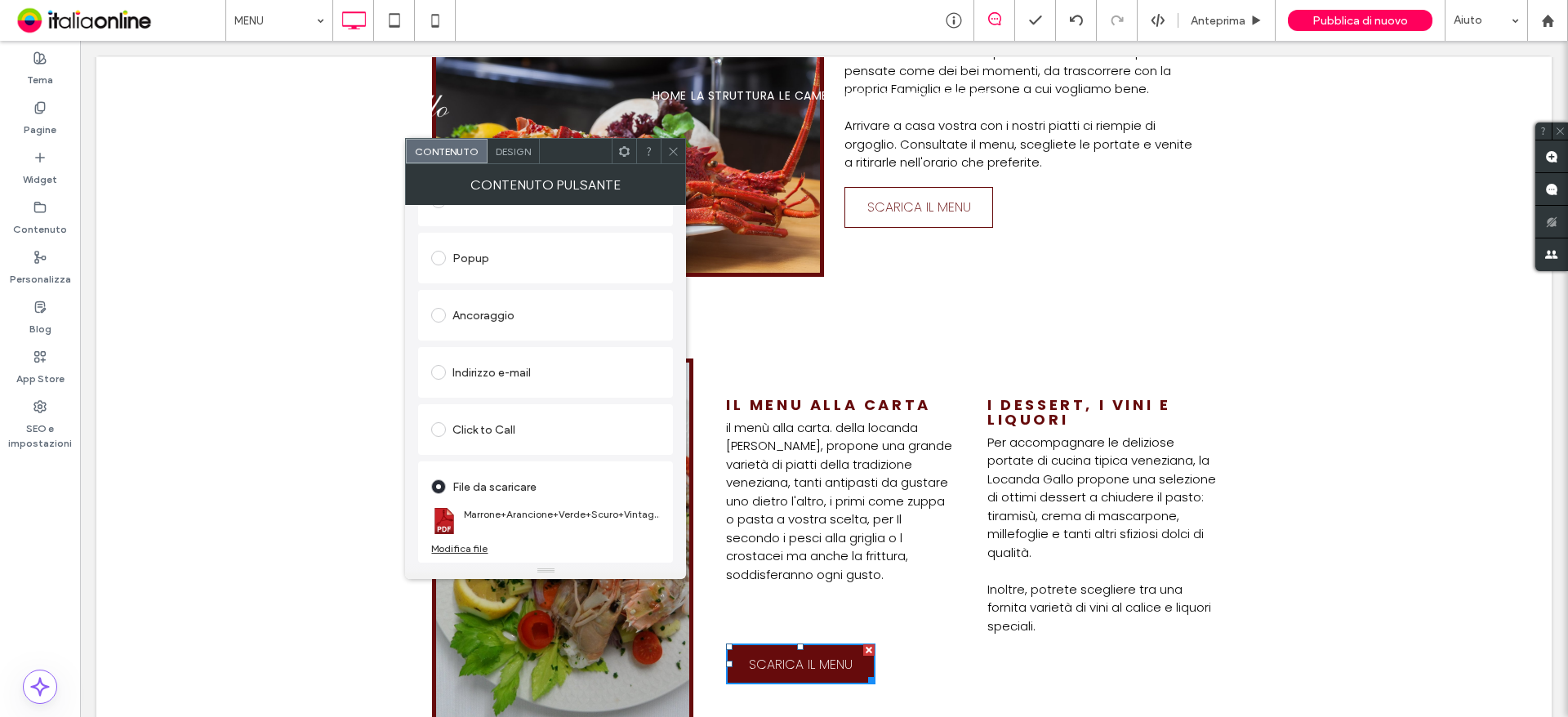
click at [464, 546] on div "Modifica file" at bounding box center [459, 548] width 57 height 12
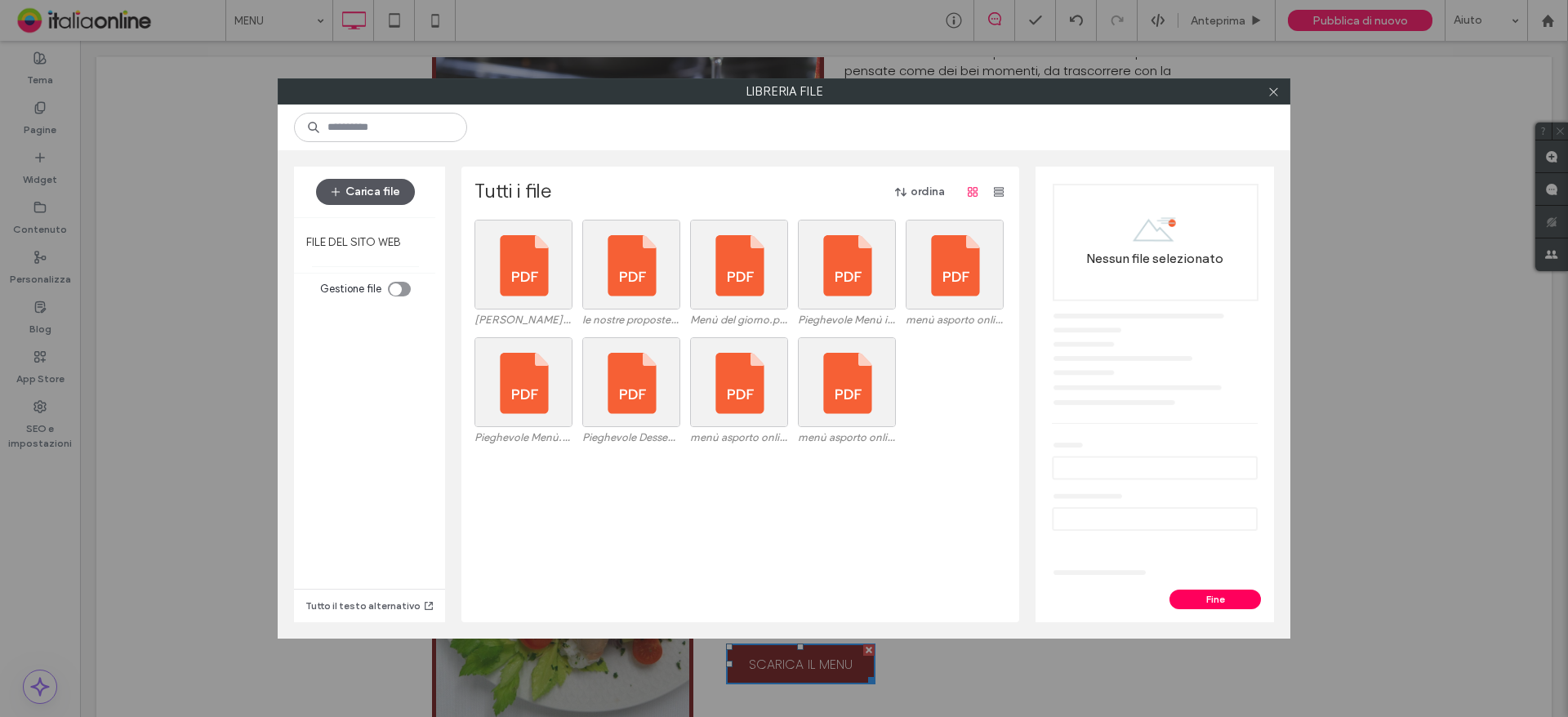
click at [391, 193] on button "Carica file" at bounding box center [365, 191] width 99 height 26
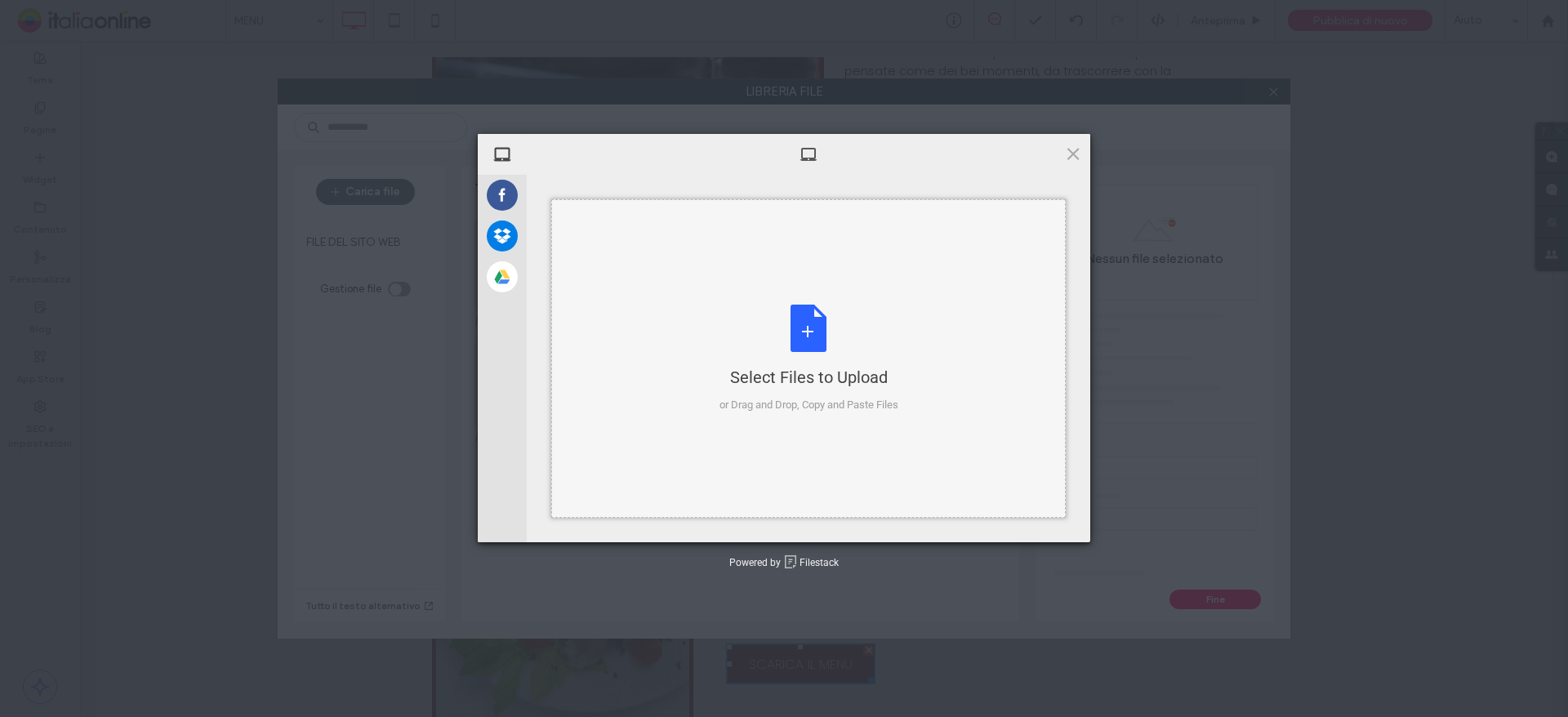
click at [805, 337] on div "Select Files to Upload or Drag and Drop, Copy and Paste Files" at bounding box center [809, 358] width 179 height 109
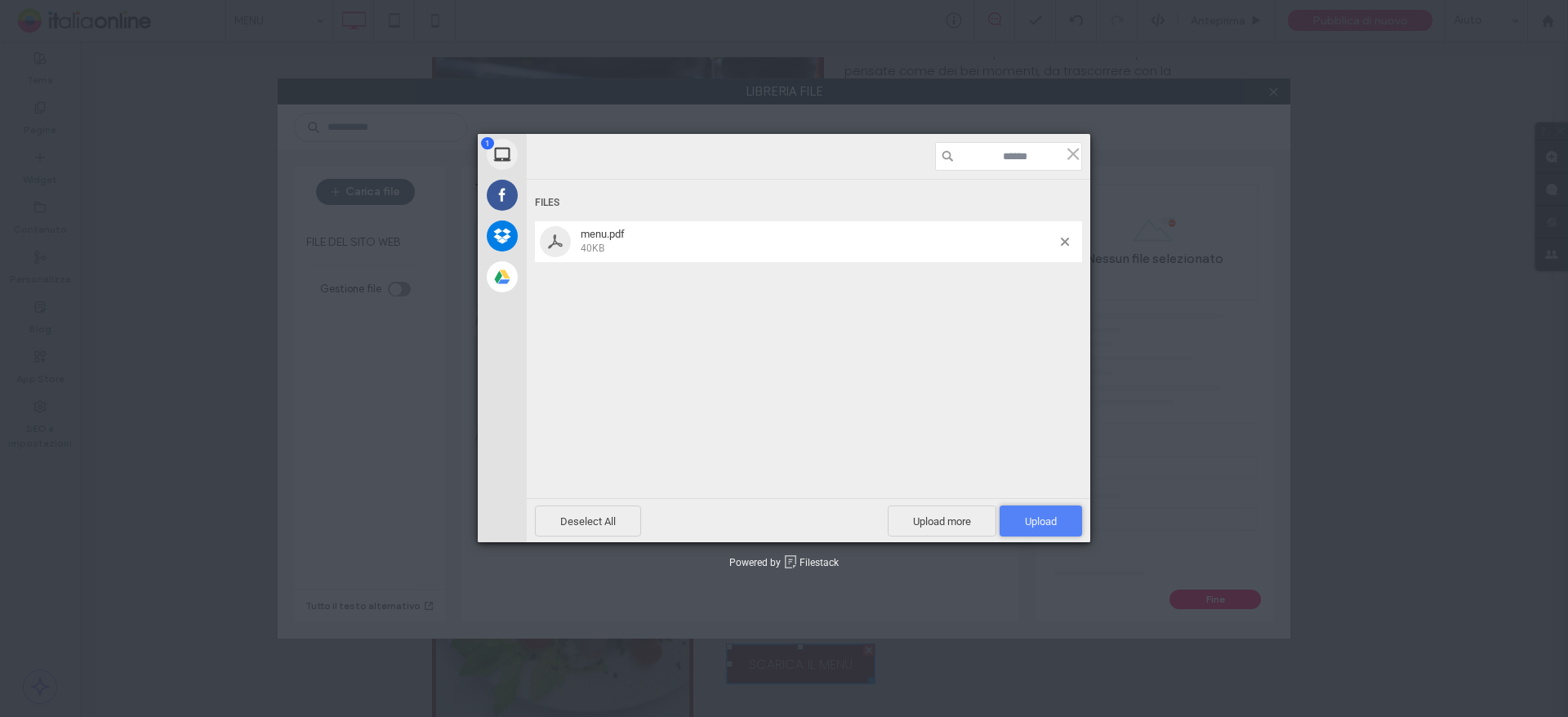
click at [1041, 520] on span "Upload 1" at bounding box center [1041, 521] width 32 height 12
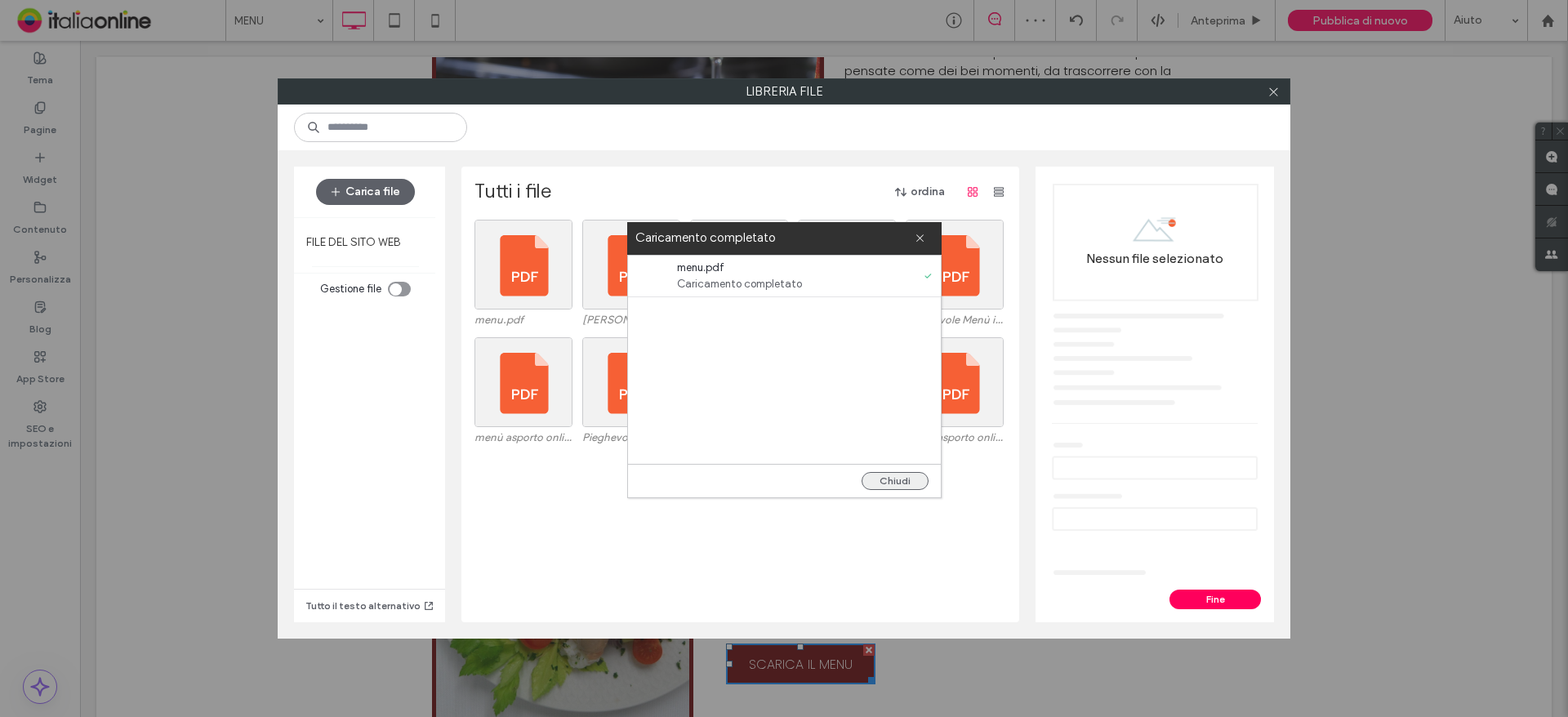
click at [894, 482] on button "Chiudi" at bounding box center [895, 481] width 67 height 18
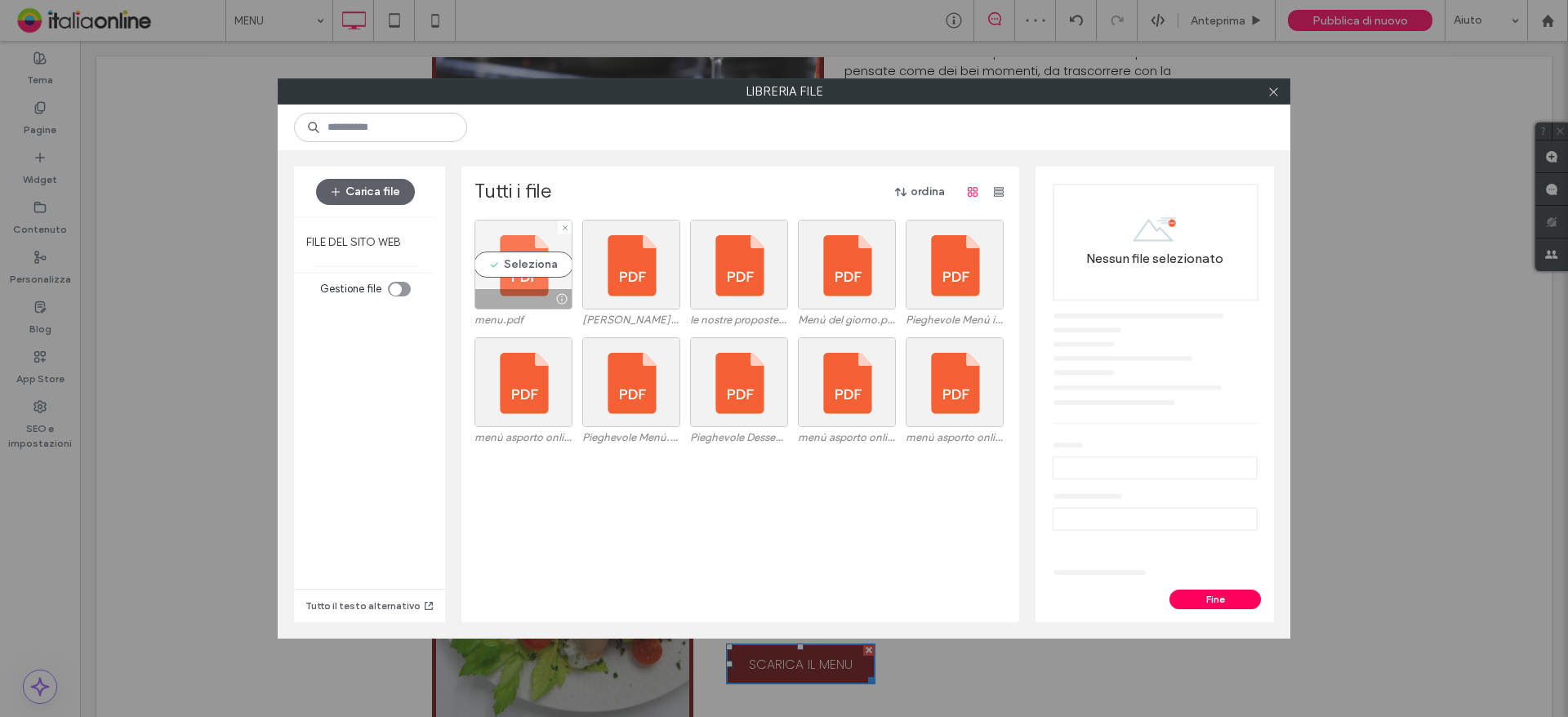
click at [508, 267] on div "Seleziona" at bounding box center [524, 264] width 98 height 89
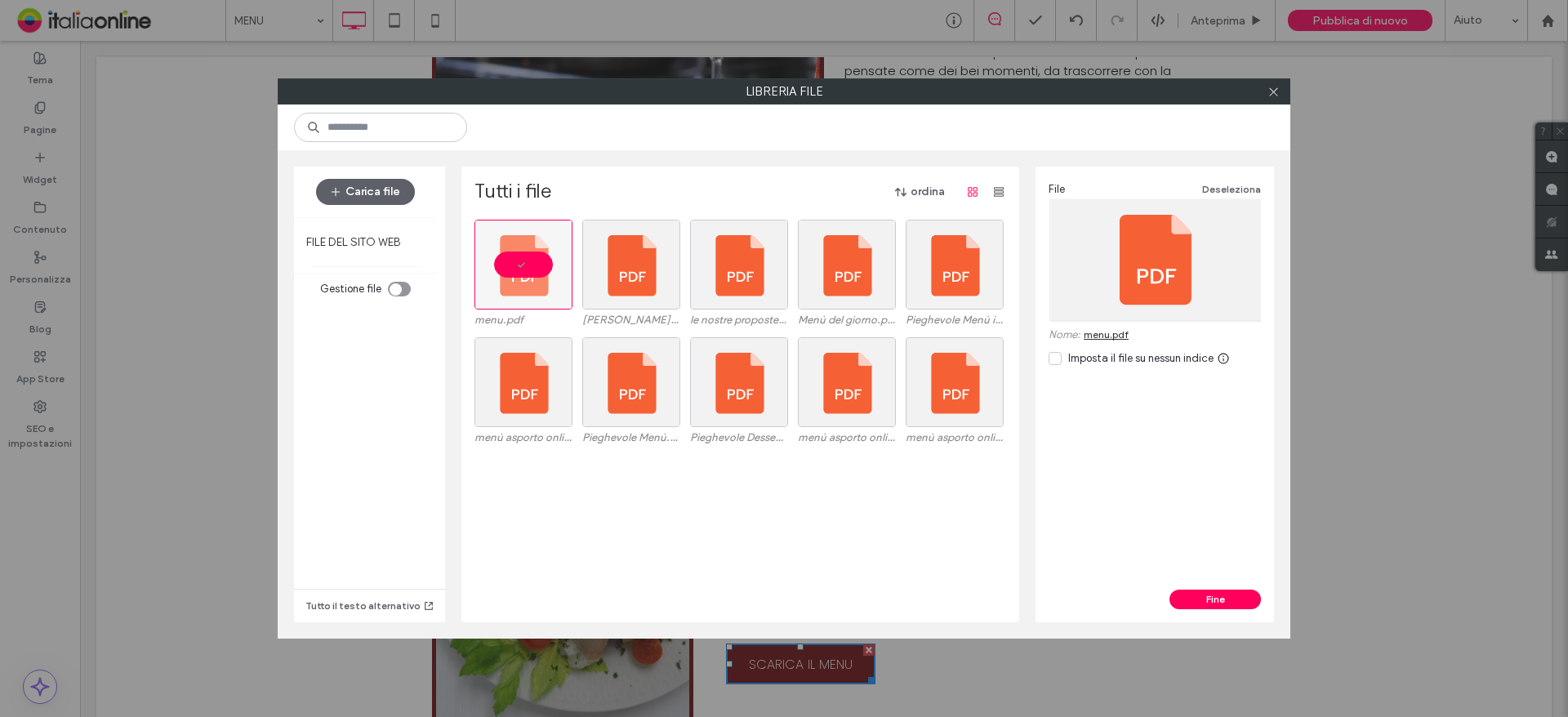
click at [1188, 594] on button "Fine" at bounding box center [1214, 600] width 91 height 19
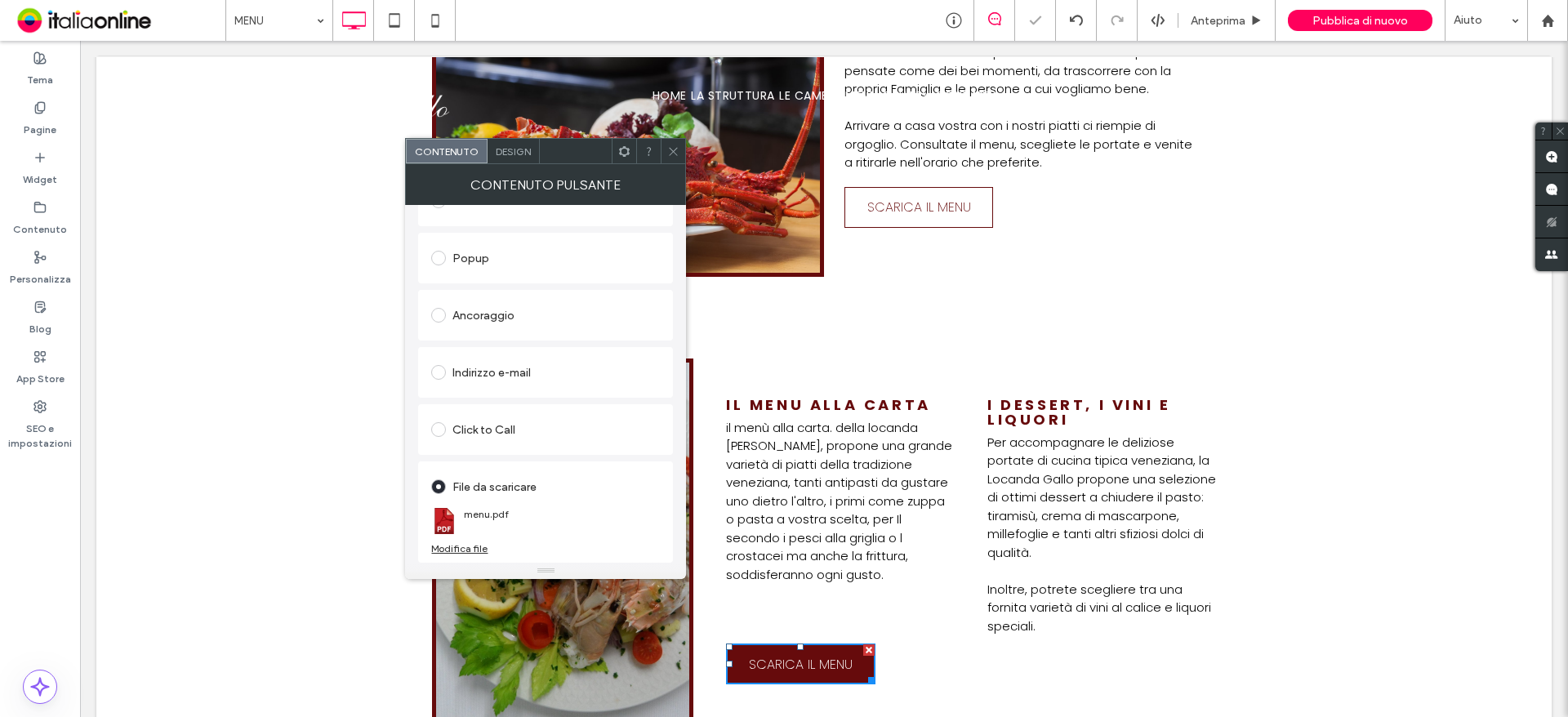
click at [1205, 598] on p "﻿ Inoltre, potrete scegliere tra una fornita varietà di vini al calice e liquor…" at bounding box center [1102, 608] width 229 height 56
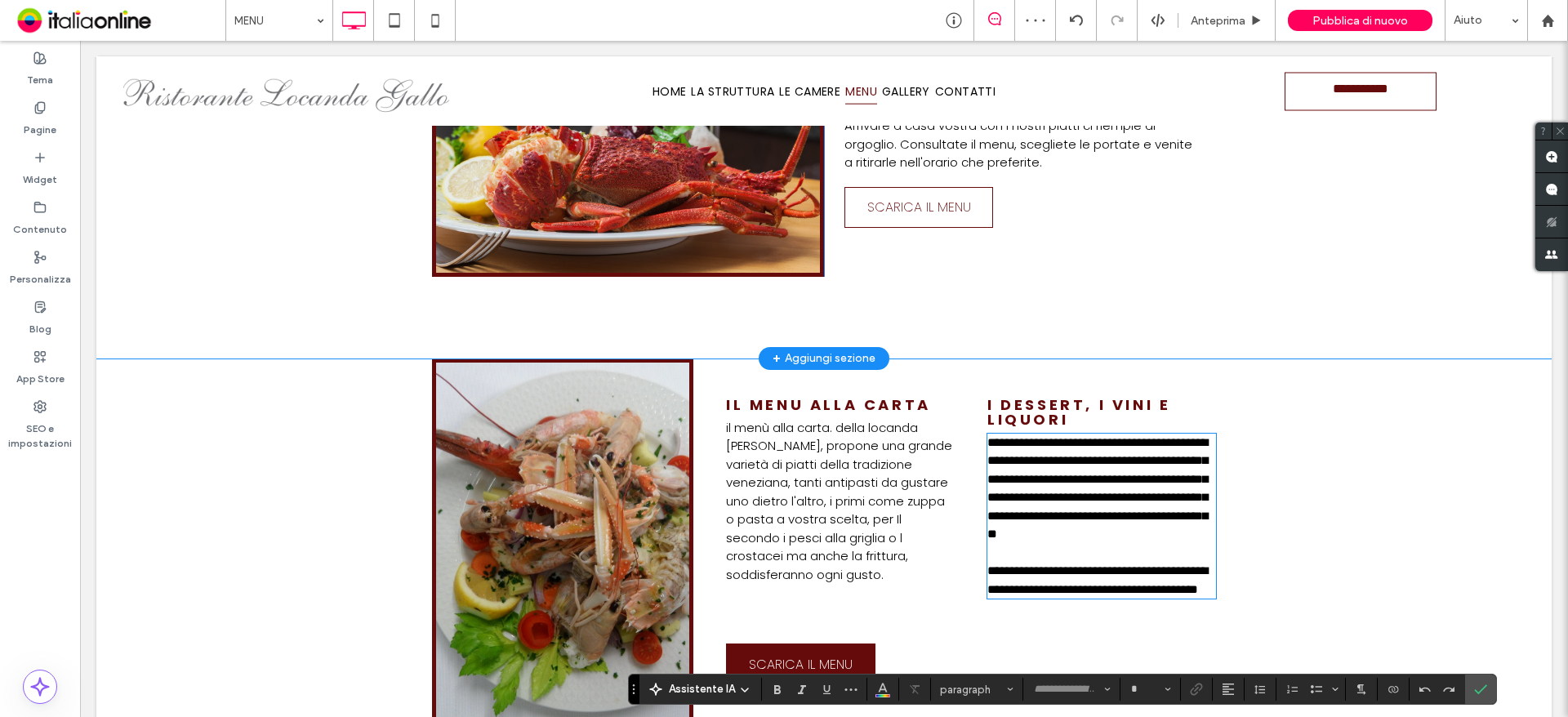
type input "*******"
type input "**"
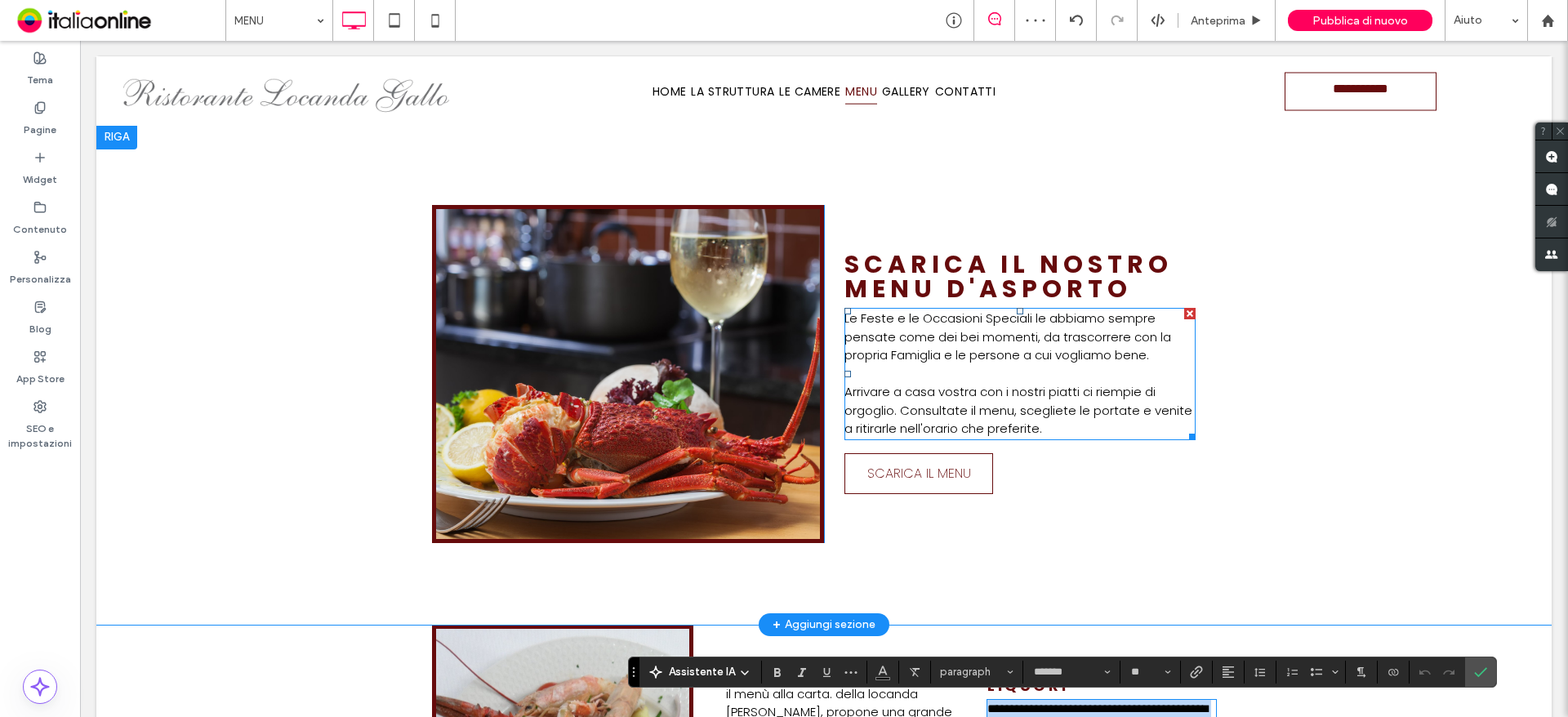
scroll to position [1187, 0]
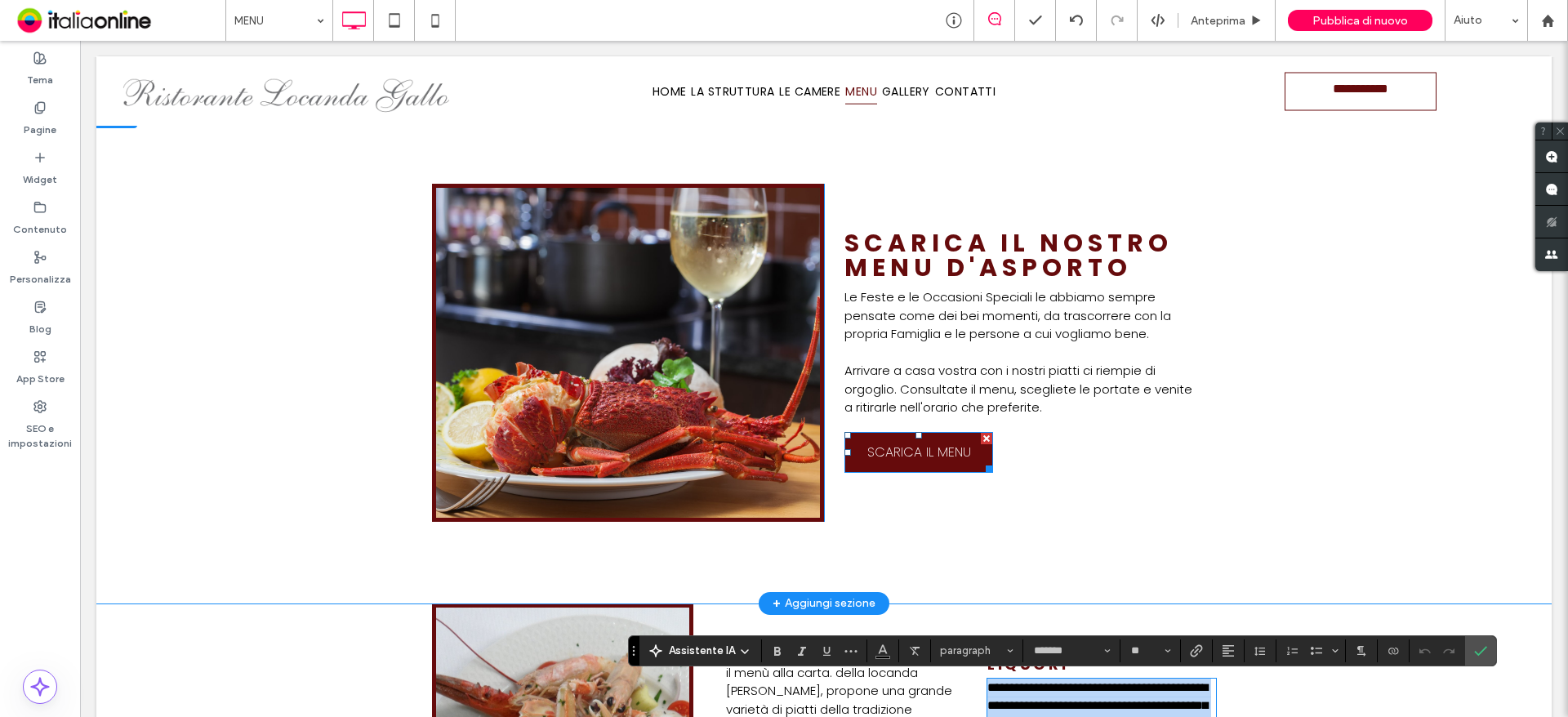
click at [932, 459] on span "SCARICA IL MENU" at bounding box center [919, 452] width 104 height 20
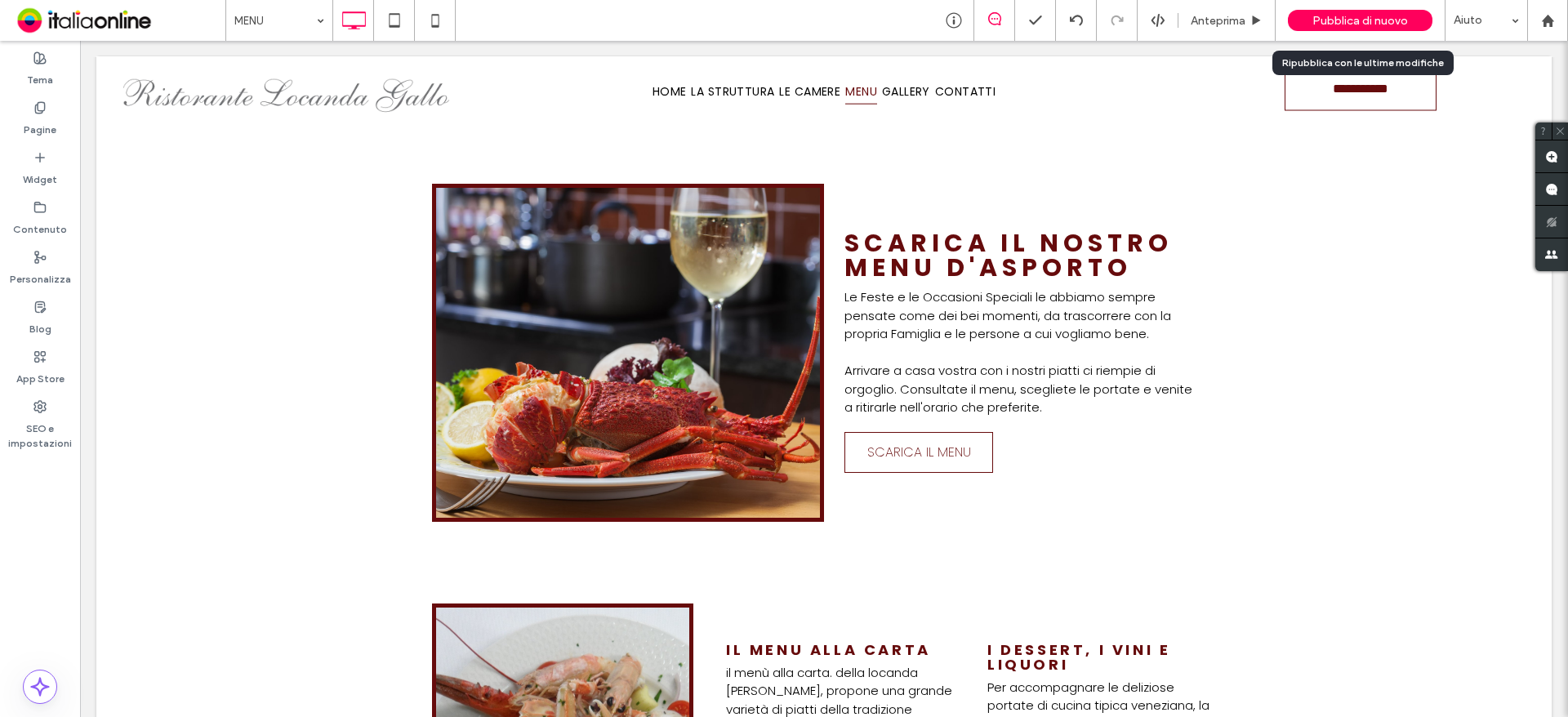
click at [1328, 24] on span "Pubblica di nuovo" at bounding box center [1360, 20] width 95 height 13
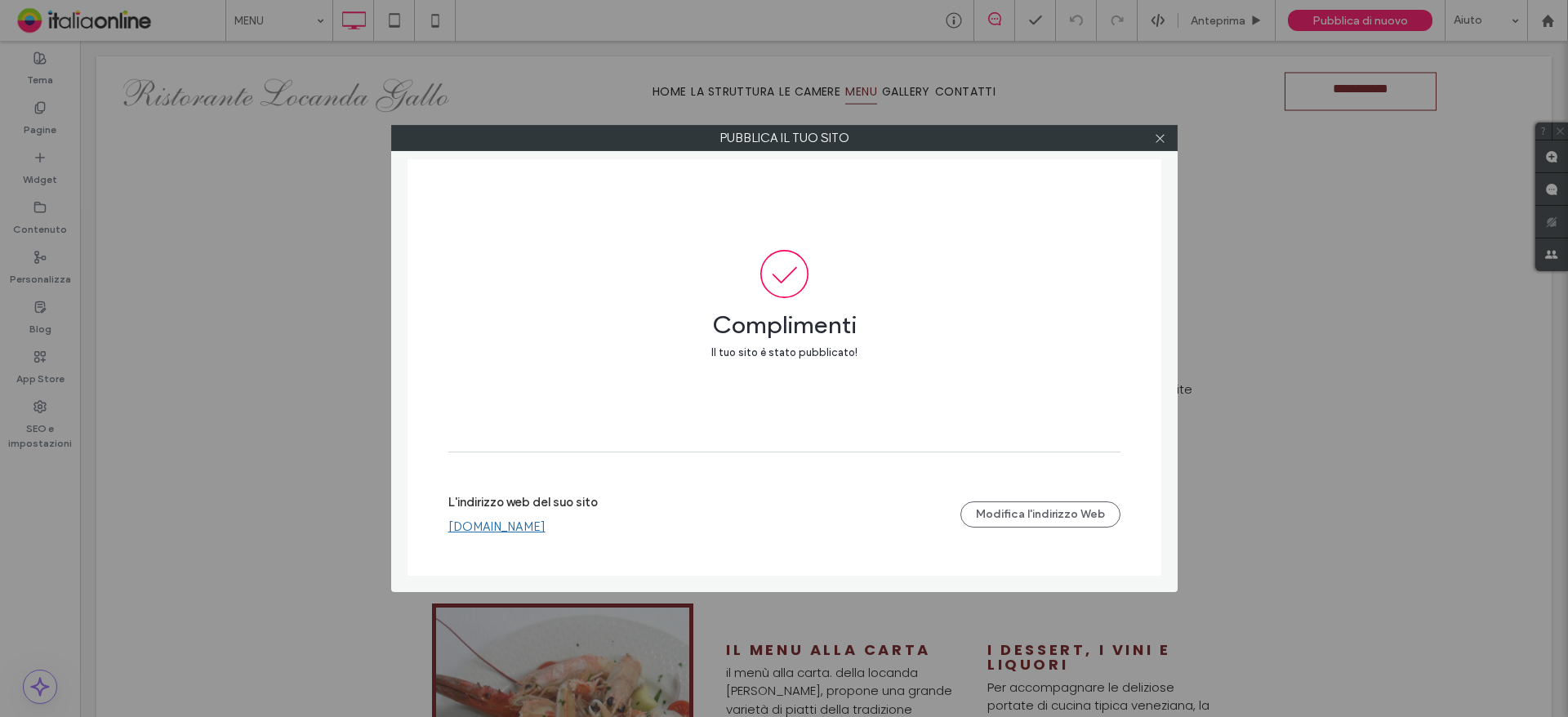
click at [1166, 138] on div at bounding box center [1160, 137] width 24 height 24
click at [1168, 146] on div at bounding box center [1160, 137] width 24 height 24
click at [1150, 140] on div at bounding box center [1160, 137] width 24 height 24
click at [1153, 143] on div at bounding box center [1160, 137] width 24 height 24
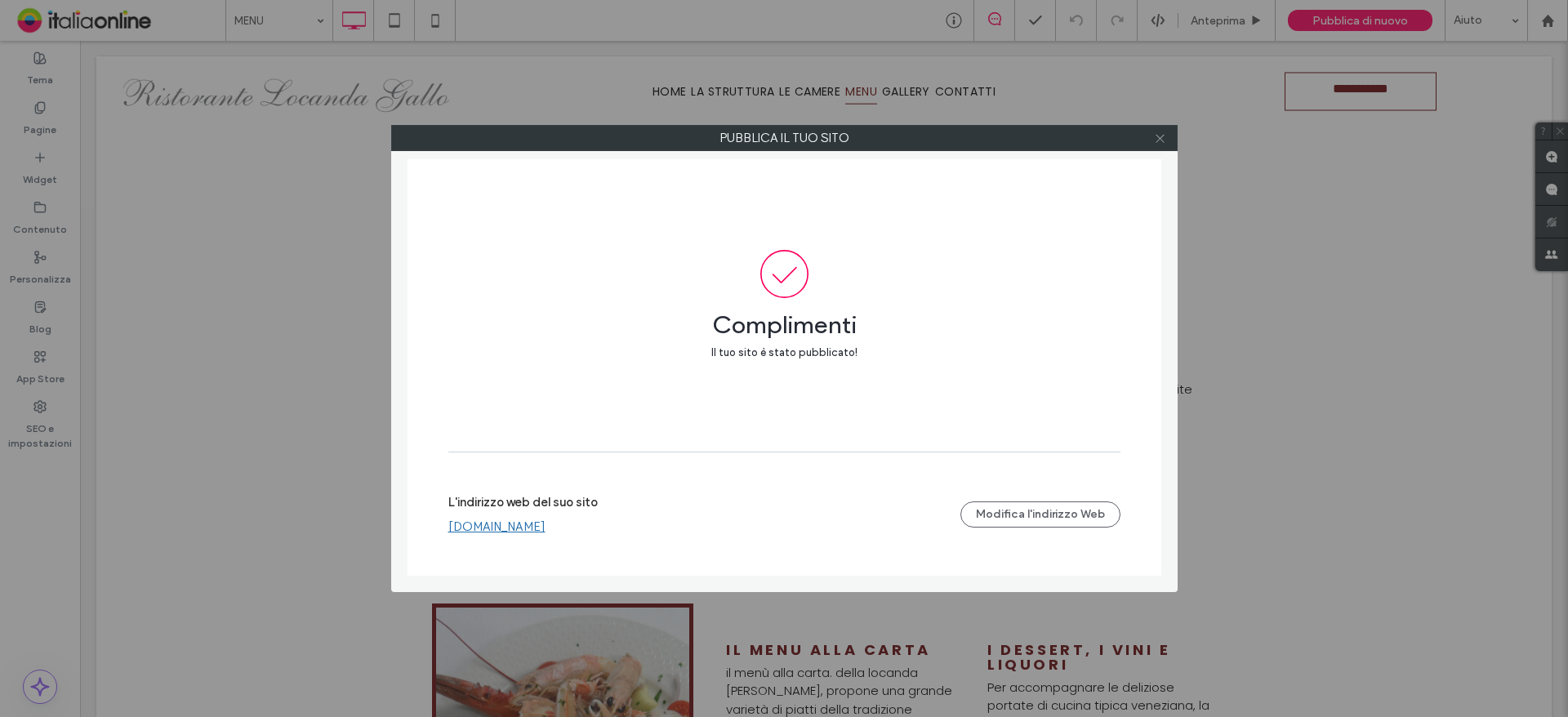
click at [1162, 131] on span at bounding box center [1160, 137] width 12 height 24
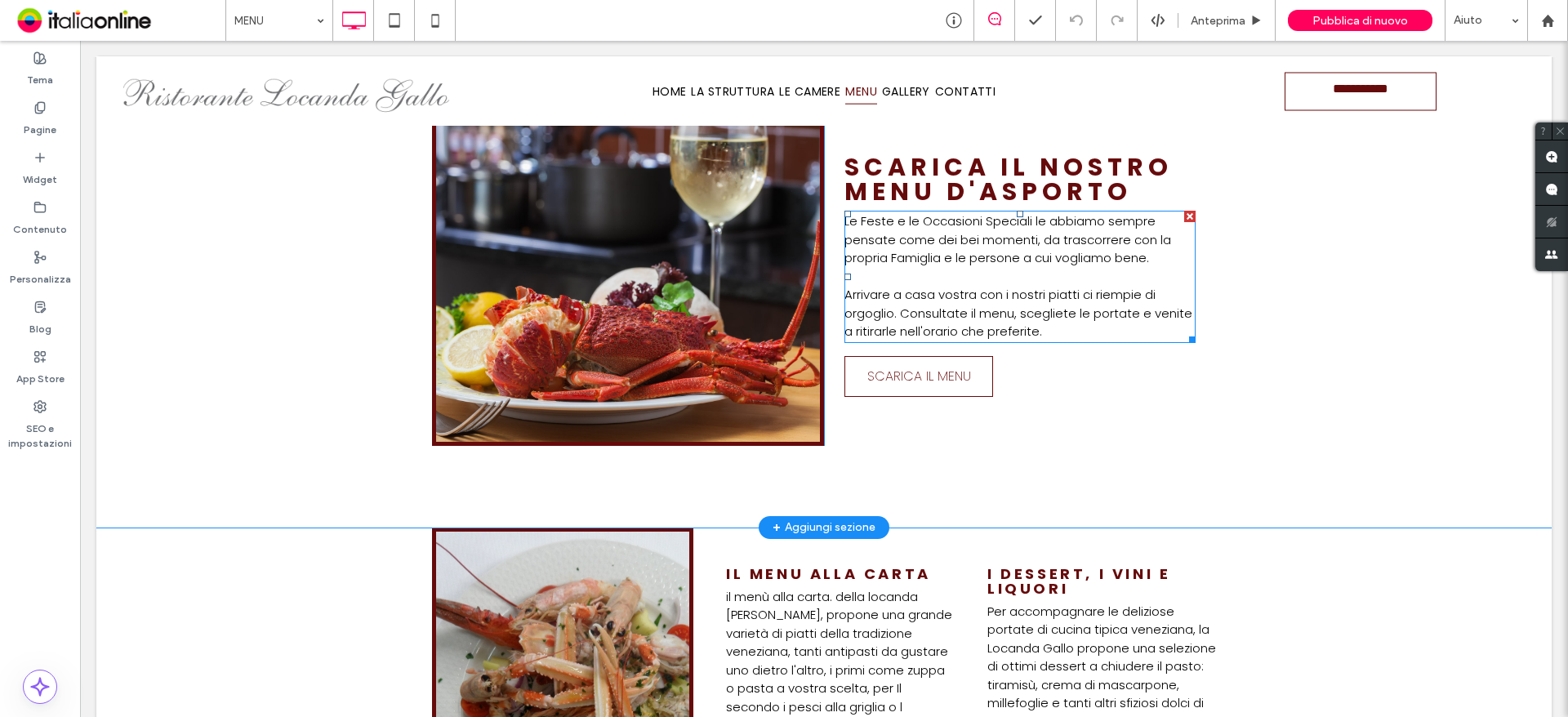
scroll to position [1269, 0]
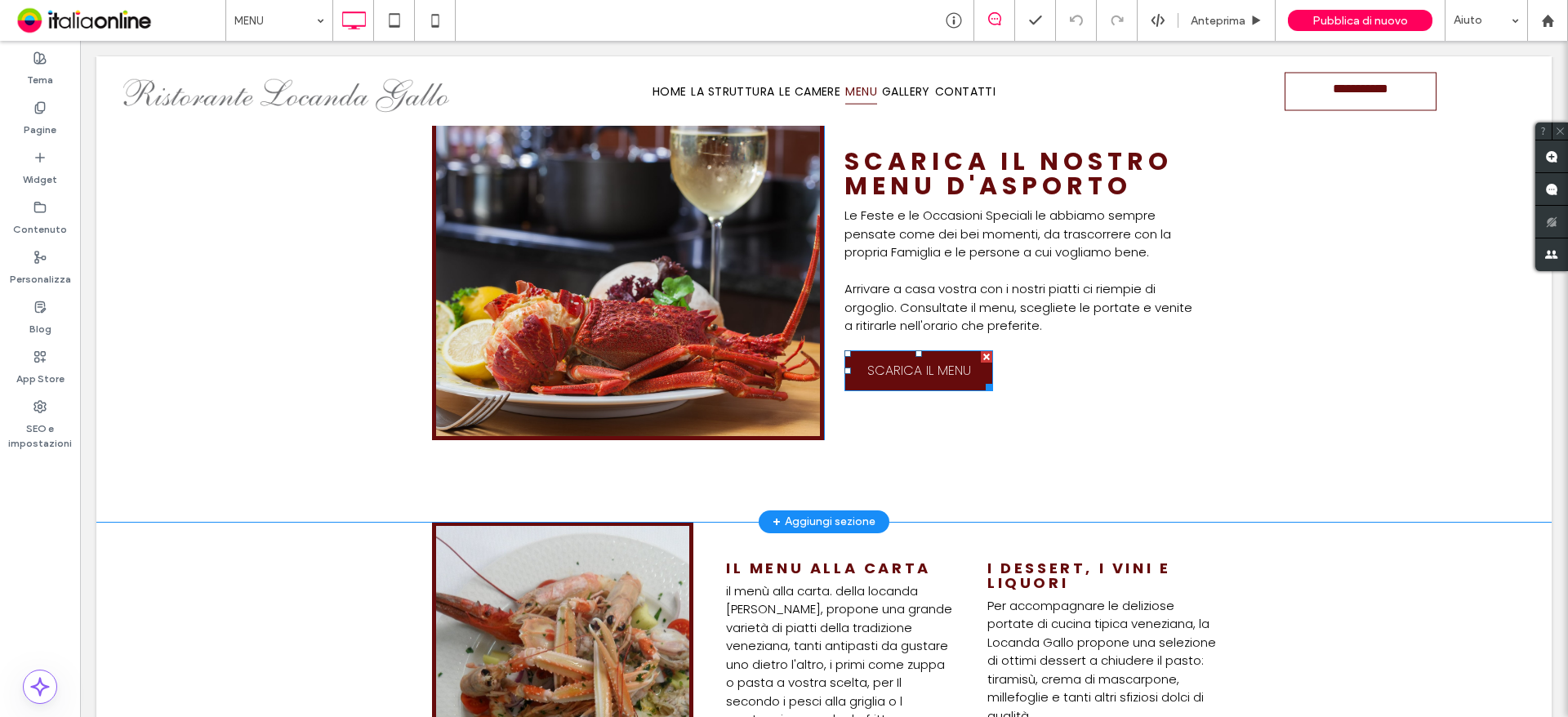
click at [895, 372] on span "SCARICA IL MENU" at bounding box center [919, 370] width 104 height 20
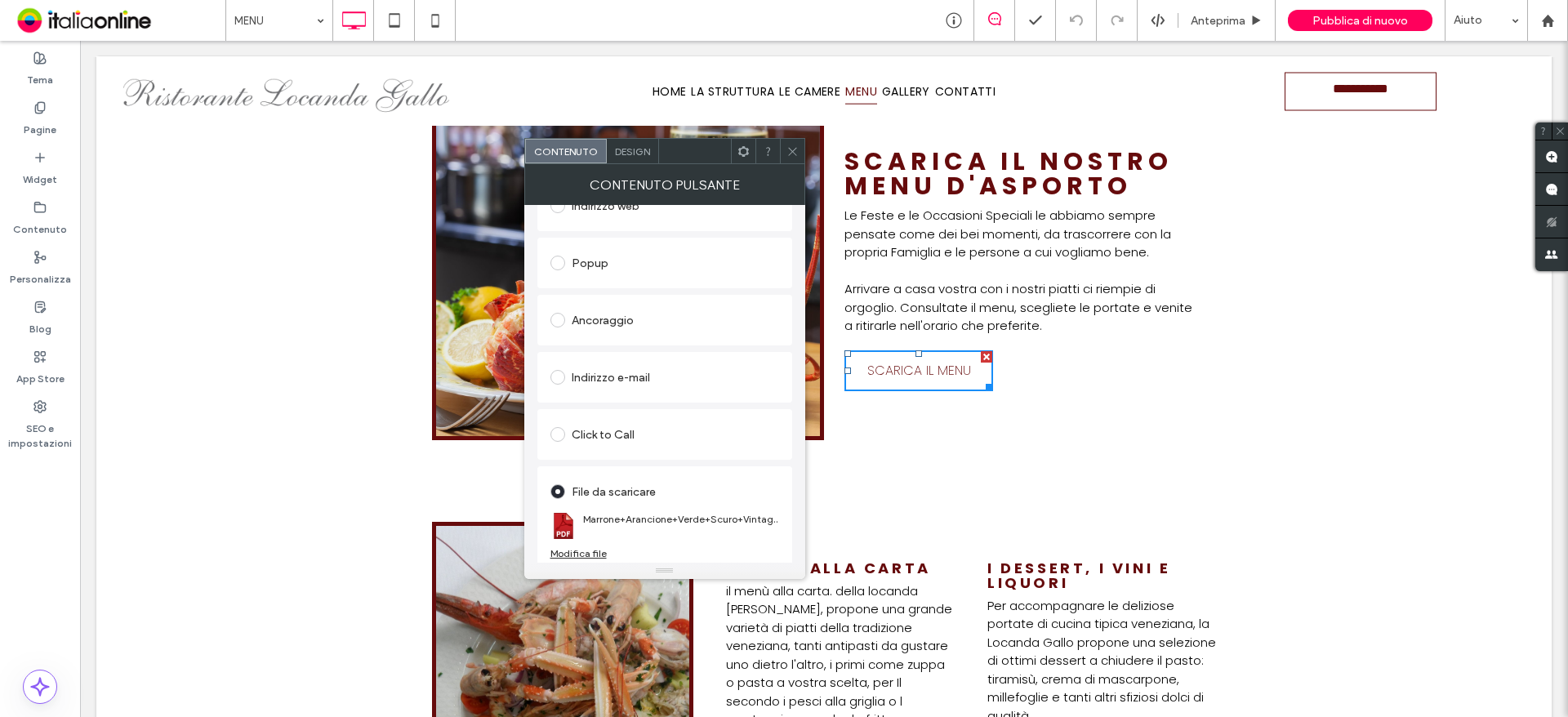
scroll to position [273, 0]
click at [653, 510] on link "Marrone+Arancione+Verde+Scuro+Vintage+Retrò+Festival+Autunno+Volantino+(1).pdf" at bounding box center [681, 514] width 196 height 12
click at [584, 532] on section "Marrone+Arancione+Verde+Scuro+Vintage+Retrò+Festival+Autunno+Volantino+(1).pdf" at bounding box center [665, 521] width 229 height 42
click at [600, 547] on div "Modifica file" at bounding box center [578, 548] width 57 height 12
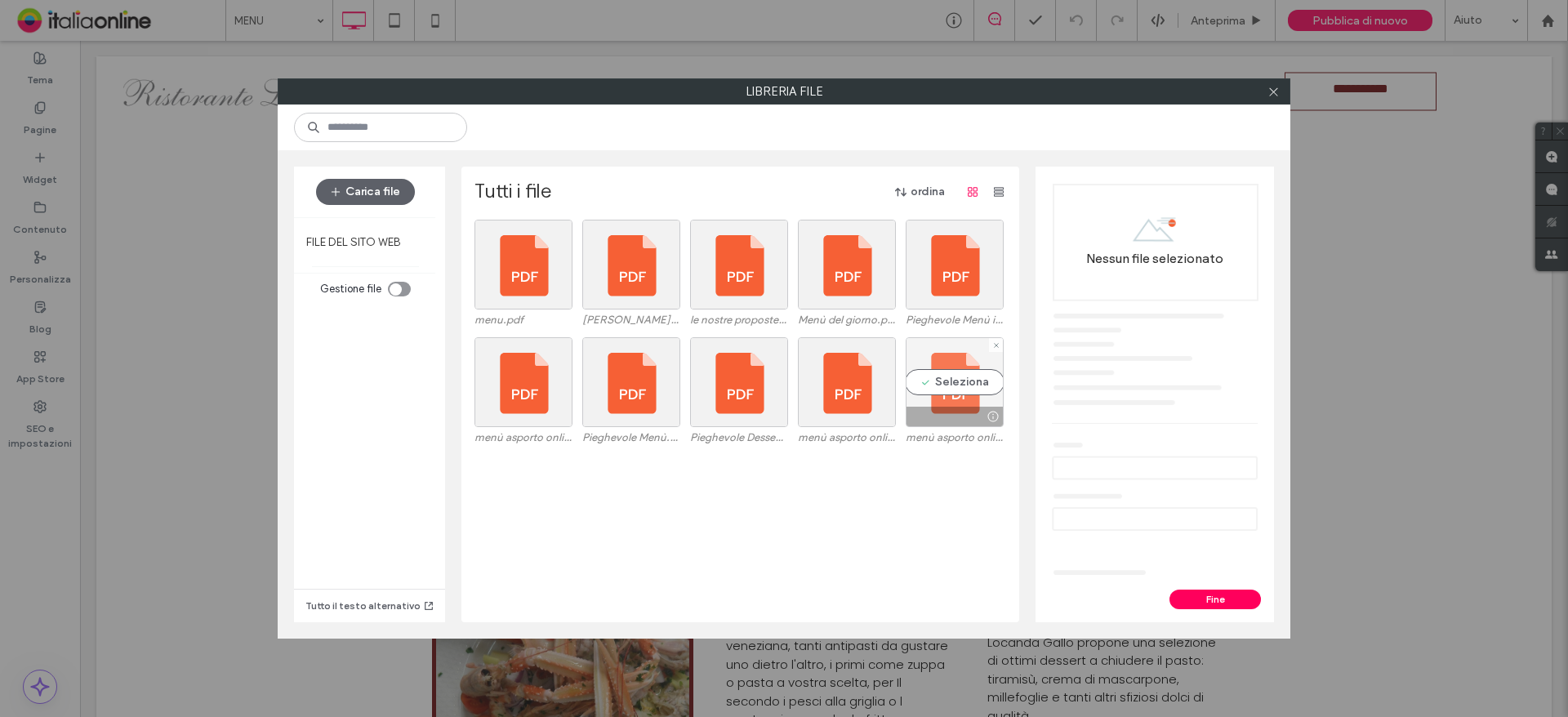
click at [927, 381] on div "Seleziona" at bounding box center [955, 382] width 98 height 89
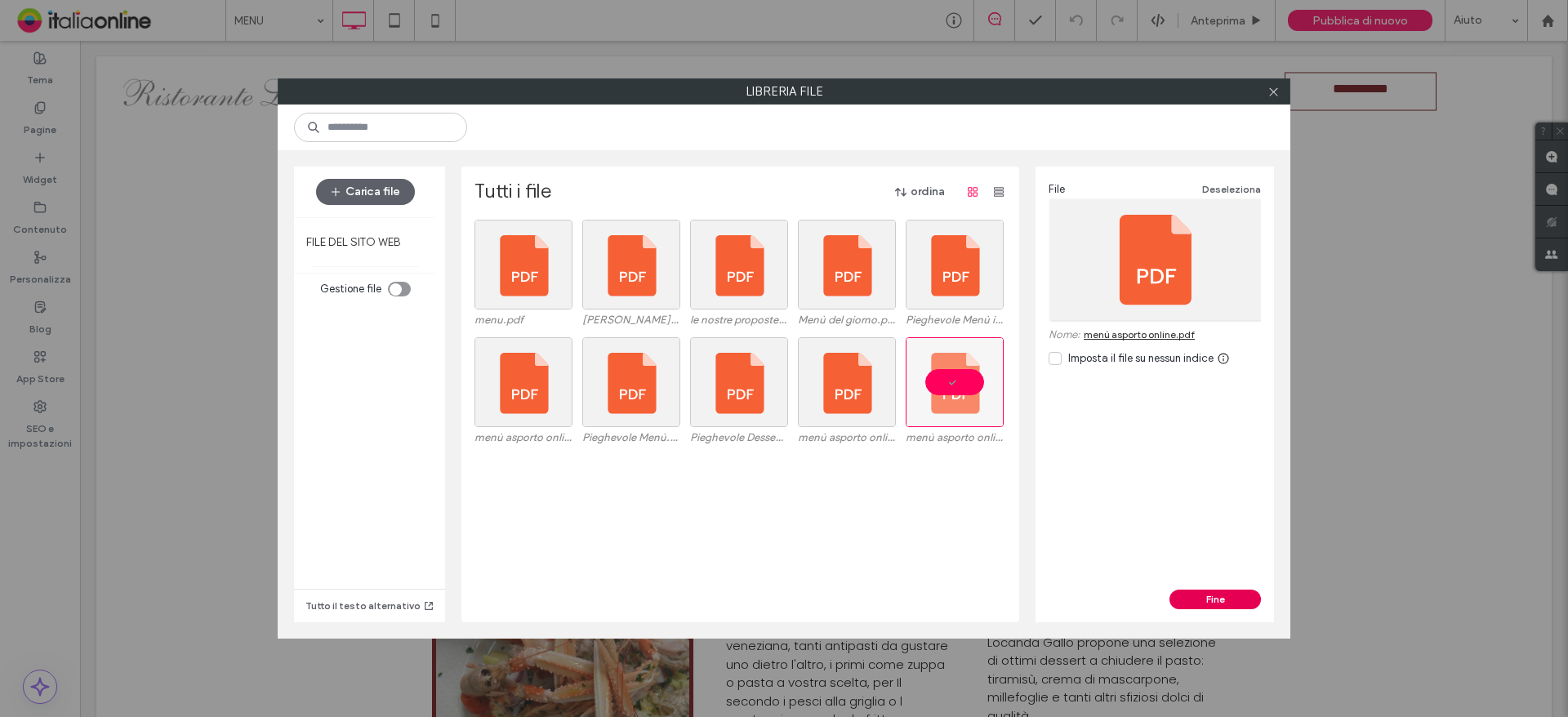
click at [1199, 597] on button "Fine" at bounding box center [1214, 600] width 91 height 19
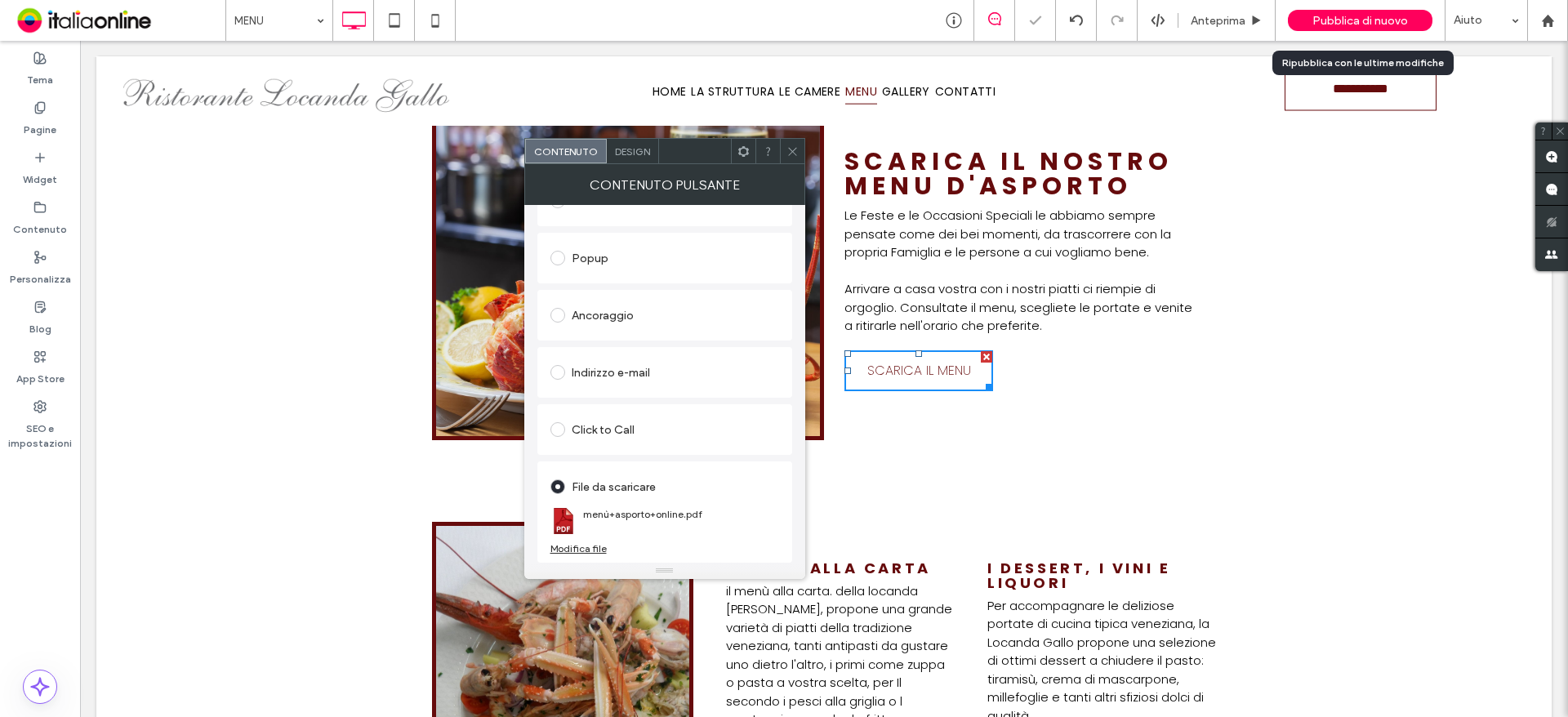
click at [1352, 6] on div "Pubblica di nuovo" at bounding box center [1360, 20] width 144 height 40
click at [1342, 25] on span "Pubblica di nuovo" at bounding box center [1360, 20] width 95 height 13
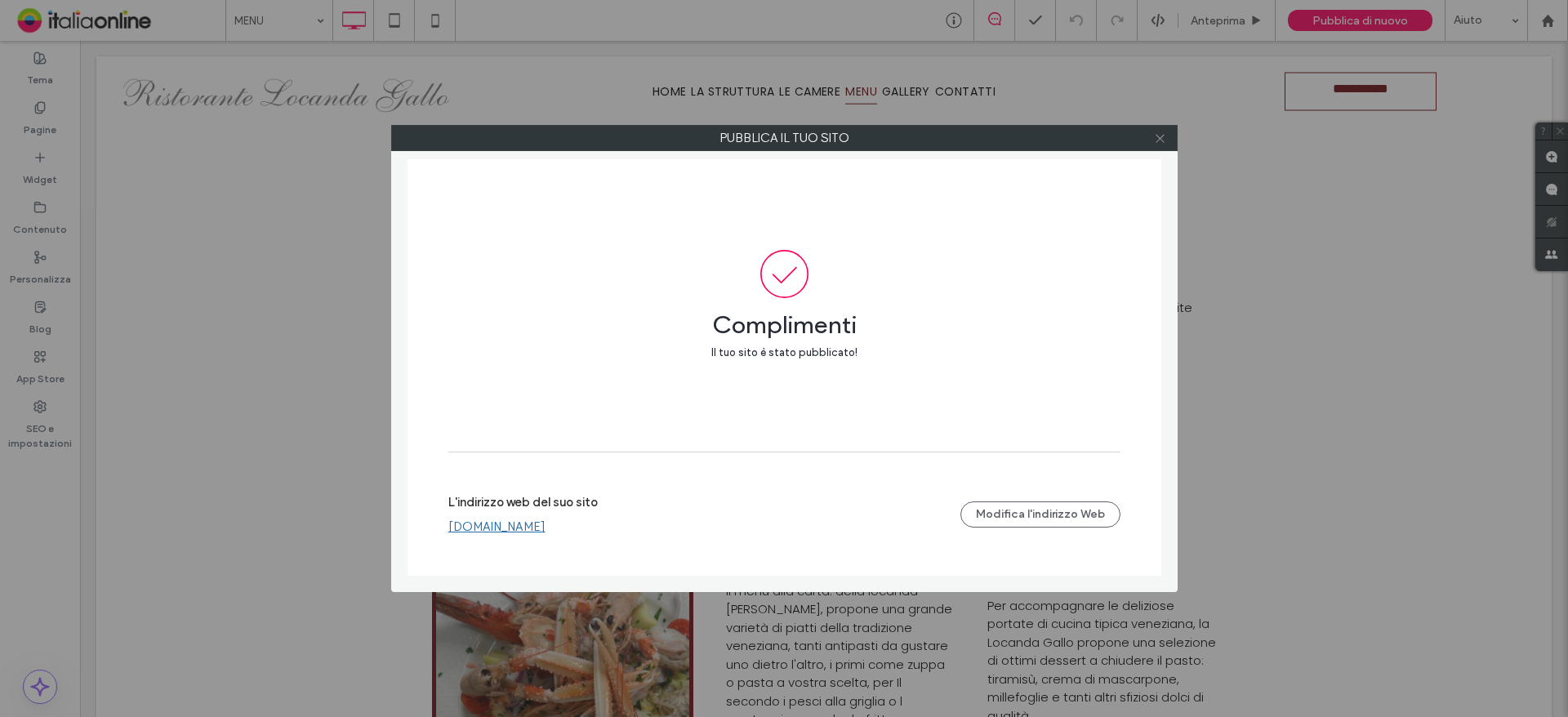
click at [1160, 138] on use at bounding box center [1160, 137] width 8 height 8
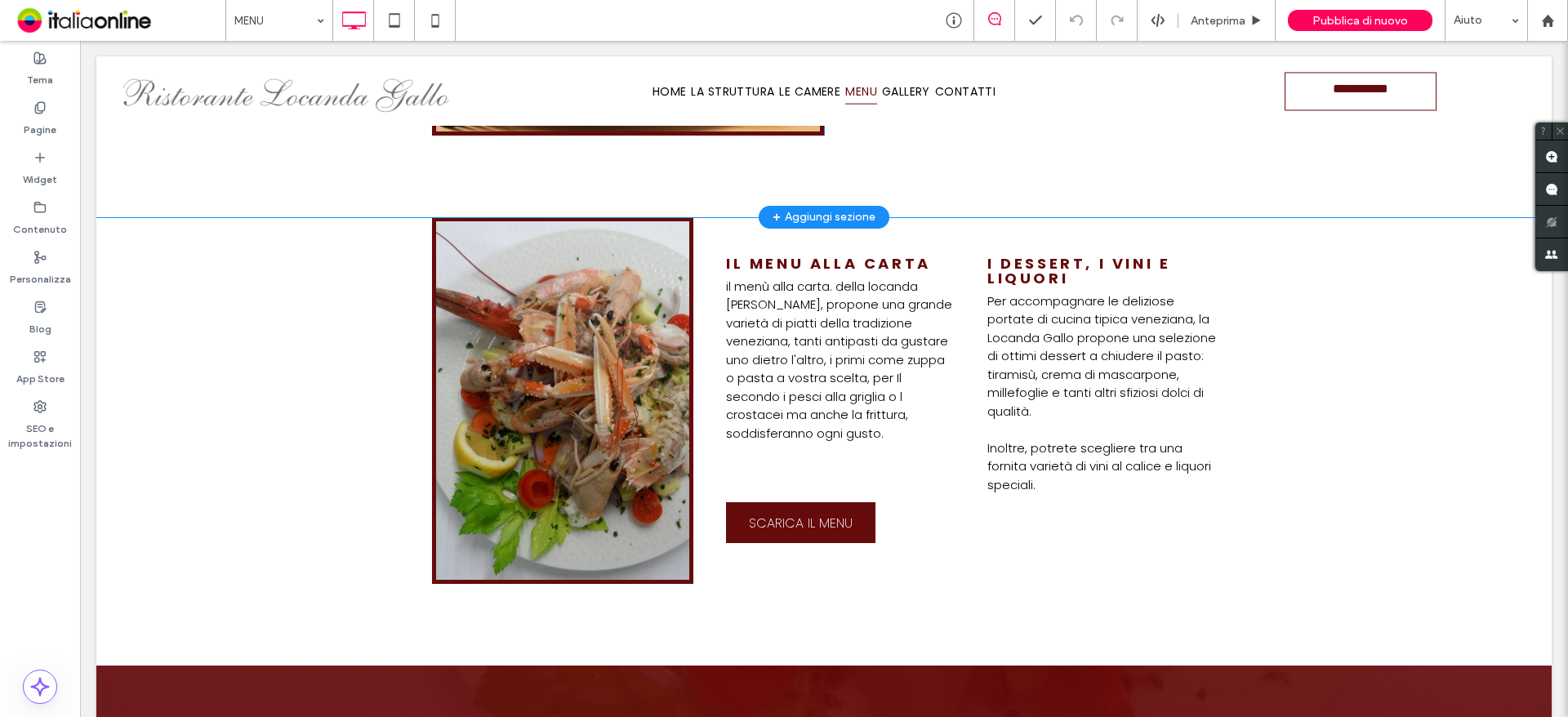
scroll to position [1595, 0]
